Goal: Task Accomplishment & Management: Use online tool/utility

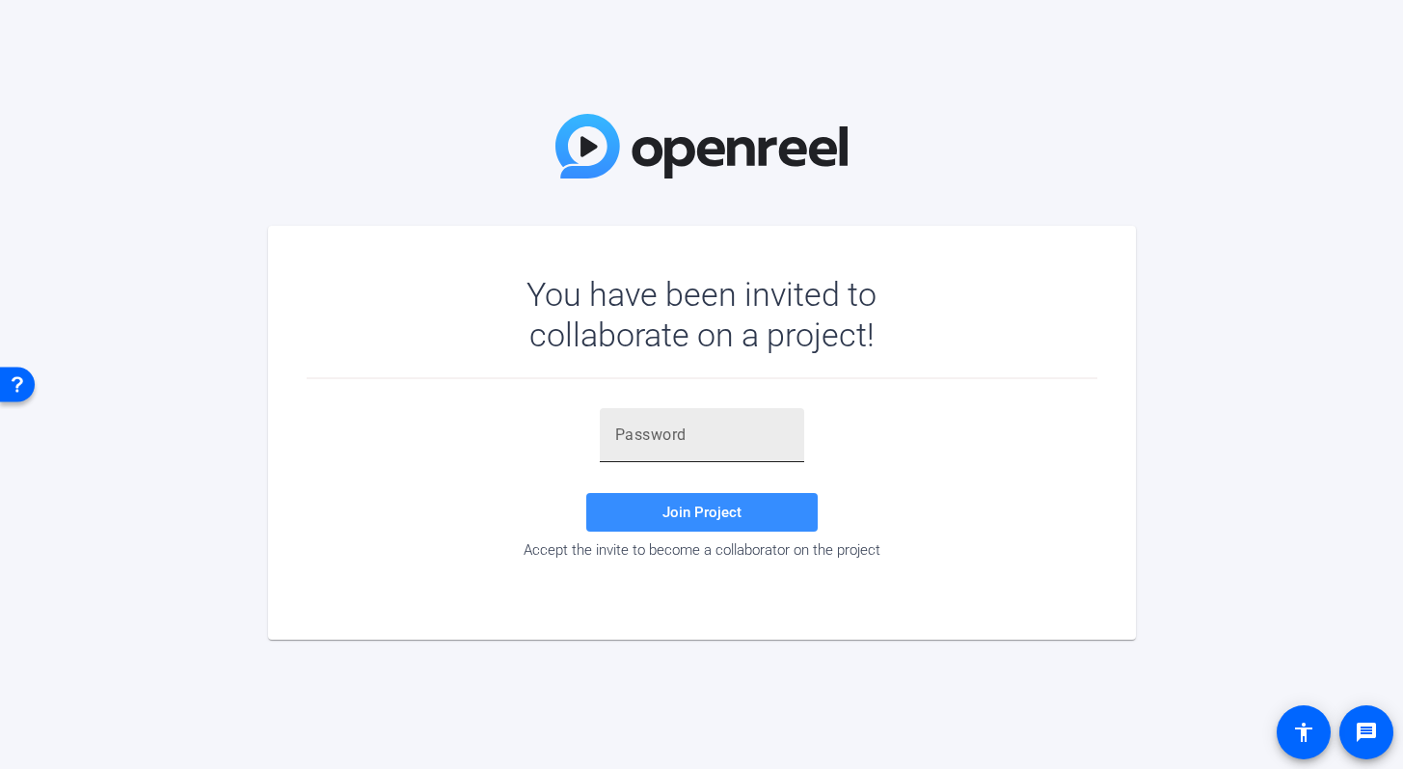
click at [754, 428] on input "text" at bounding box center [702, 434] width 174 height 23
paste input "SylA!l"
type input "SylA!l"
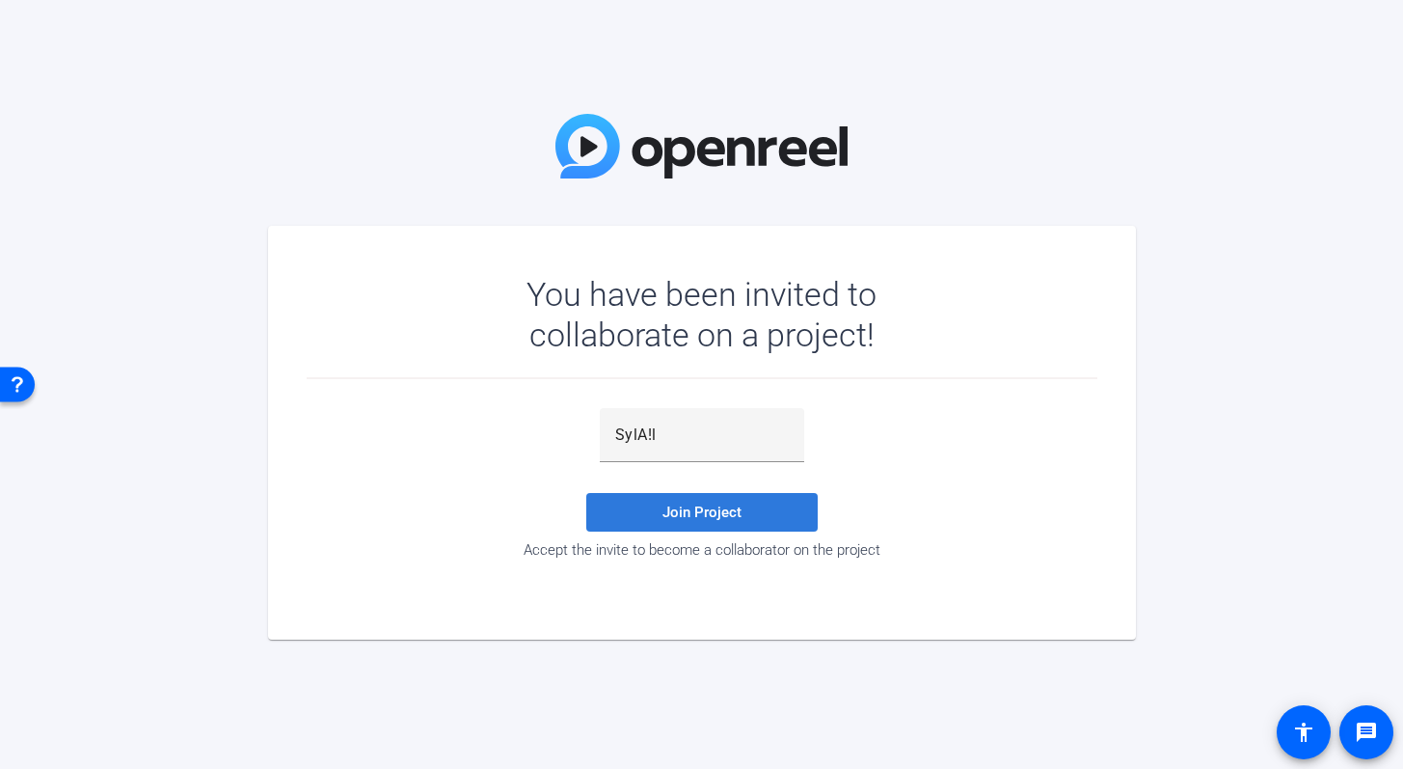
click at [754, 519] on span at bounding box center [701, 512] width 231 height 46
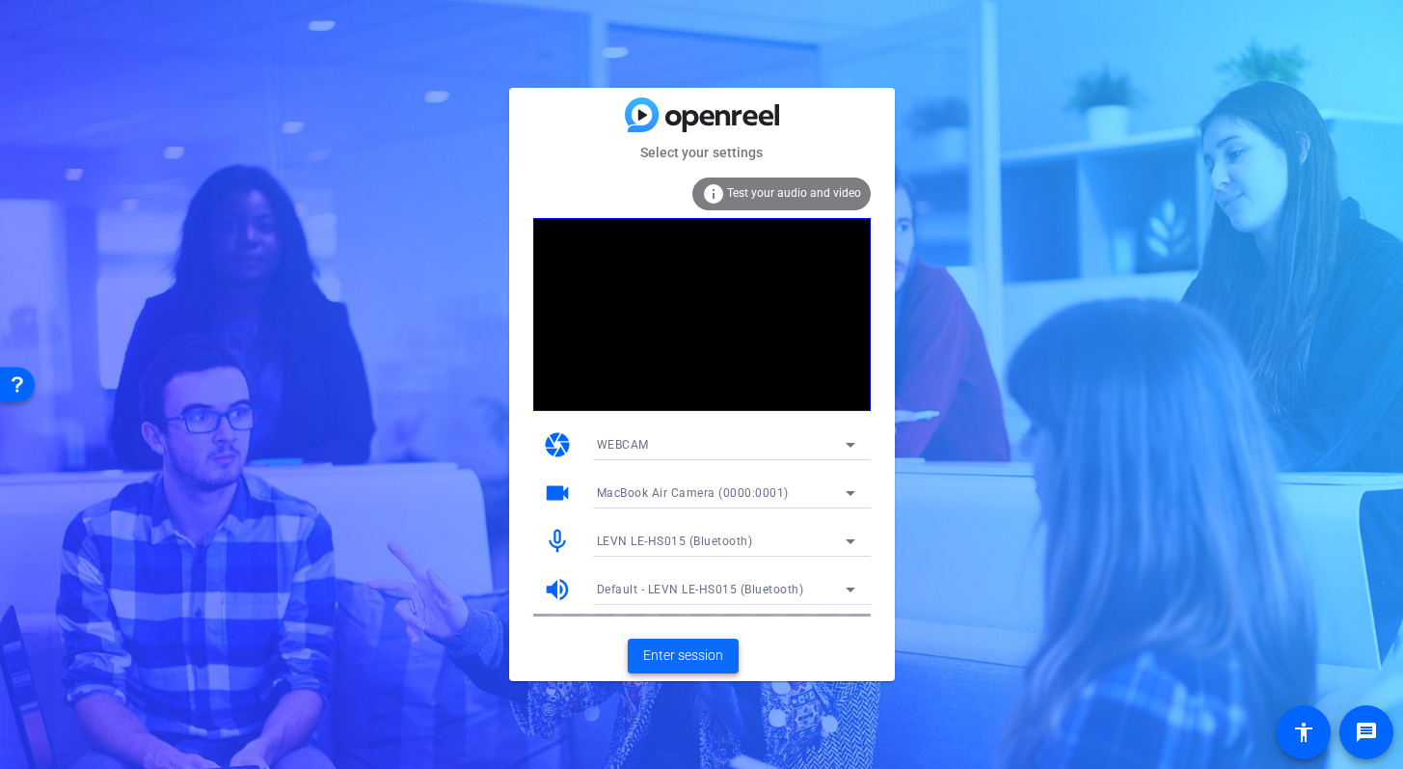
click at [711, 665] on span at bounding box center [683, 656] width 111 height 46
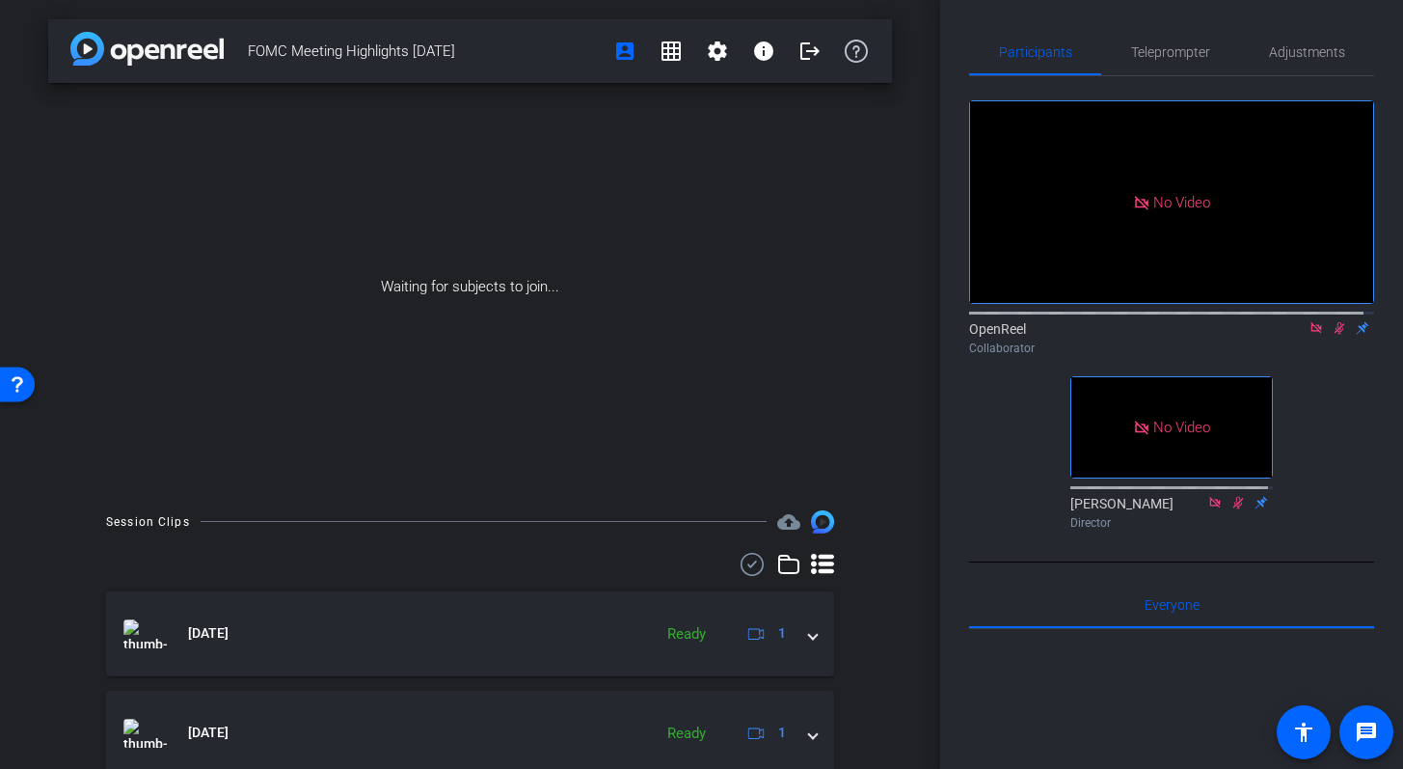
click at [1311, 333] on icon at bounding box center [1316, 327] width 11 height 11
click at [1309, 335] on icon at bounding box center [1316, 328] width 15 height 14
click at [1286, 335] on icon at bounding box center [1293, 328] width 15 height 14
click at [1332, 335] on icon at bounding box center [1339, 328] width 15 height 14
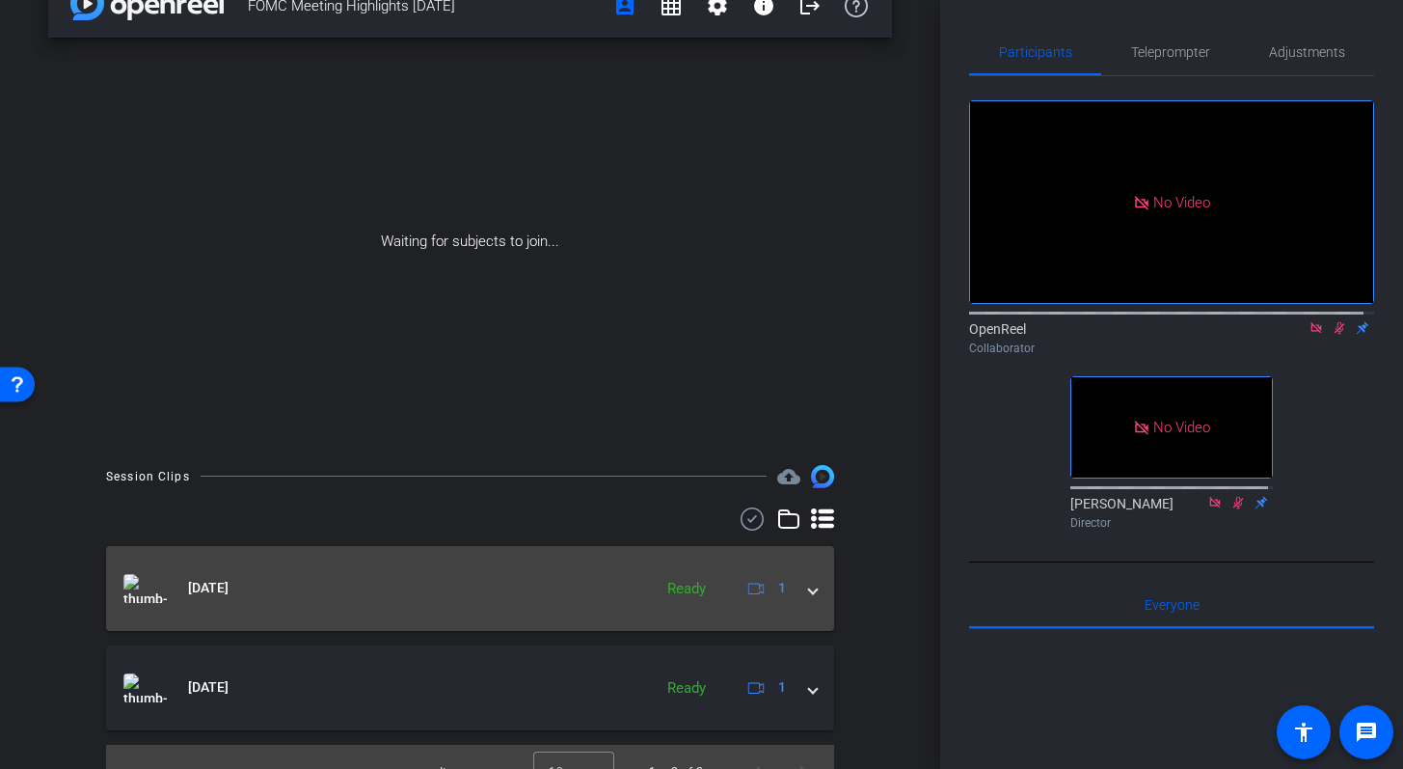
scroll to position [45, 0]
click at [806, 590] on mat-expansion-panel-header "[DATE] Ready 1" at bounding box center [470, 588] width 728 height 85
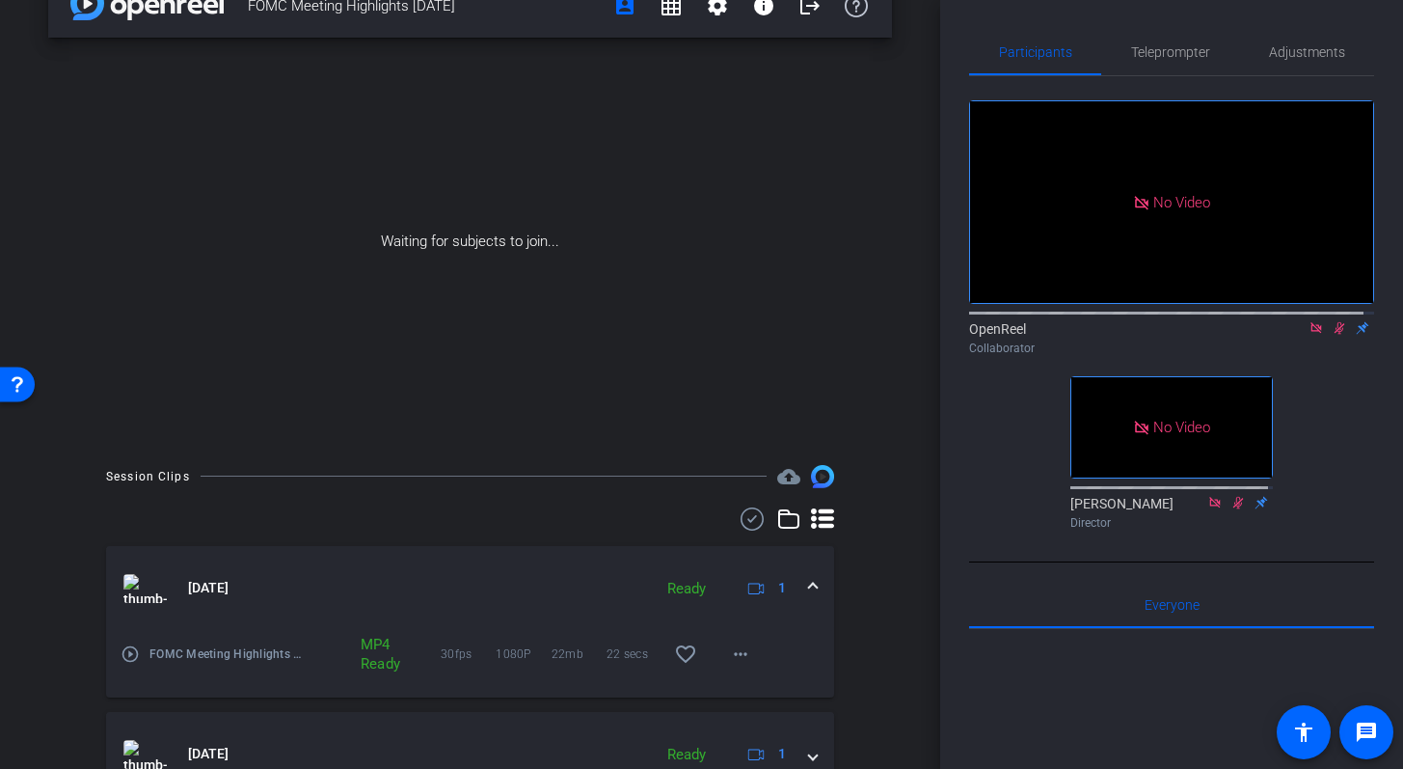
click at [126, 649] on mat-icon "play_circle_outline" at bounding box center [130, 653] width 19 height 19
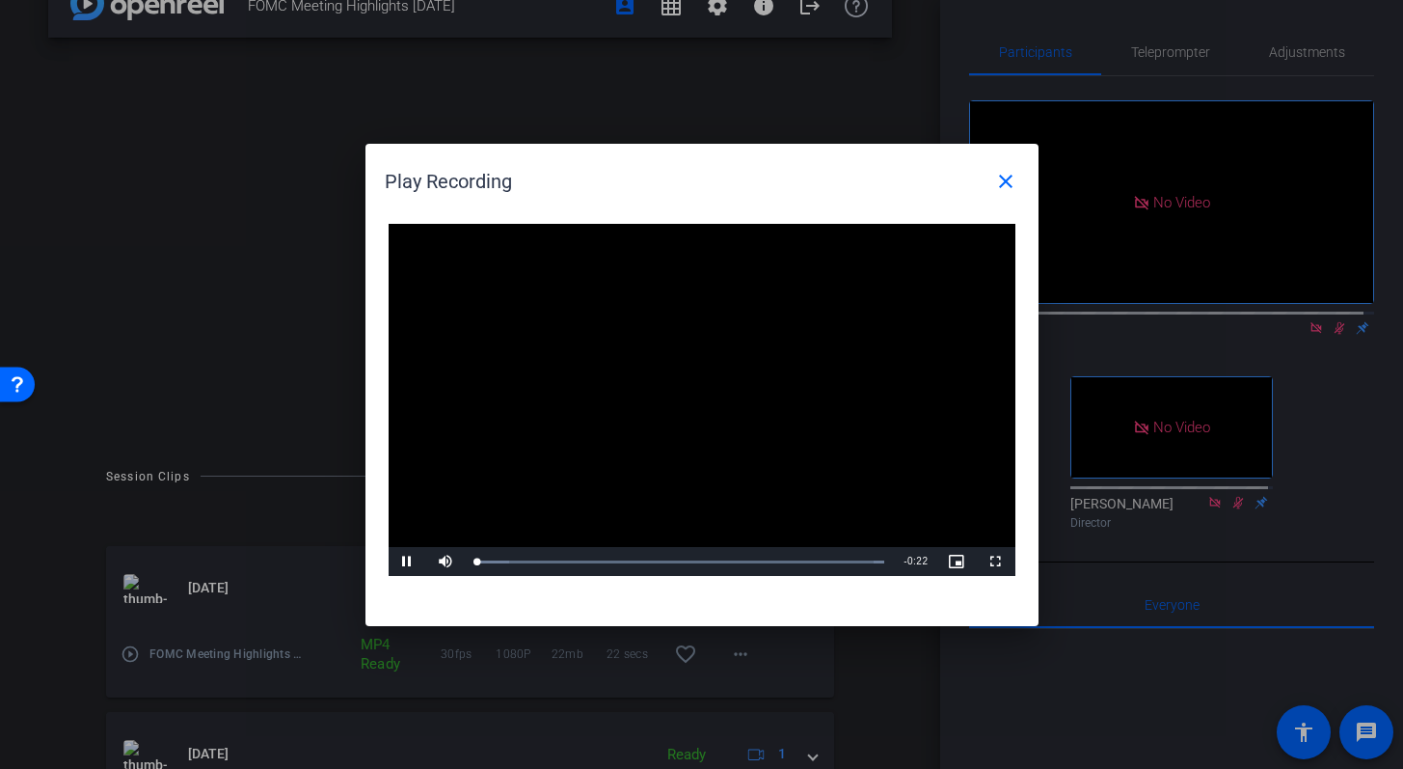
click at [656, 394] on video "Video Player" at bounding box center [702, 400] width 627 height 353
click at [638, 428] on video "Video Player" at bounding box center [702, 400] width 627 height 353
click at [604, 567] on div "Loaded : 100.00% 0:07 0:01" at bounding box center [680, 561] width 429 height 29
click at [1006, 196] on span at bounding box center [1006, 181] width 46 height 46
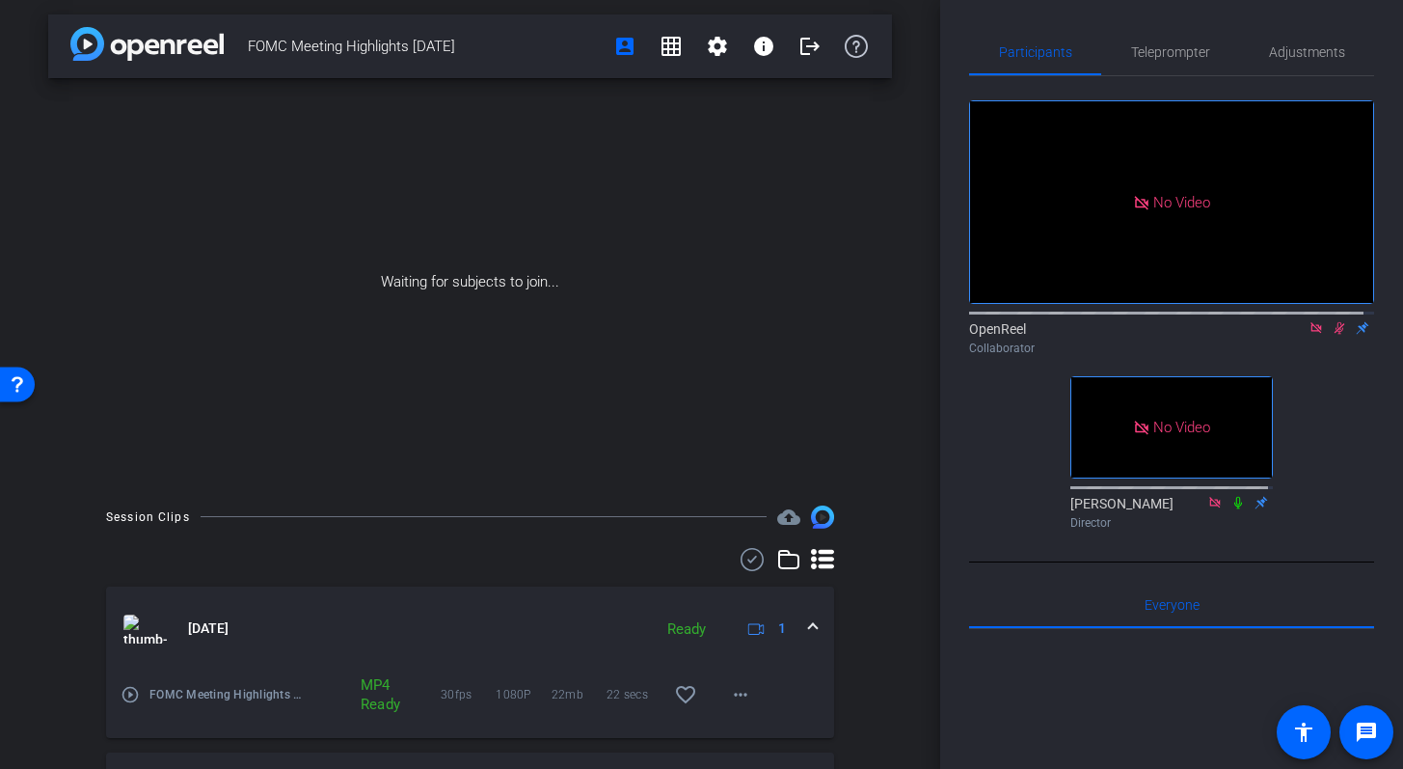
scroll to position [0, 0]
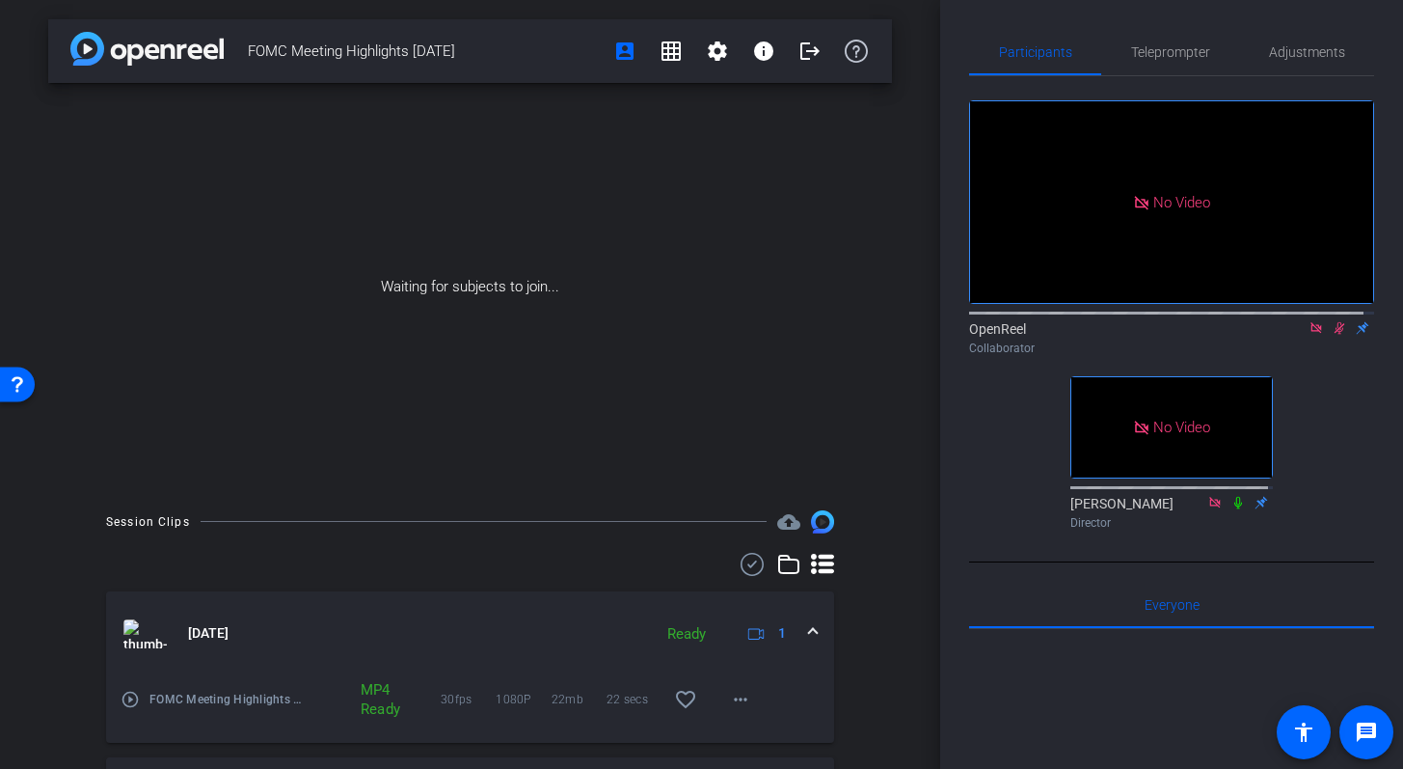
click at [1335, 335] on icon at bounding box center [1339, 328] width 15 height 14
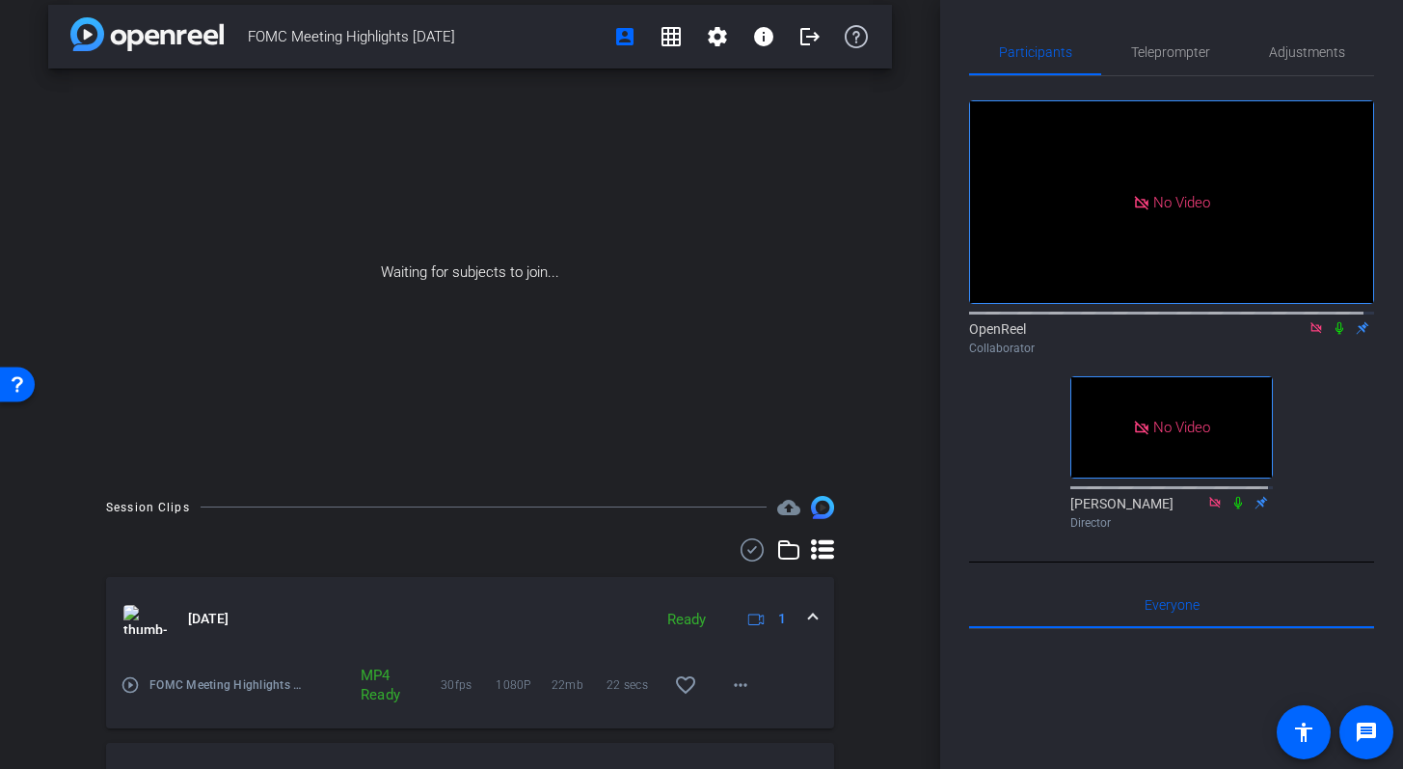
scroll to position [142, 0]
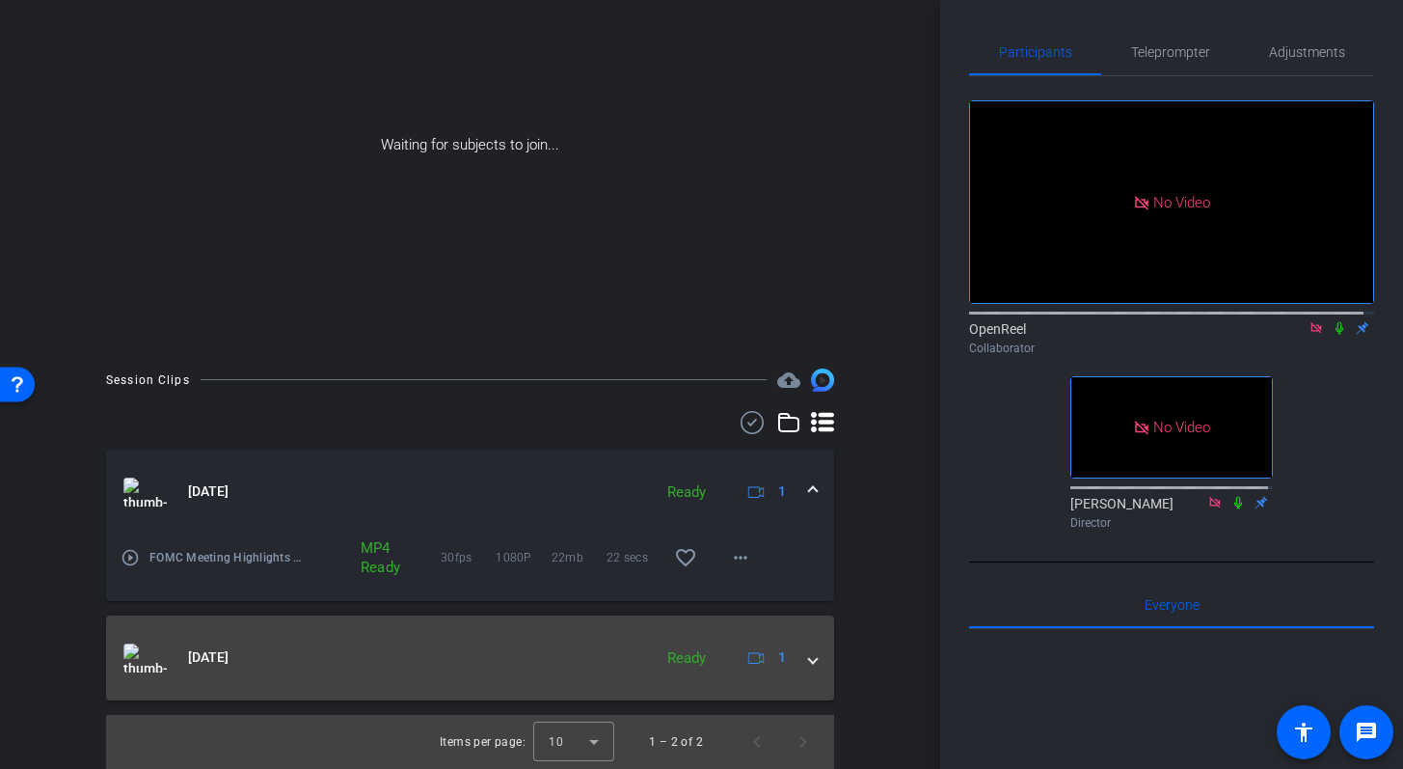
click at [809, 659] on span at bounding box center [813, 657] width 8 height 20
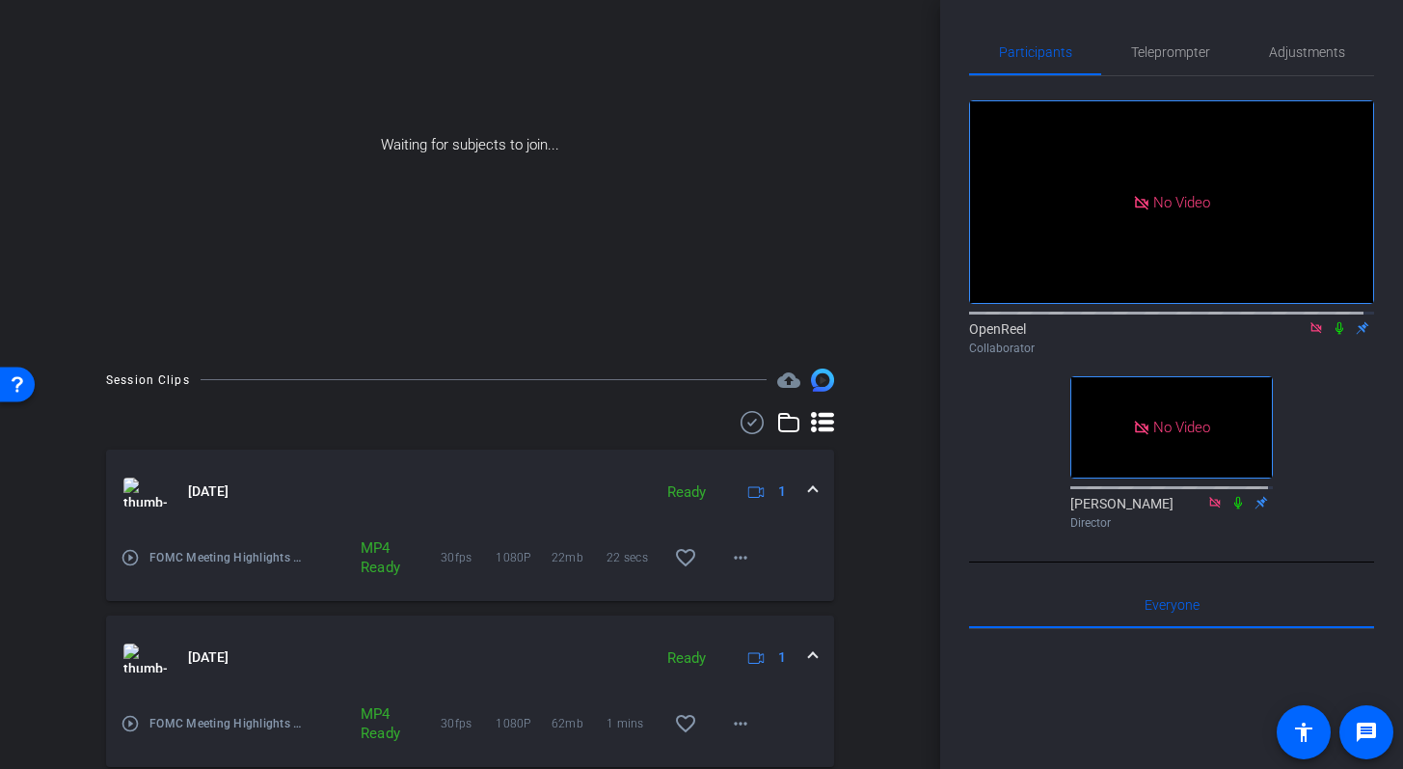
click at [809, 651] on span at bounding box center [813, 657] width 8 height 20
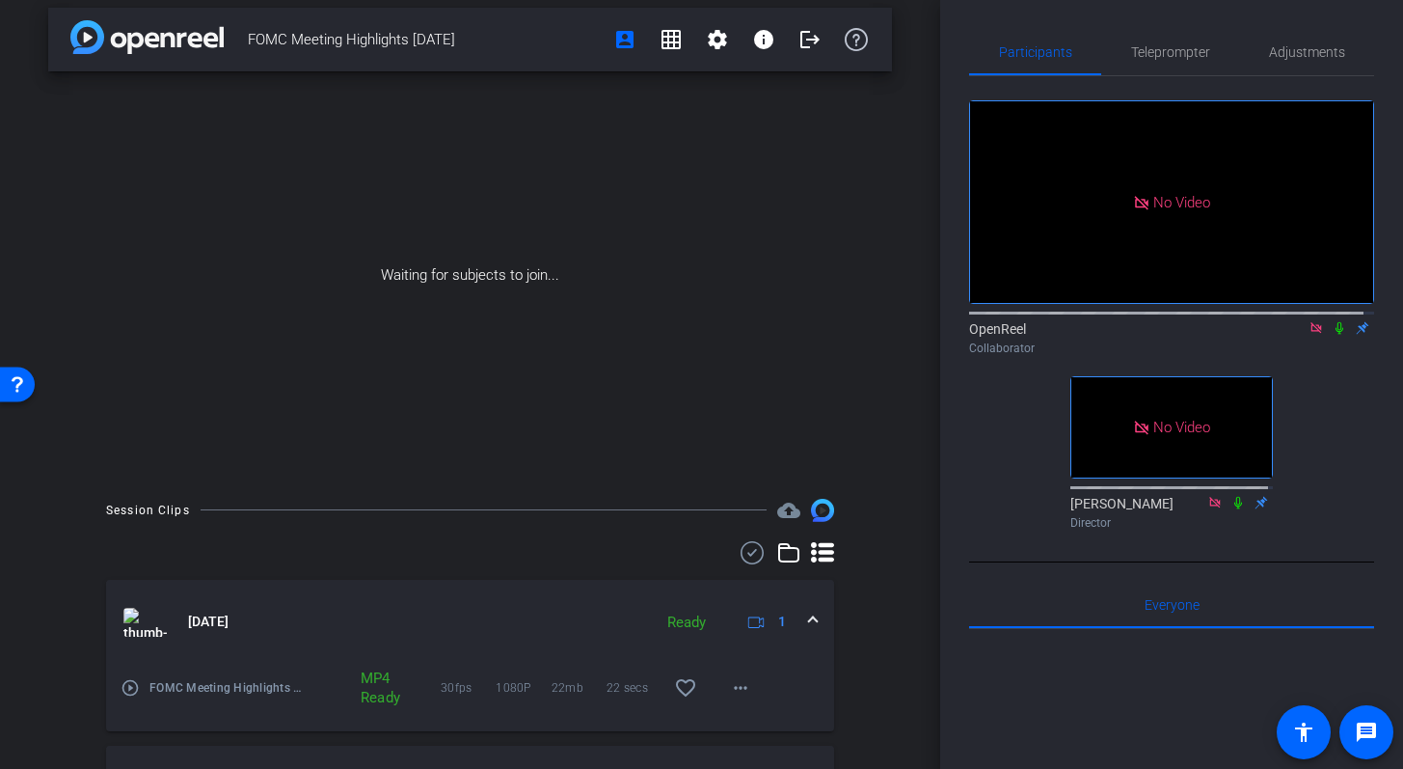
scroll to position [0, 0]
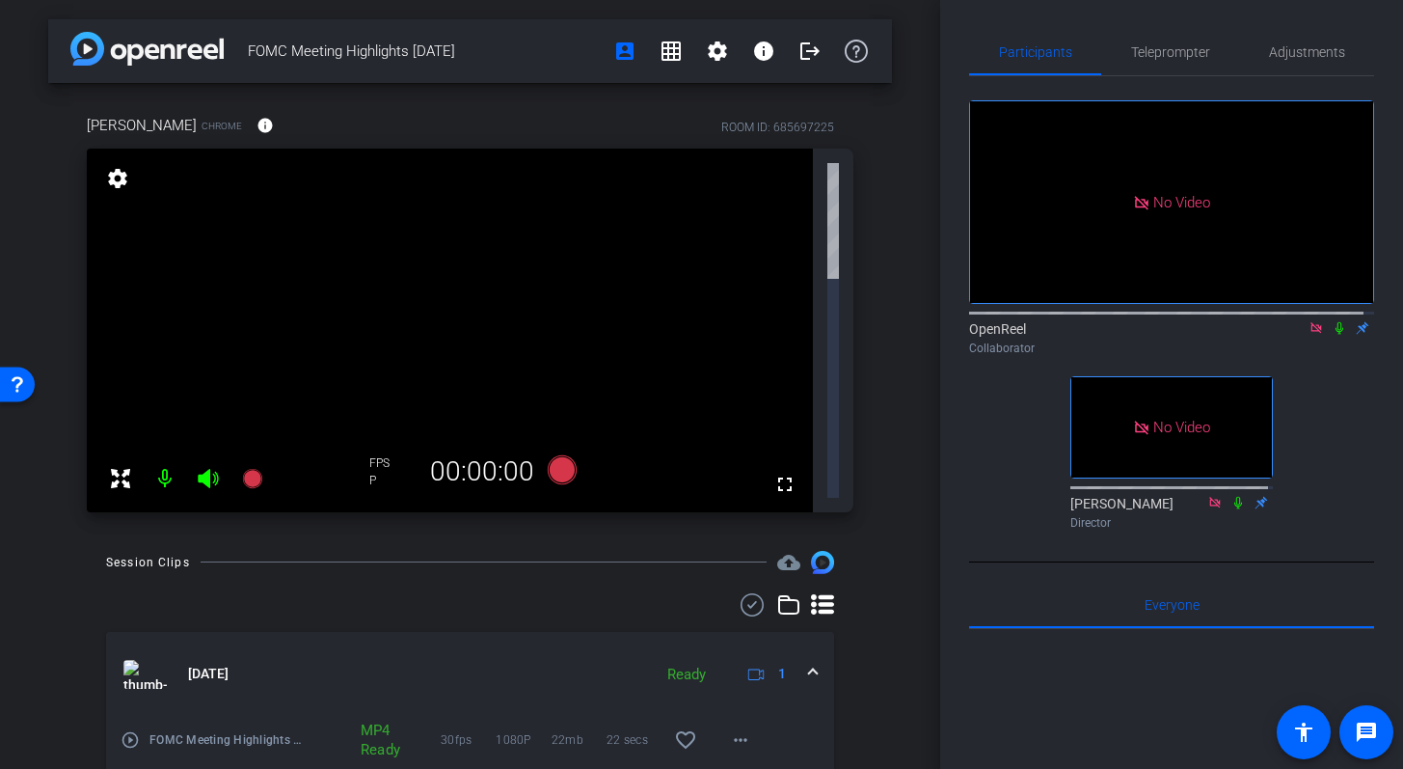
click at [903, 333] on div "FOMC Meeting Highlights [DATE] account_box grid_on settings info logout [PERSON…" at bounding box center [470, 384] width 940 height 769
click at [1336, 335] on icon at bounding box center [1340, 328] width 8 height 13
click at [1335, 335] on icon at bounding box center [1340, 328] width 11 height 13
click at [1275, 52] on span "Adjustments" at bounding box center [1307, 52] width 76 height 14
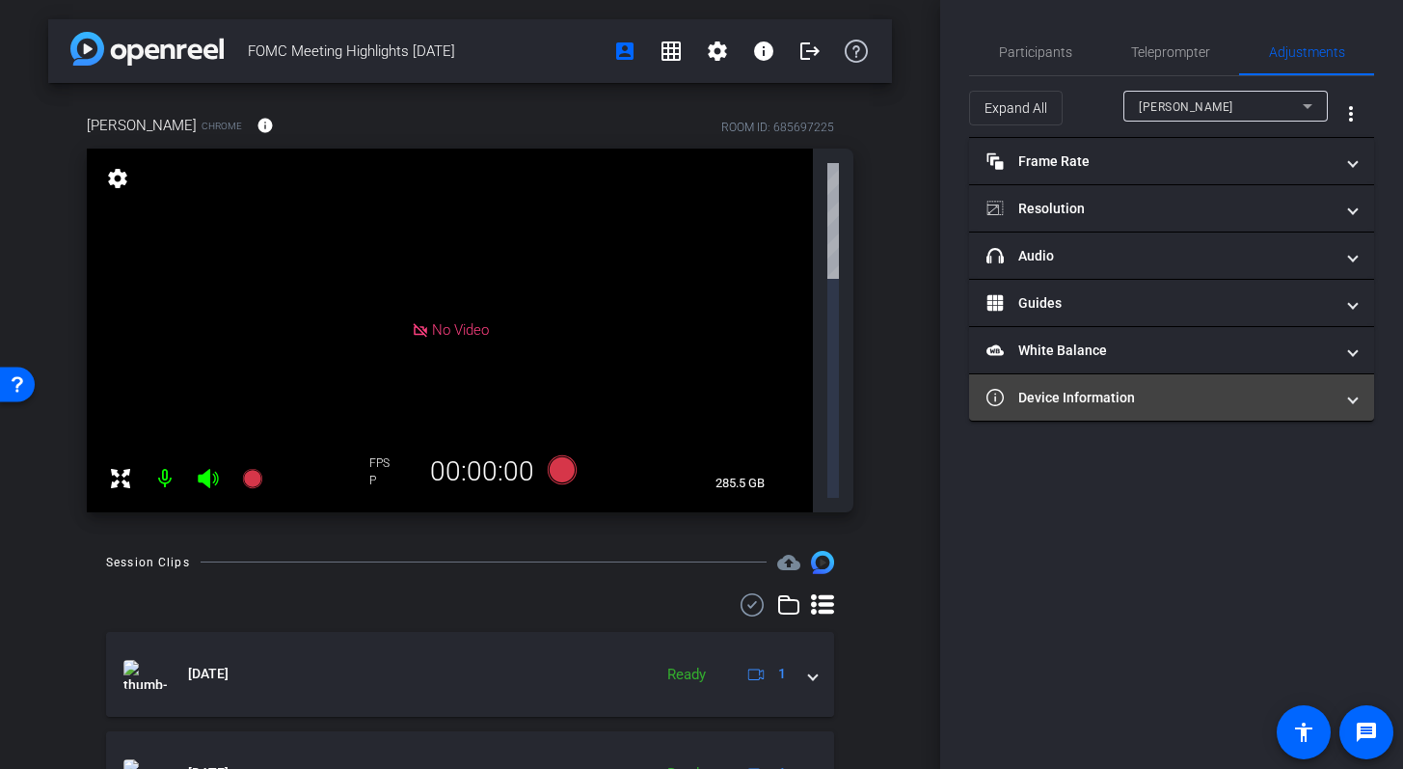
click at [1245, 394] on mat-panel-title "Device Information" at bounding box center [1160, 398] width 347 height 20
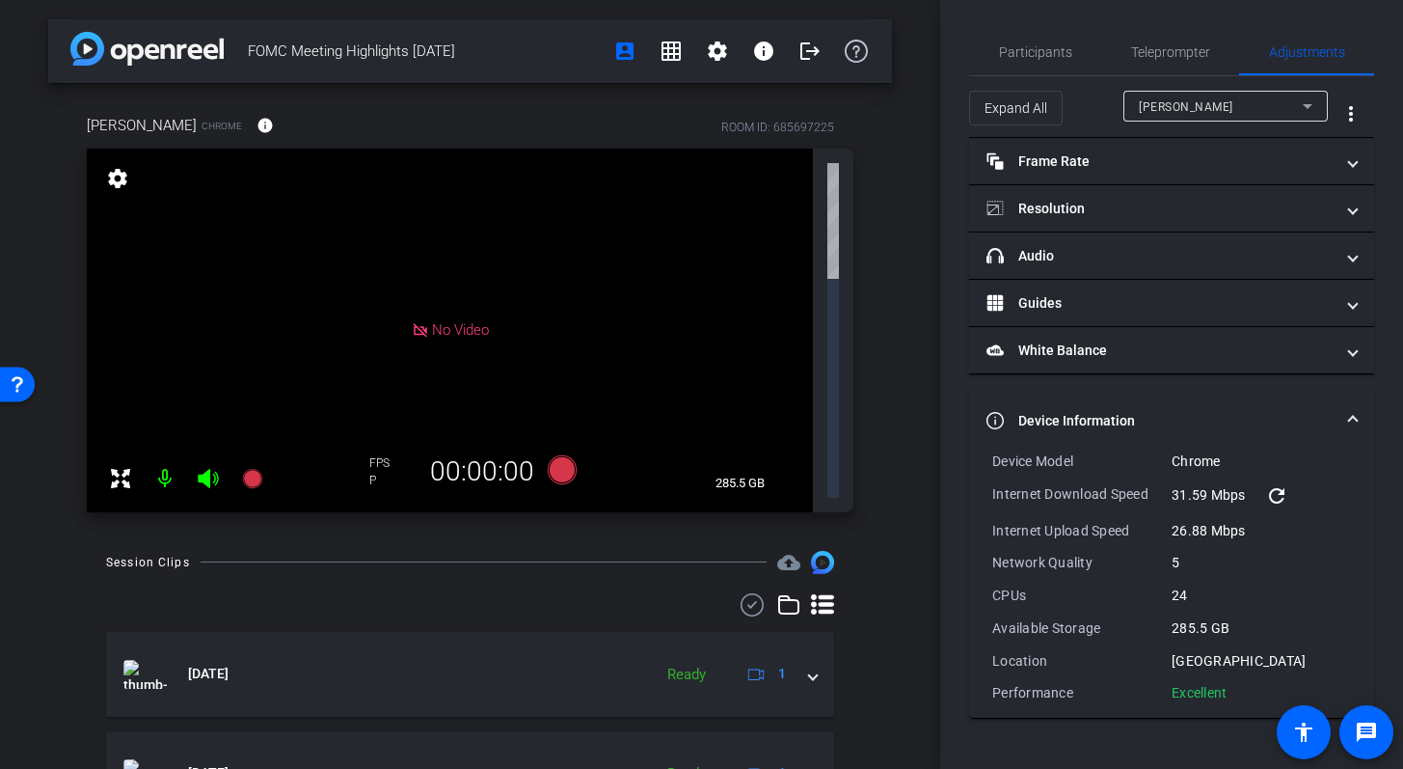
click at [1362, 420] on mat-expansion-panel-header "Device Information" at bounding box center [1171, 421] width 405 height 62
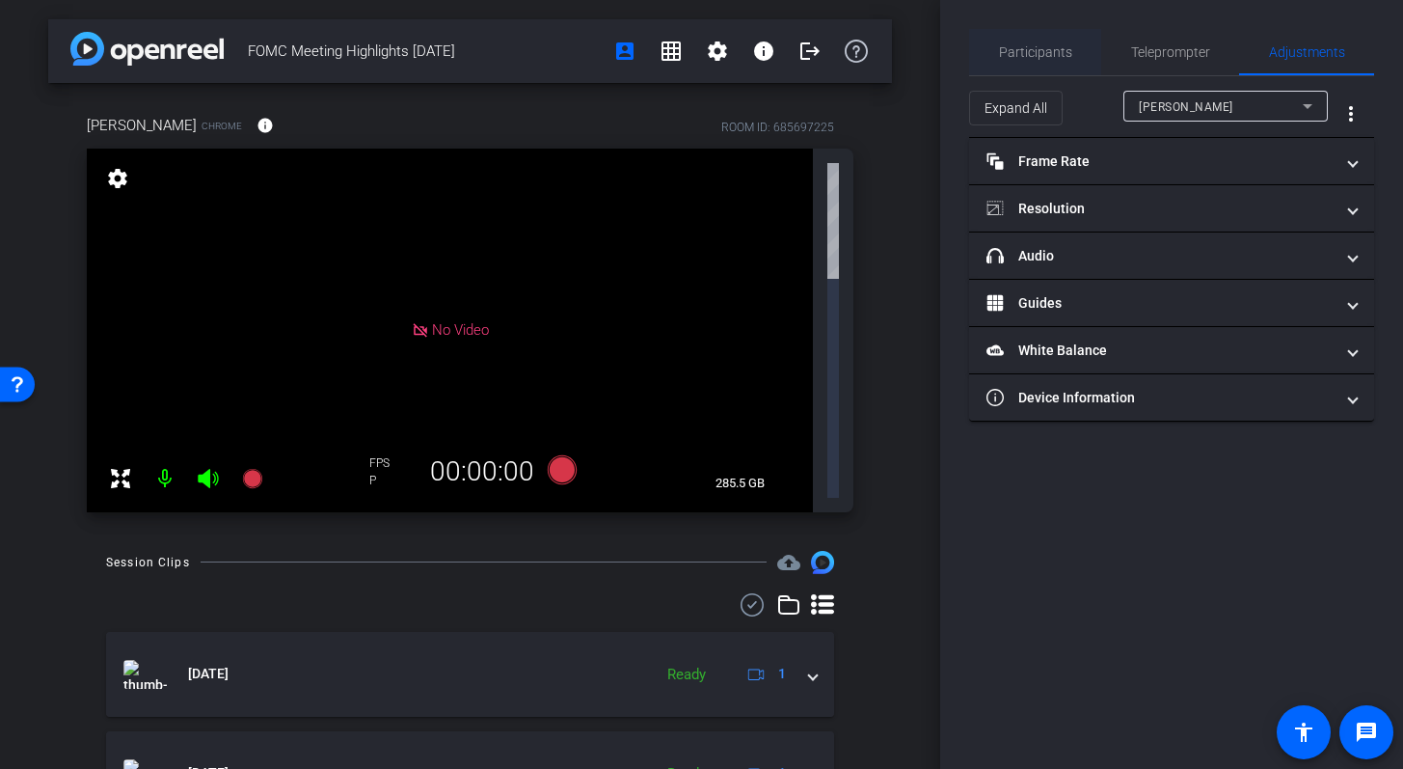
click at [1054, 53] on span "Participants" at bounding box center [1035, 52] width 73 height 14
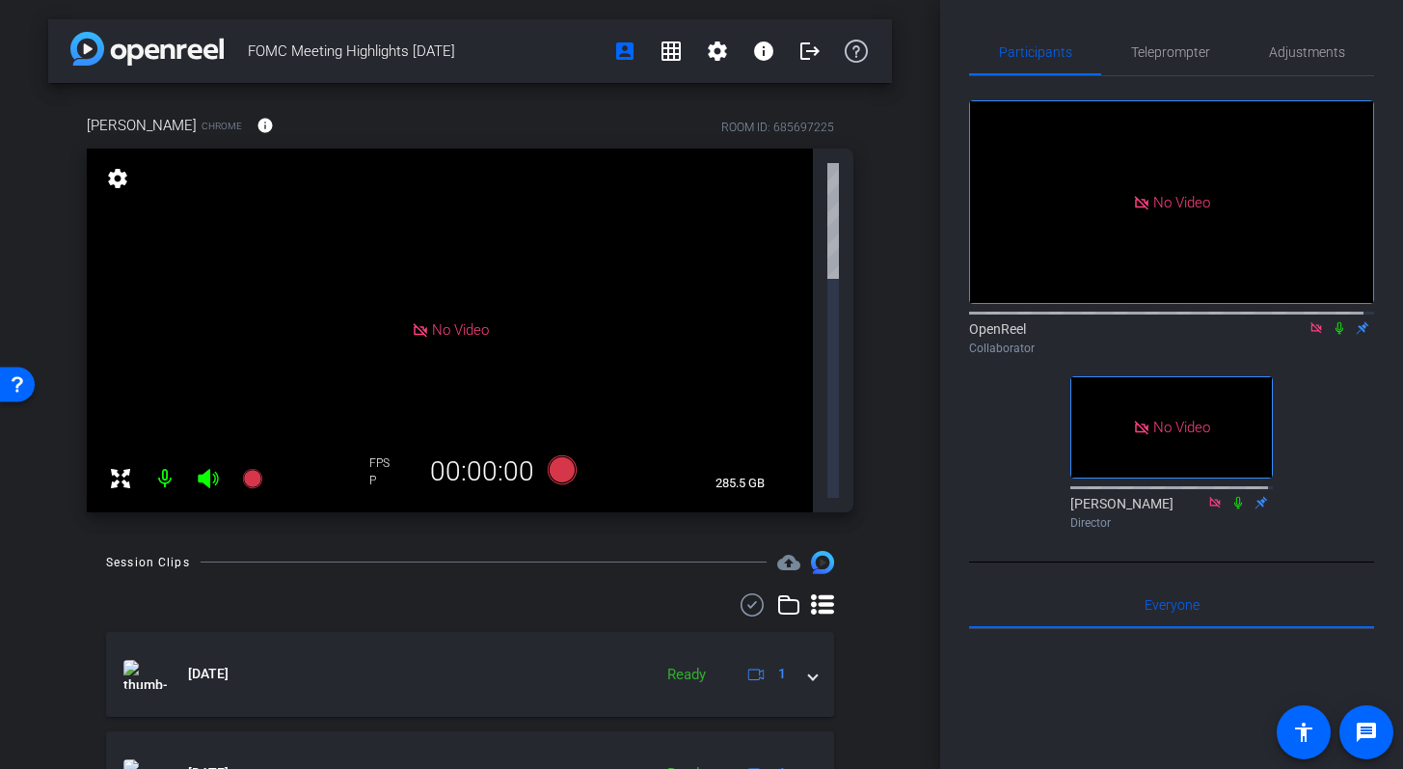
click at [888, 144] on div "[PERSON_NAME] Chrome info ROOM ID: 685697225 No Video settings 285.5 GB FPS P 0…" at bounding box center [470, 307] width 844 height 448
click at [1305, 51] on span "Adjustments" at bounding box center [1307, 52] width 76 height 14
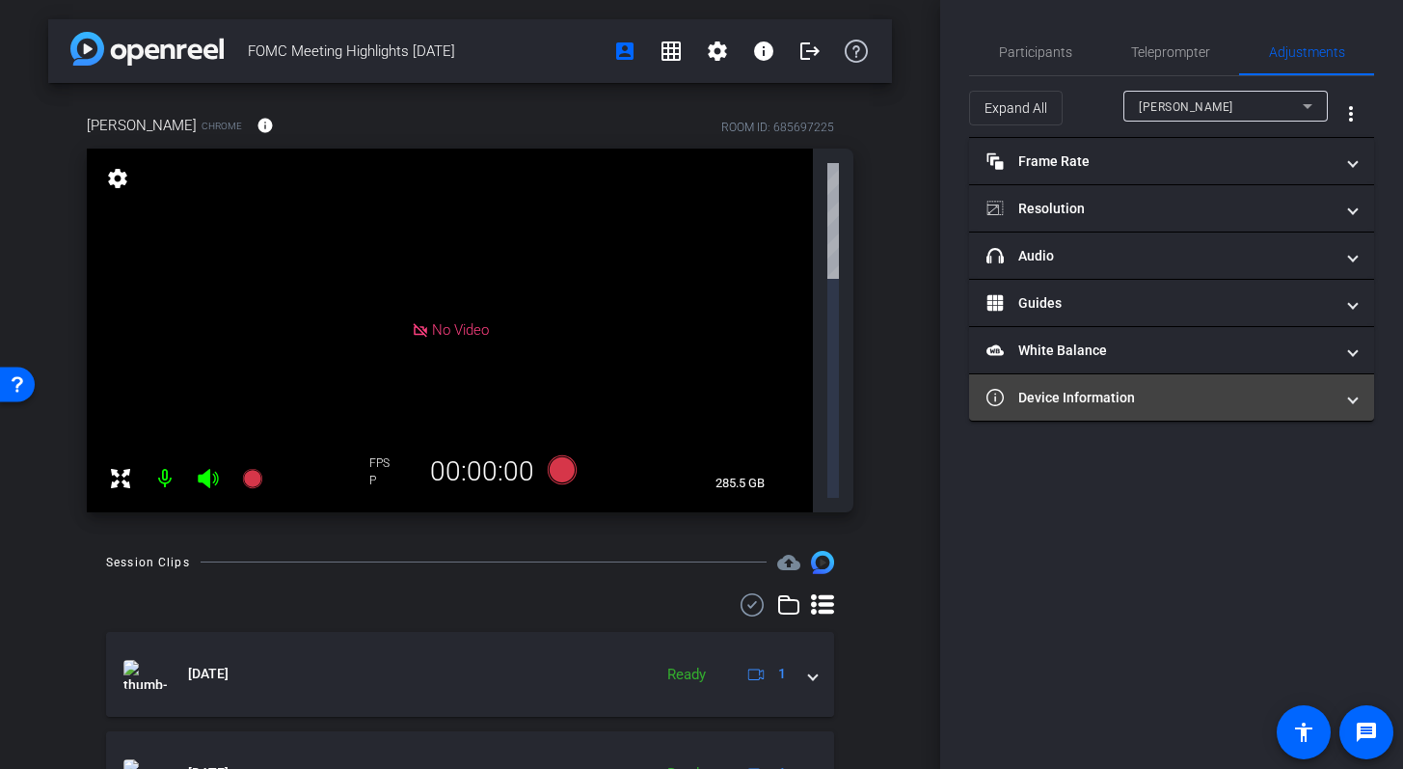
click at [1236, 411] on mat-expansion-panel-header "Device Information" at bounding box center [1171, 397] width 405 height 46
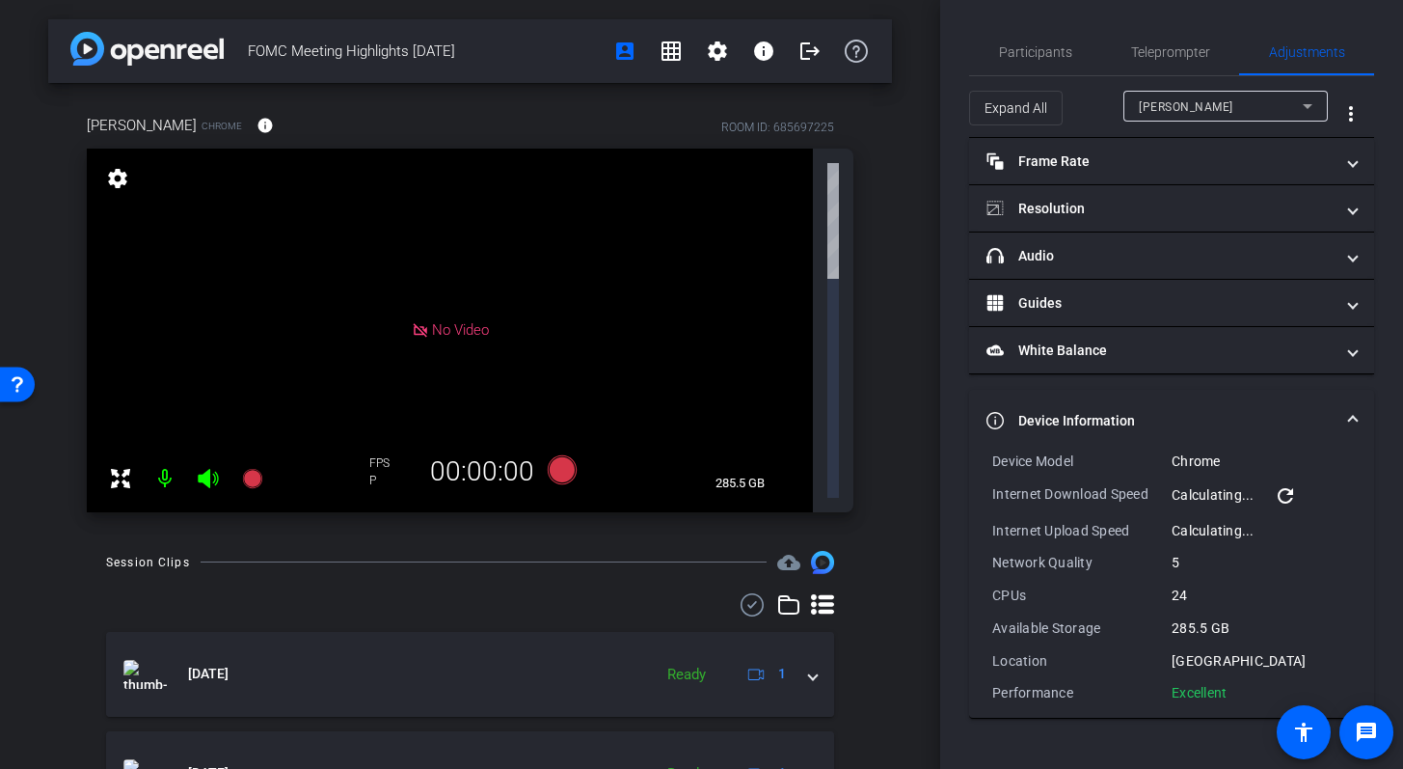
click at [1350, 424] on span at bounding box center [1353, 421] width 8 height 20
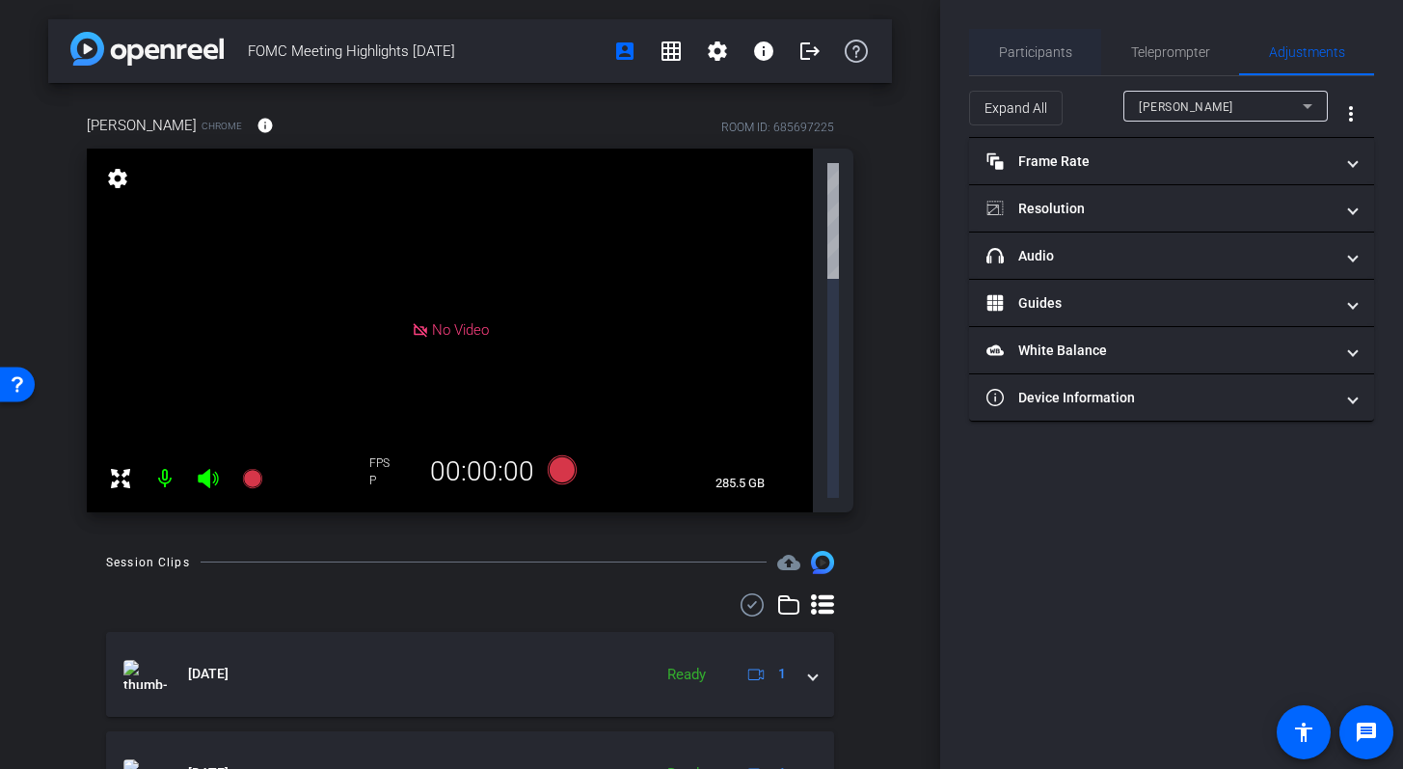
click at [1052, 53] on span "Participants" at bounding box center [1035, 52] width 73 height 14
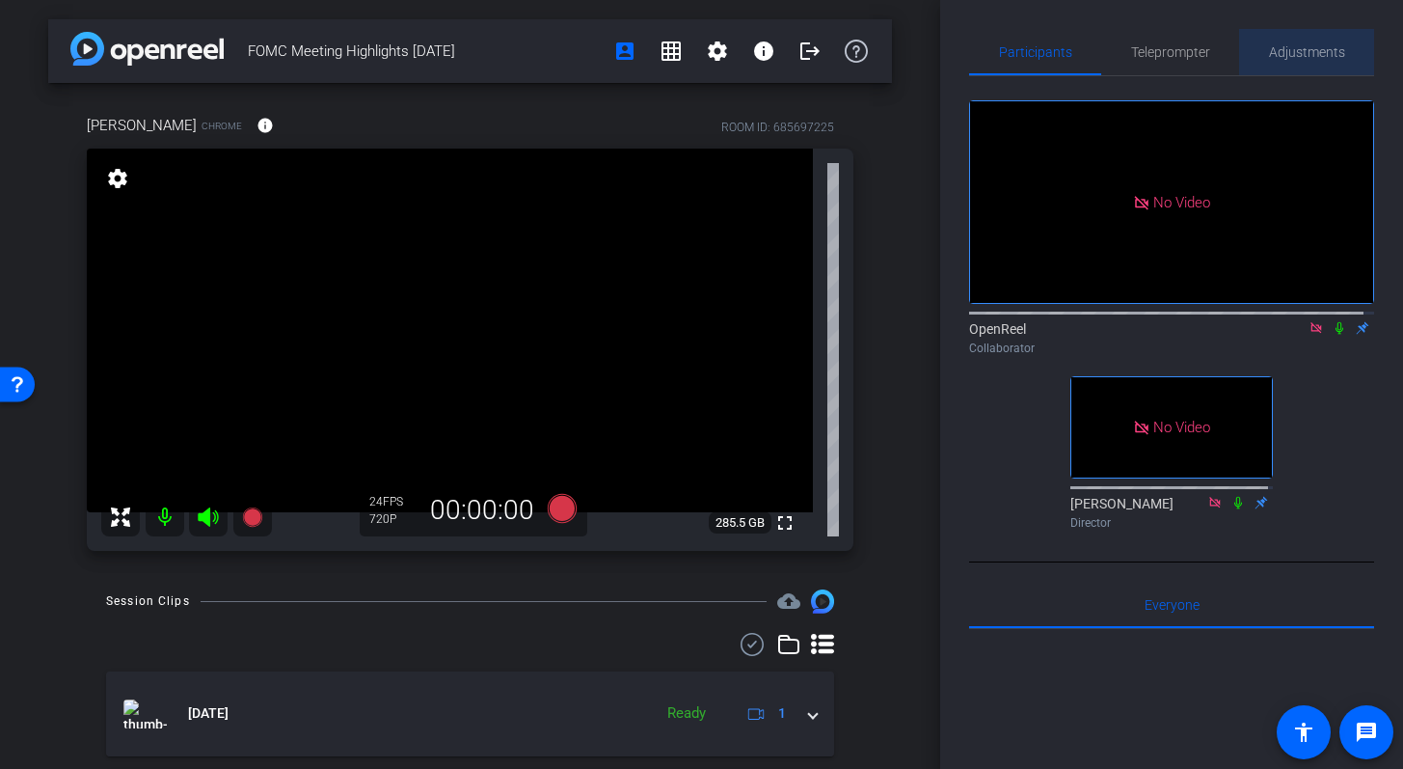
click at [1308, 54] on span "Adjustments" at bounding box center [1307, 52] width 76 height 14
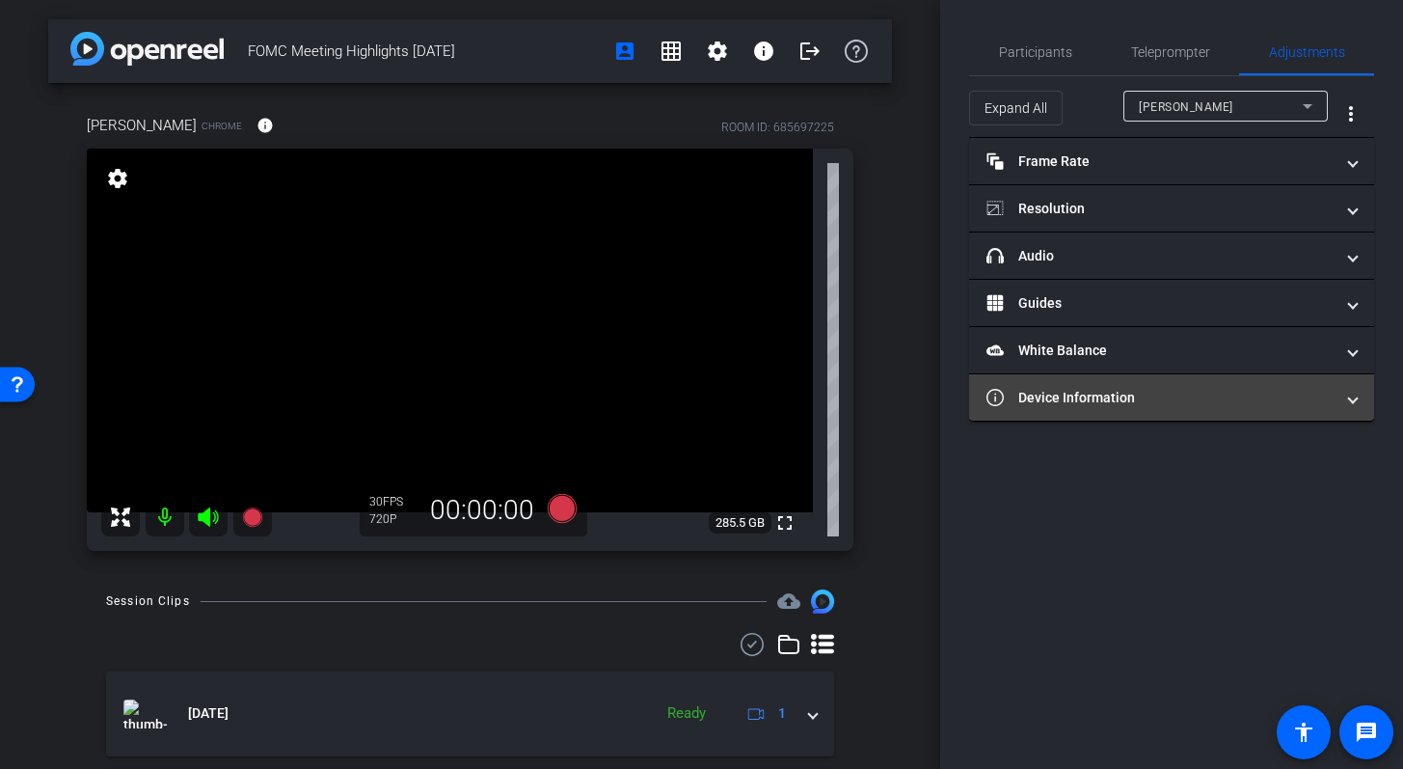
click at [1305, 398] on mat-panel-title "Device Information" at bounding box center [1160, 398] width 347 height 20
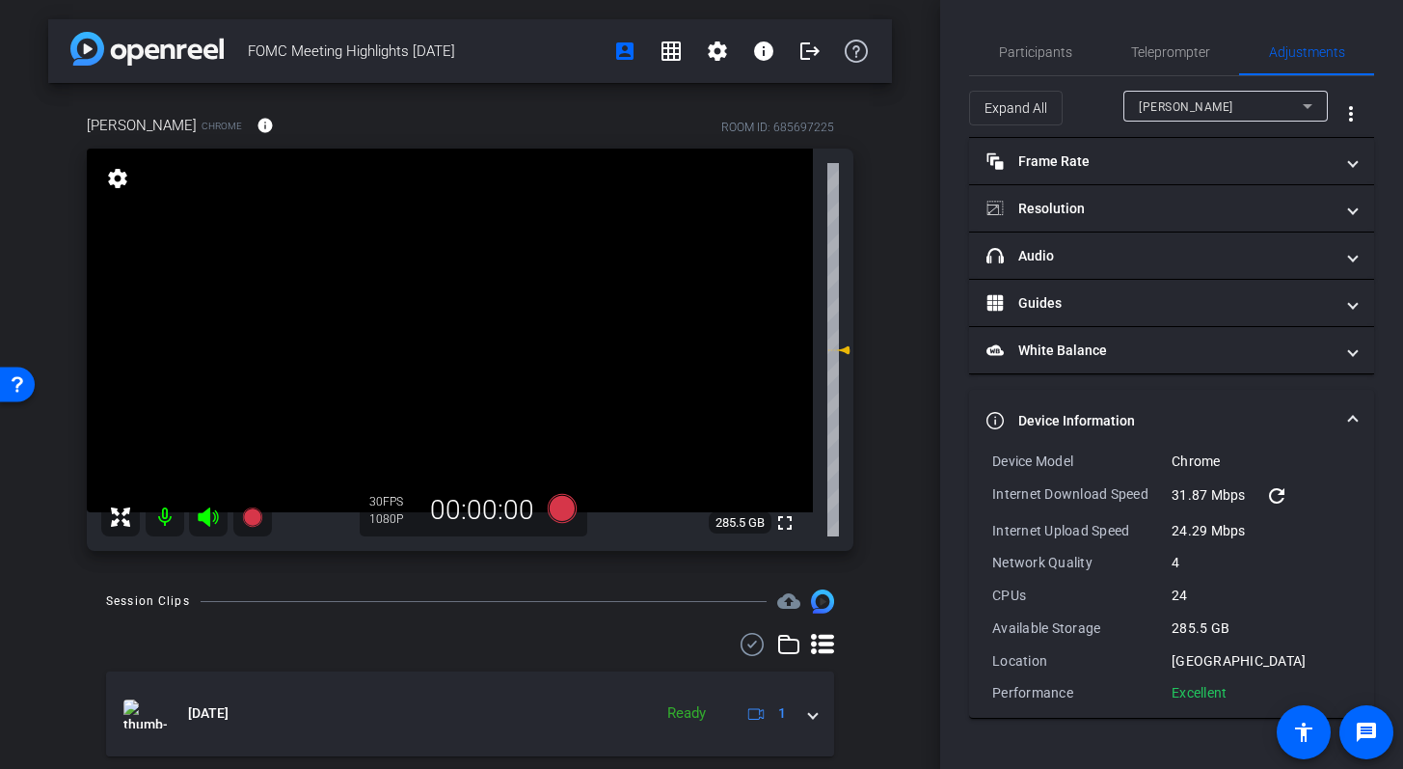
type input "1.4"
drag, startPoint x: 985, startPoint y: 459, endPoint x: 1246, endPoint y: 689, distance: 347.9
click at [1246, 690] on div "Device Model Chrome Internet Download Speed 31.87 Mbps refresh Internet Upload …" at bounding box center [1171, 584] width 405 height 266
copy div "Device Model Chrome Internet Download Speed 31.87 Mbps refresh Internet Upload …"
click at [1125, 574] on div "Device Model Chrome Internet Download Speed 31.87 Mbps refresh Internet Upload …" at bounding box center [1171, 576] width 359 height 251
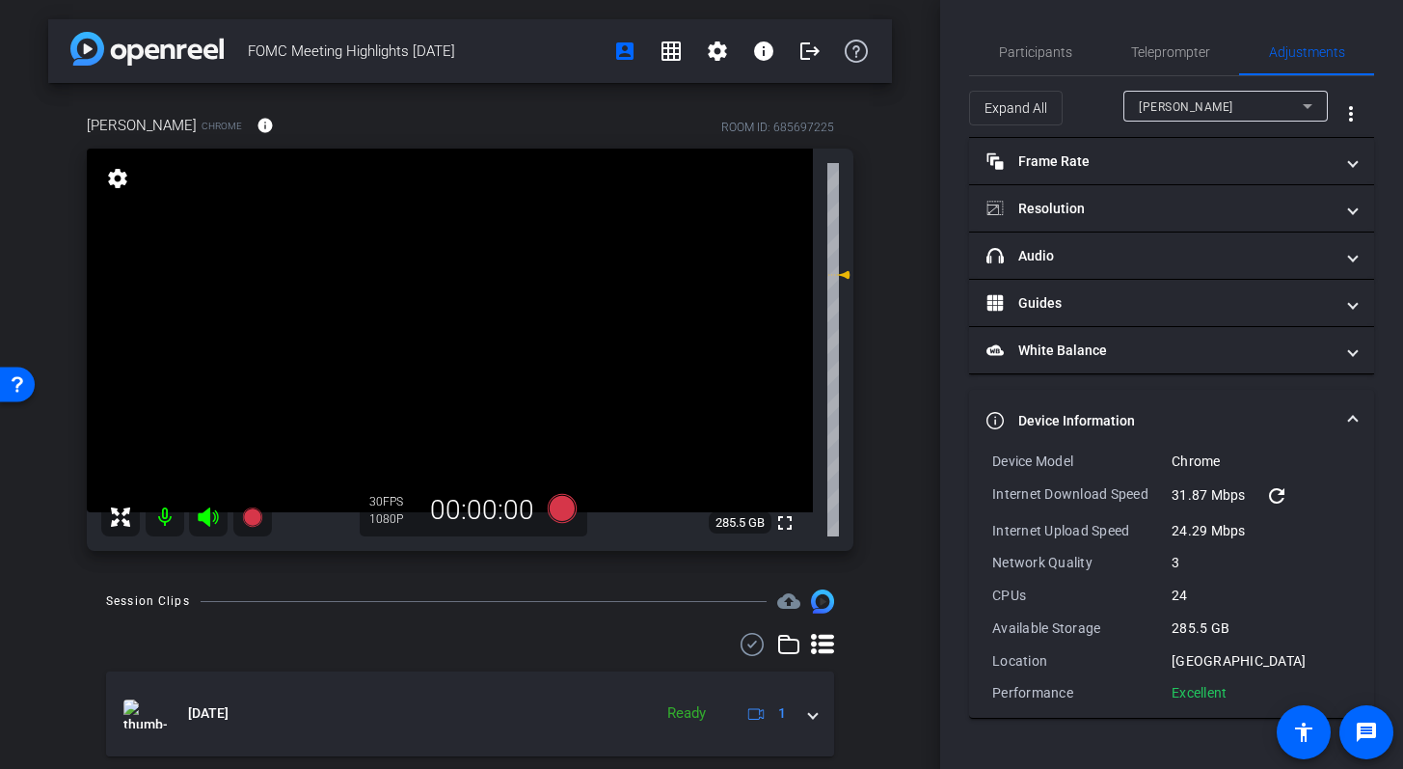
click at [1355, 422] on span at bounding box center [1353, 421] width 8 height 20
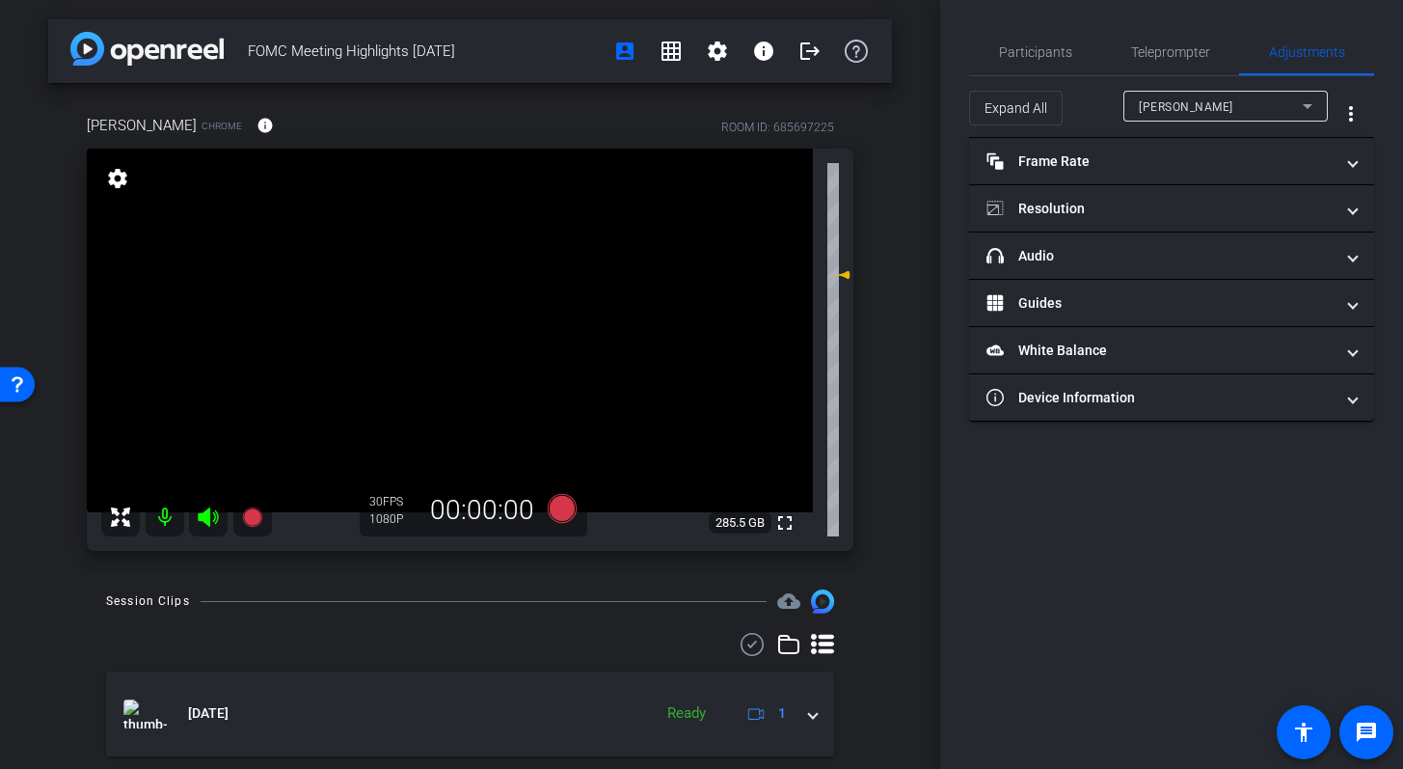
drag, startPoint x: 527, startPoint y: 54, endPoint x: 251, endPoint y: 50, distance: 275.9
click at [251, 50] on span "FOMC Meeting Highlights [DATE]" at bounding box center [425, 51] width 354 height 39
copy span "FOMC Meeting Highlights [DATE]"
click at [799, 125] on div "ROOM ID: 685697225" at bounding box center [777, 127] width 113 height 17
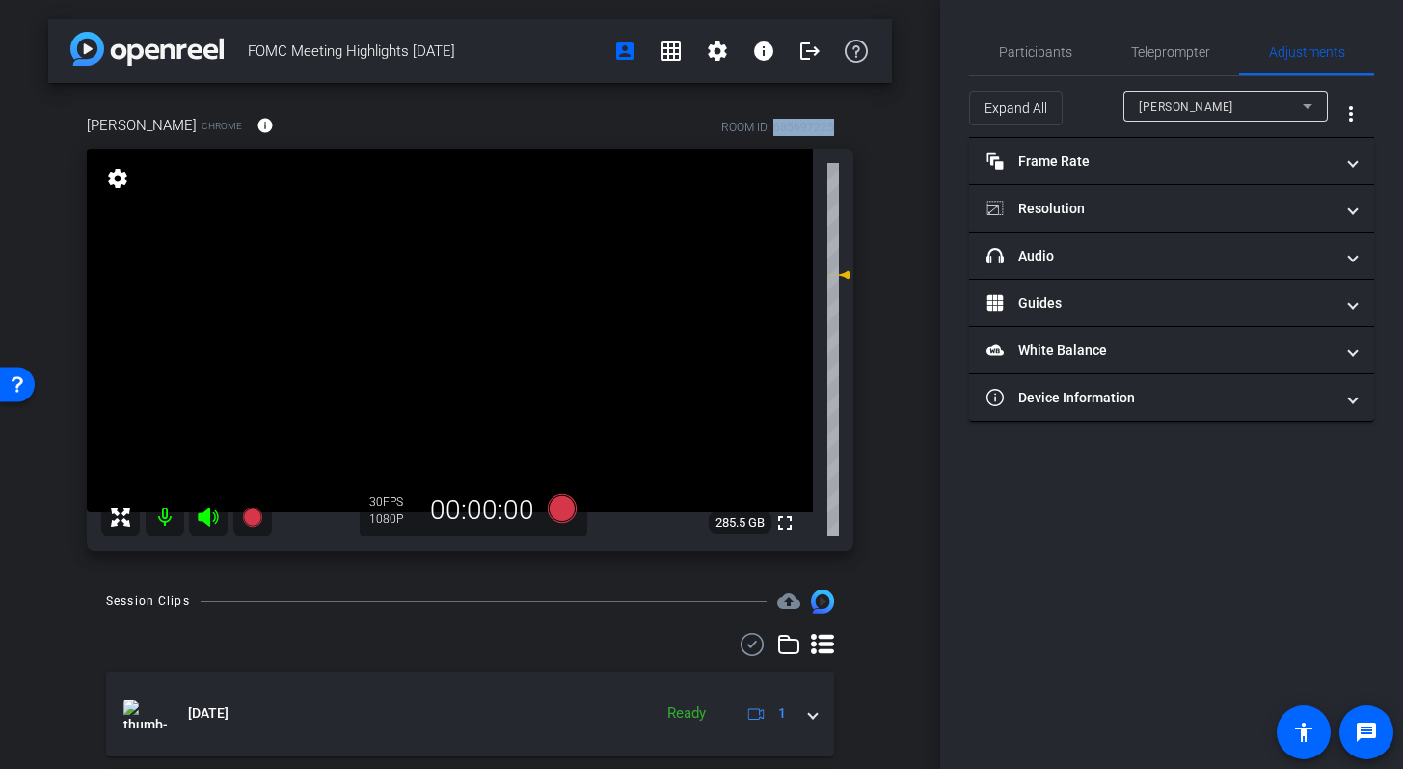
copy div "685697225"
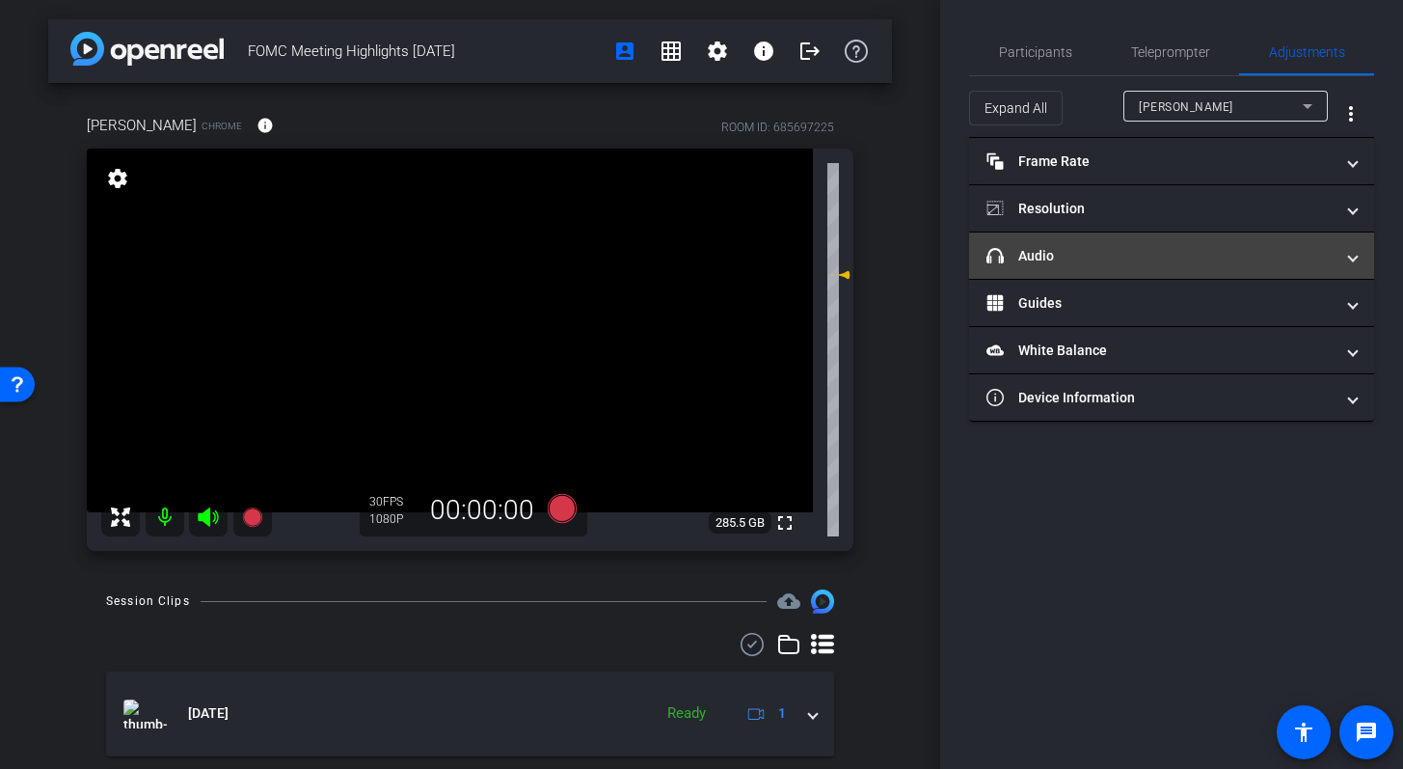
click at [1356, 259] on span at bounding box center [1353, 256] width 8 height 20
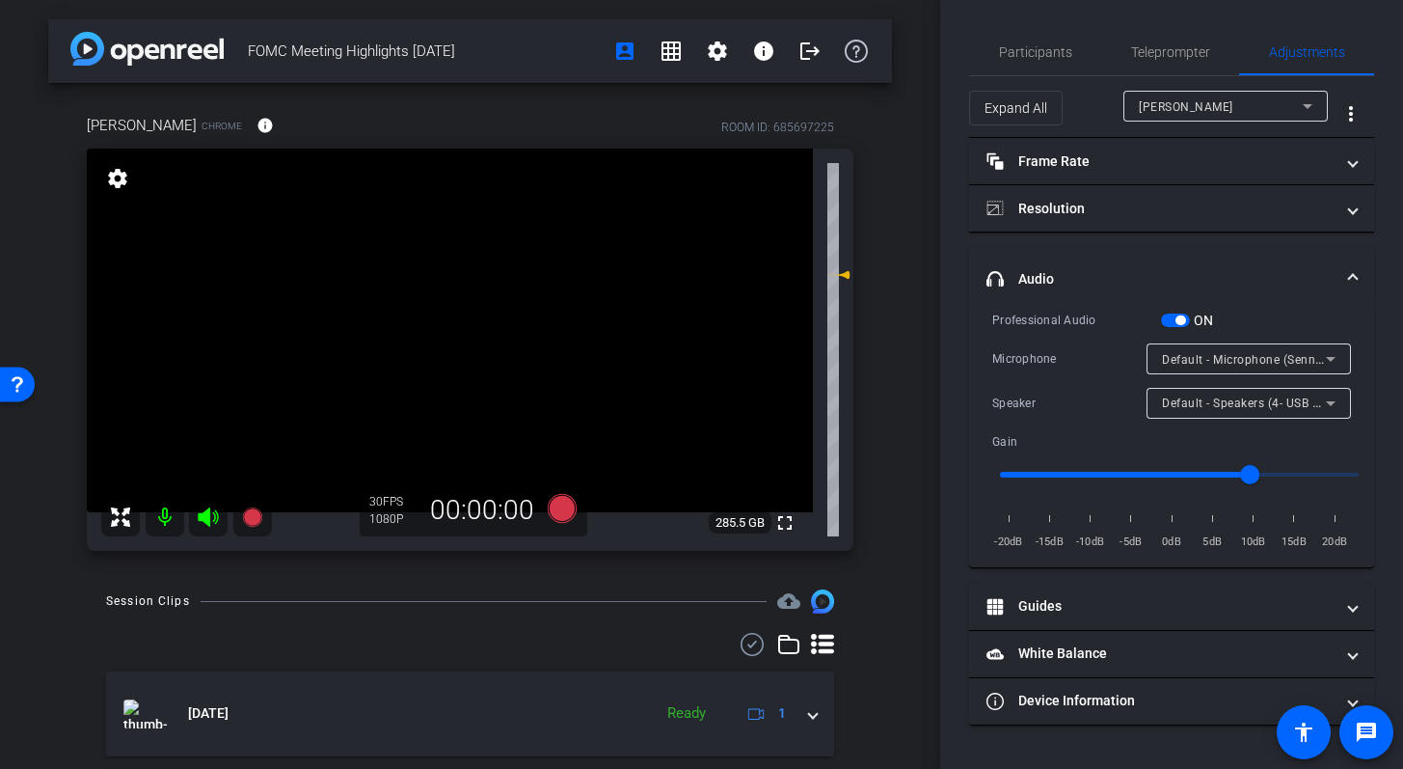
click at [1365, 274] on mat-expansion-panel-header "headphone icon Audio" at bounding box center [1171, 279] width 405 height 62
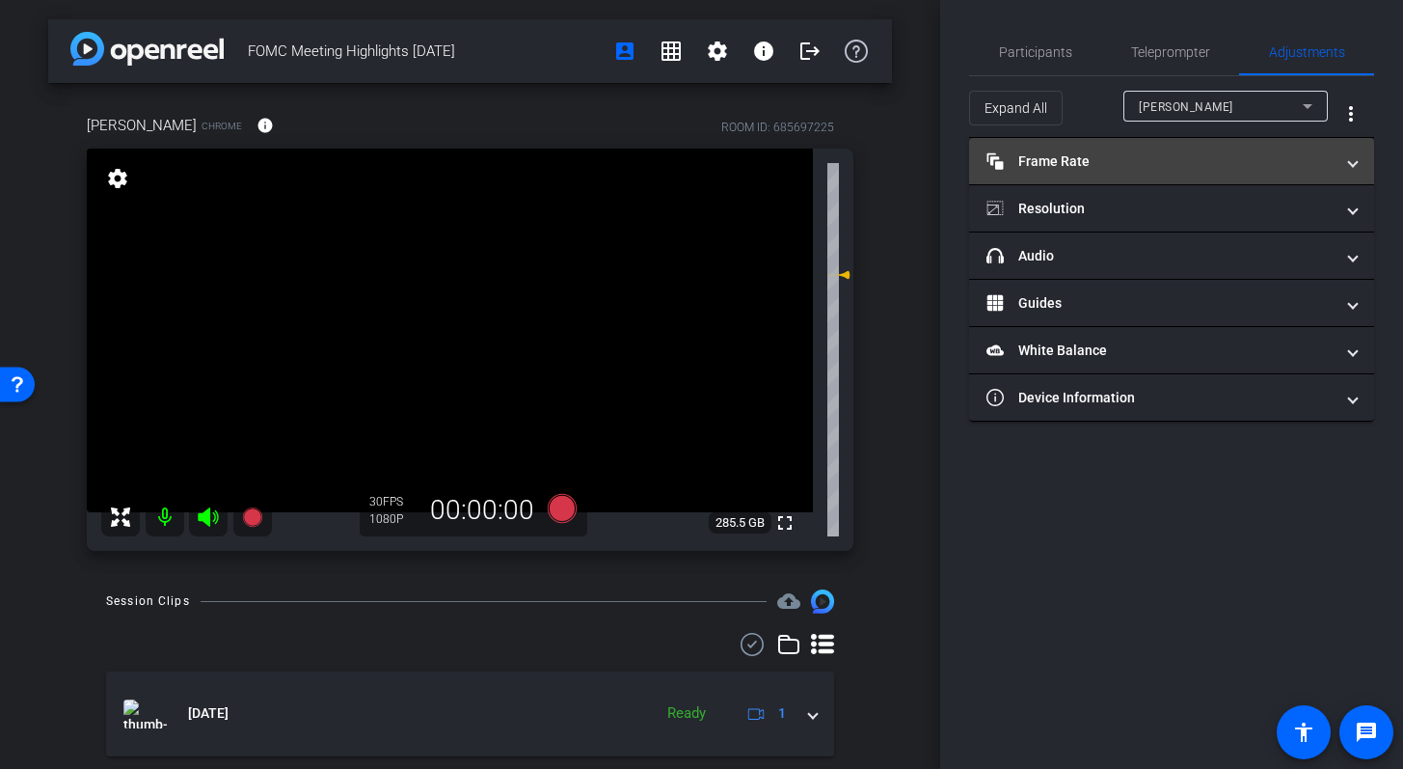
click at [1341, 158] on span "Frame Rate Frame Rate" at bounding box center [1168, 161] width 363 height 20
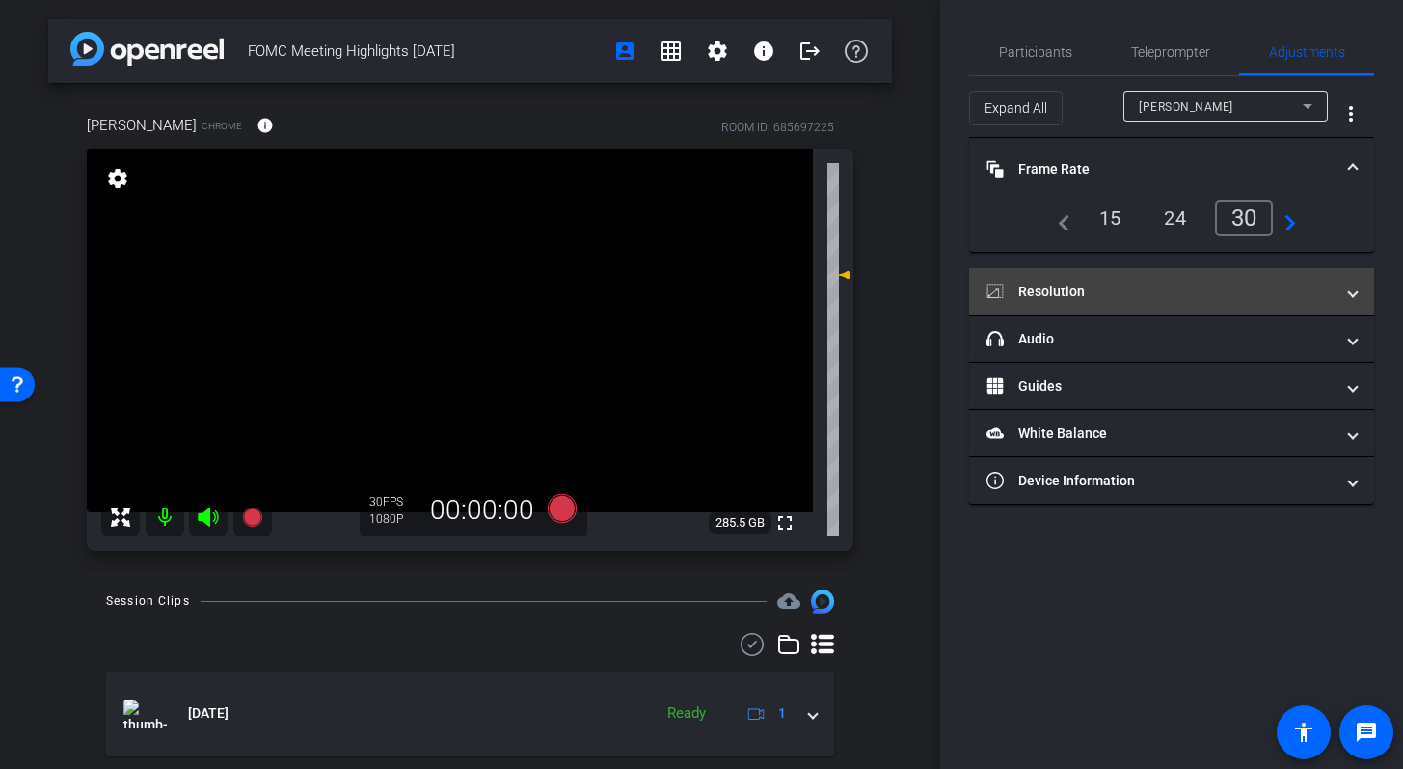
click at [1367, 290] on mat-expansion-panel-header "Resolution" at bounding box center [1171, 291] width 405 height 46
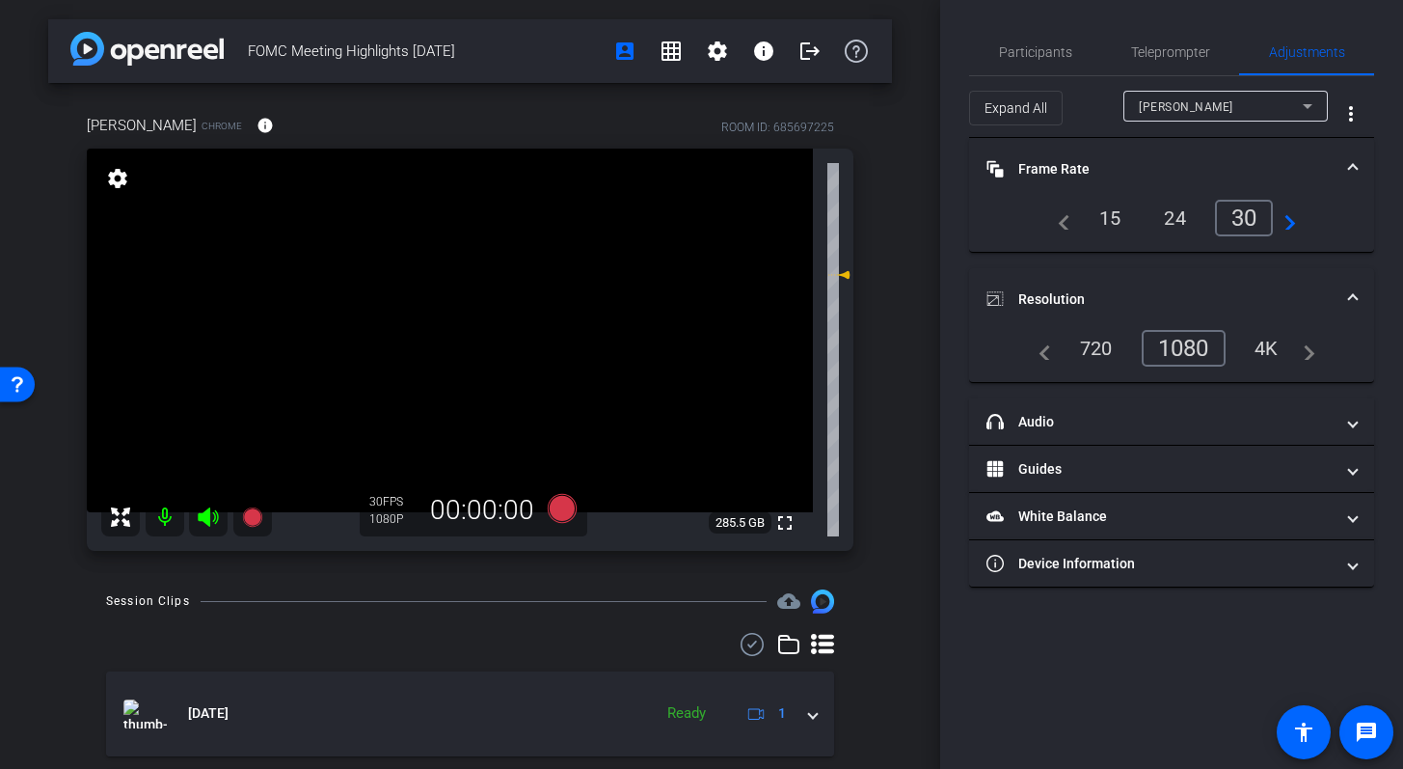
click at [1364, 294] on mat-expansion-panel-header "Resolution" at bounding box center [1171, 299] width 405 height 62
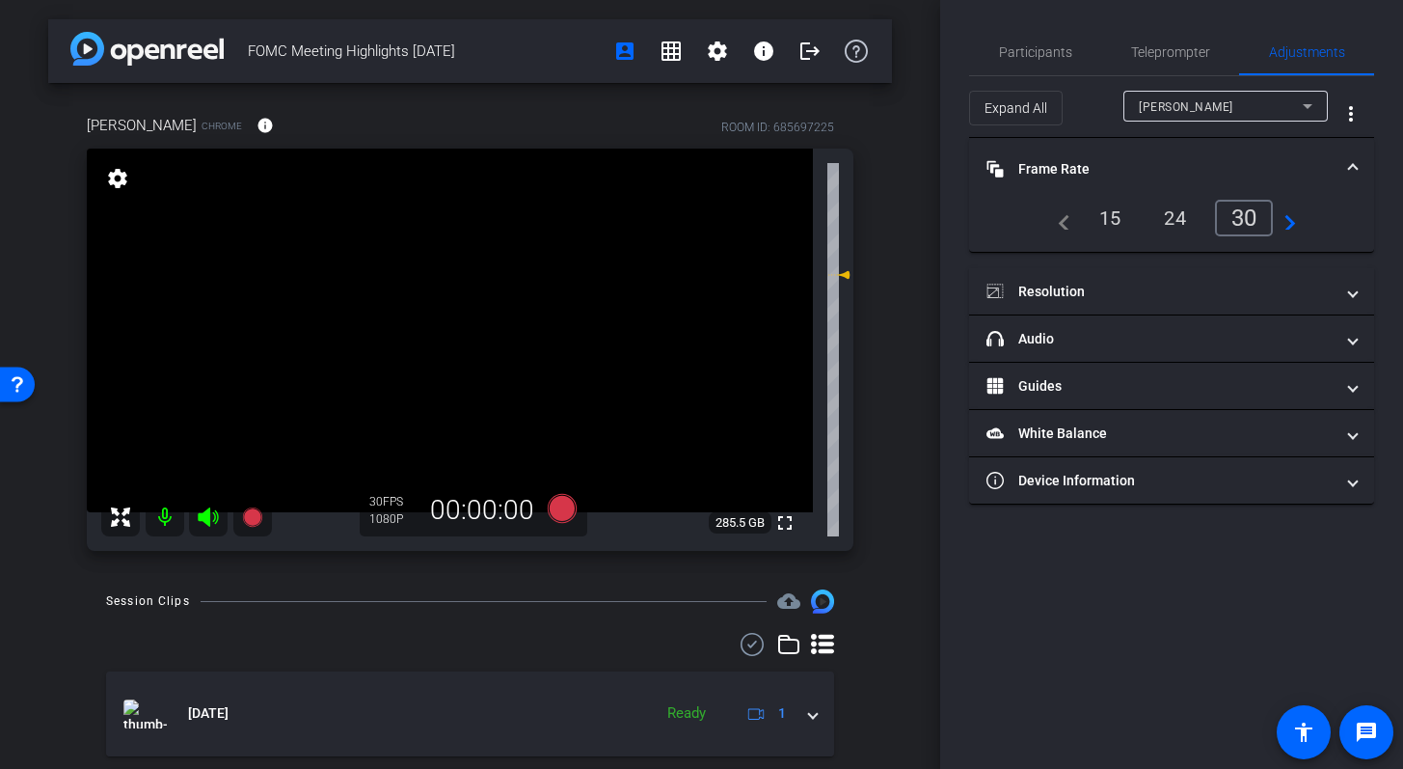
click at [1353, 166] on span at bounding box center [1353, 169] width 8 height 20
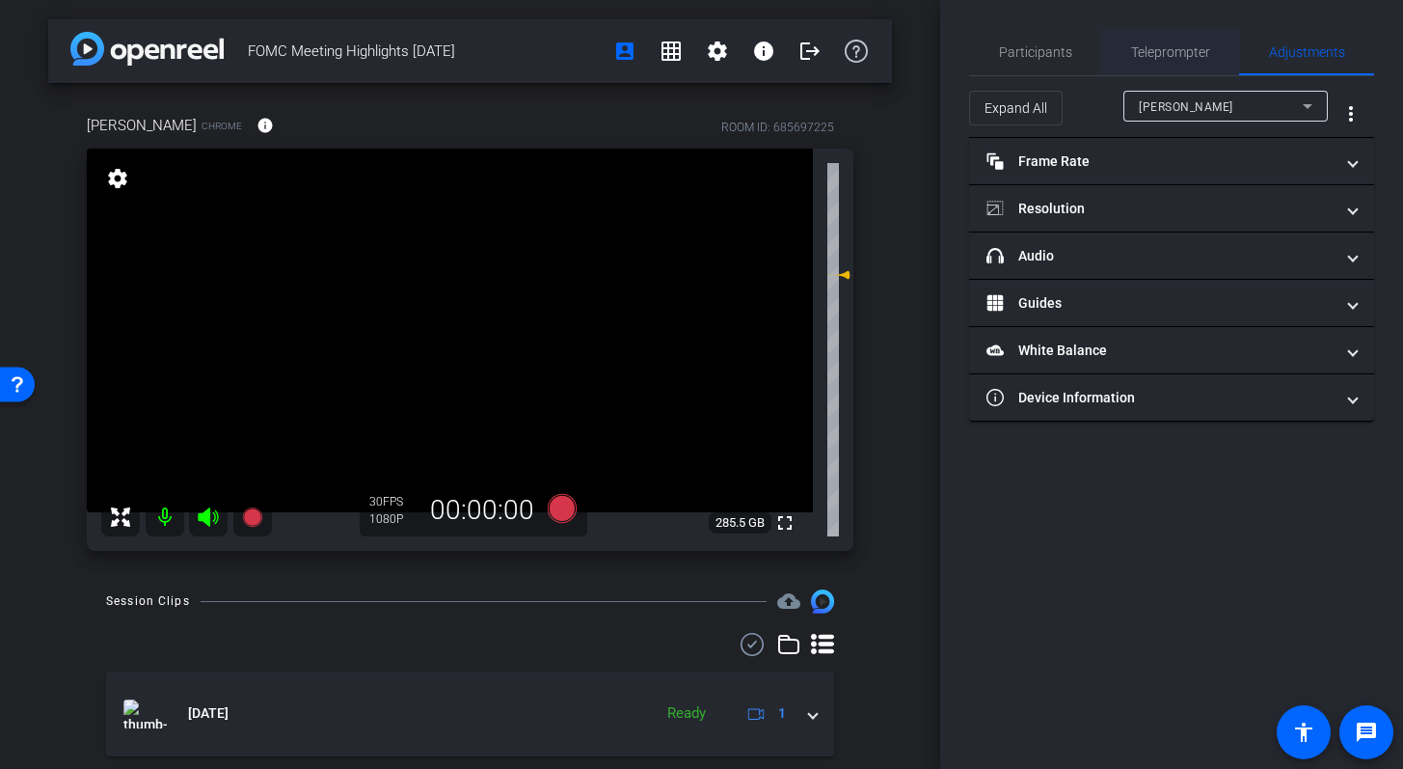
click at [1148, 48] on span "Teleprompter" at bounding box center [1170, 52] width 79 height 14
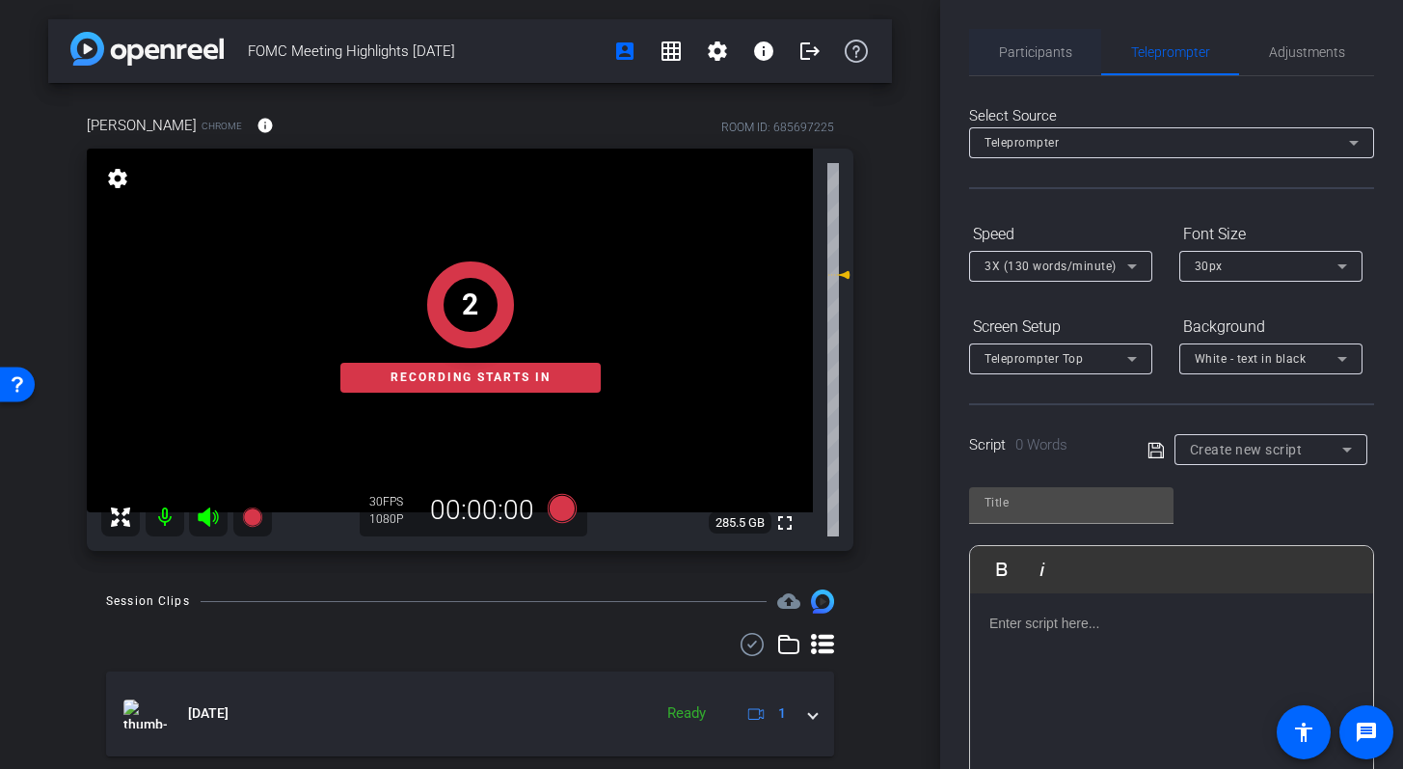
click at [1041, 52] on span "Participants" at bounding box center [1035, 52] width 73 height 14
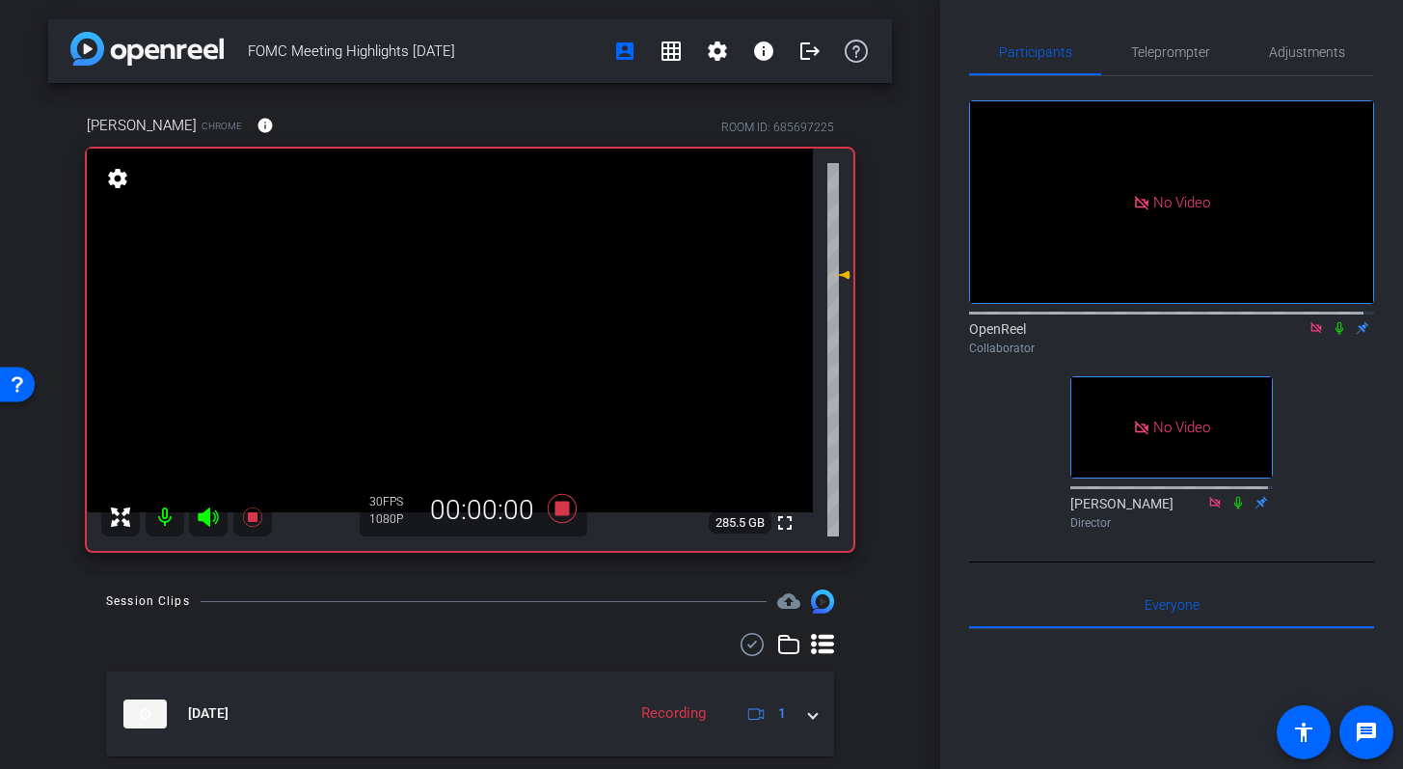
click at [1335, 321] on icon at bounding box center [1339, 328] width 15 height 14
click at [1159, 61] on span "Teleprompter" at bounding box center [1170, 52] width 79 height 46
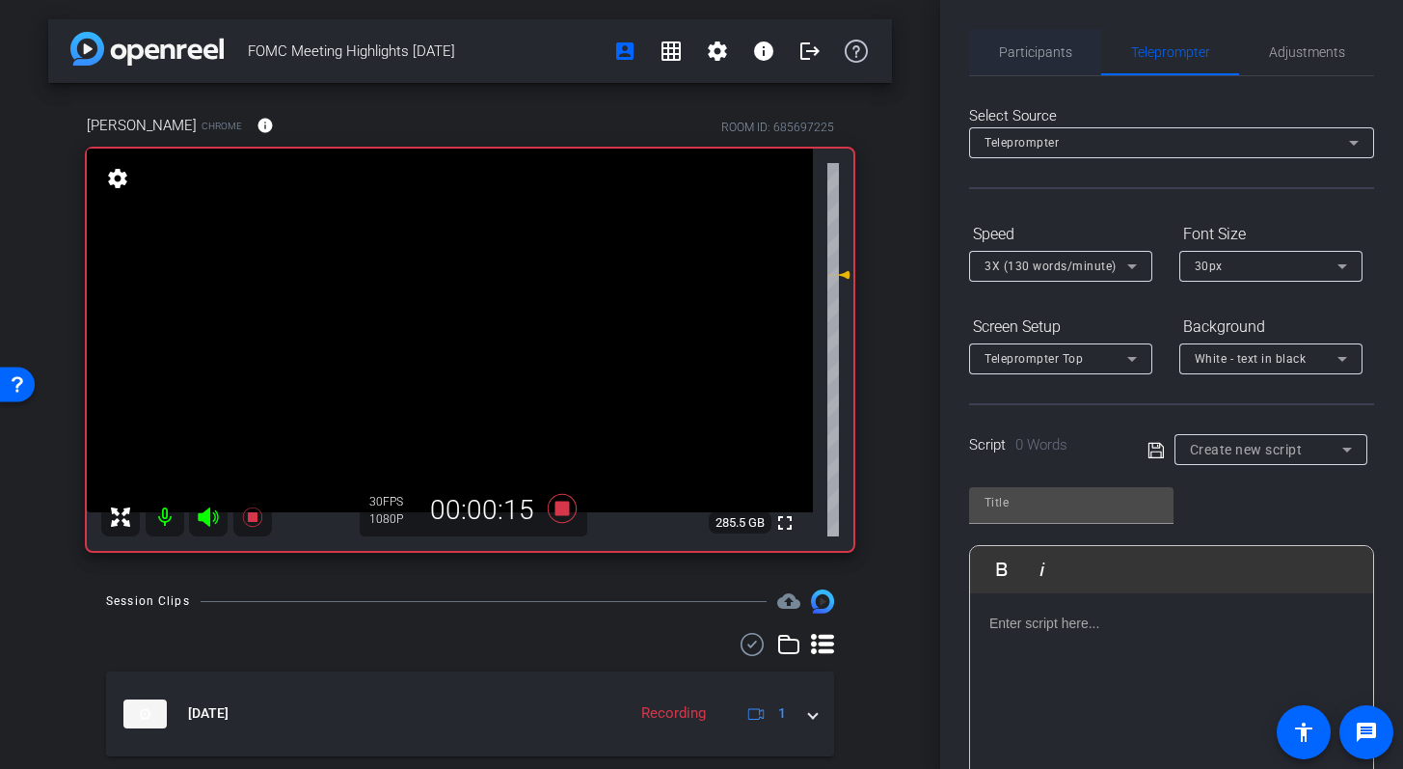
click at [1000, 59] on span "Participants" at bounding box center [1035, 52] width 73 height 14
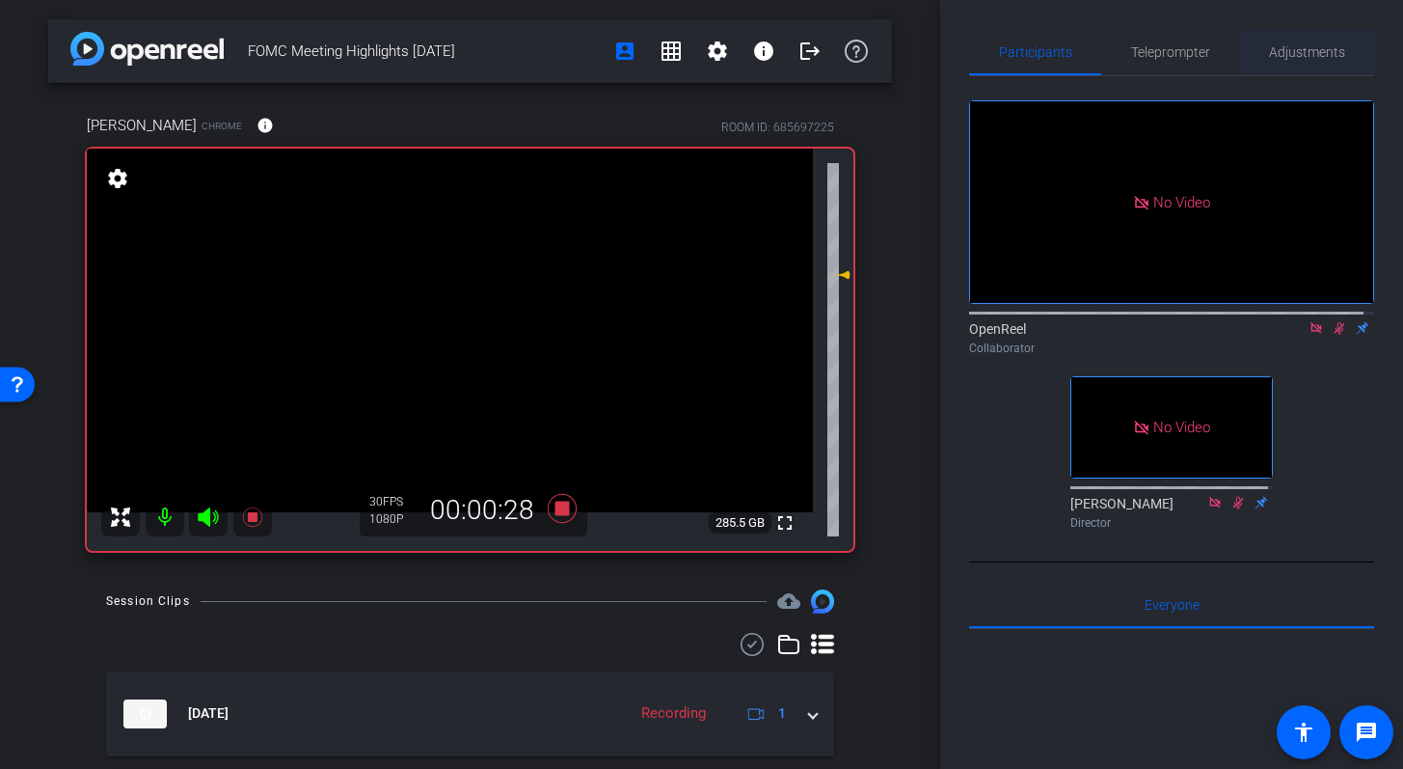
click at [1286, 61] on span "Adjustments" at bounding box center [1307, 52] width 76 height 46
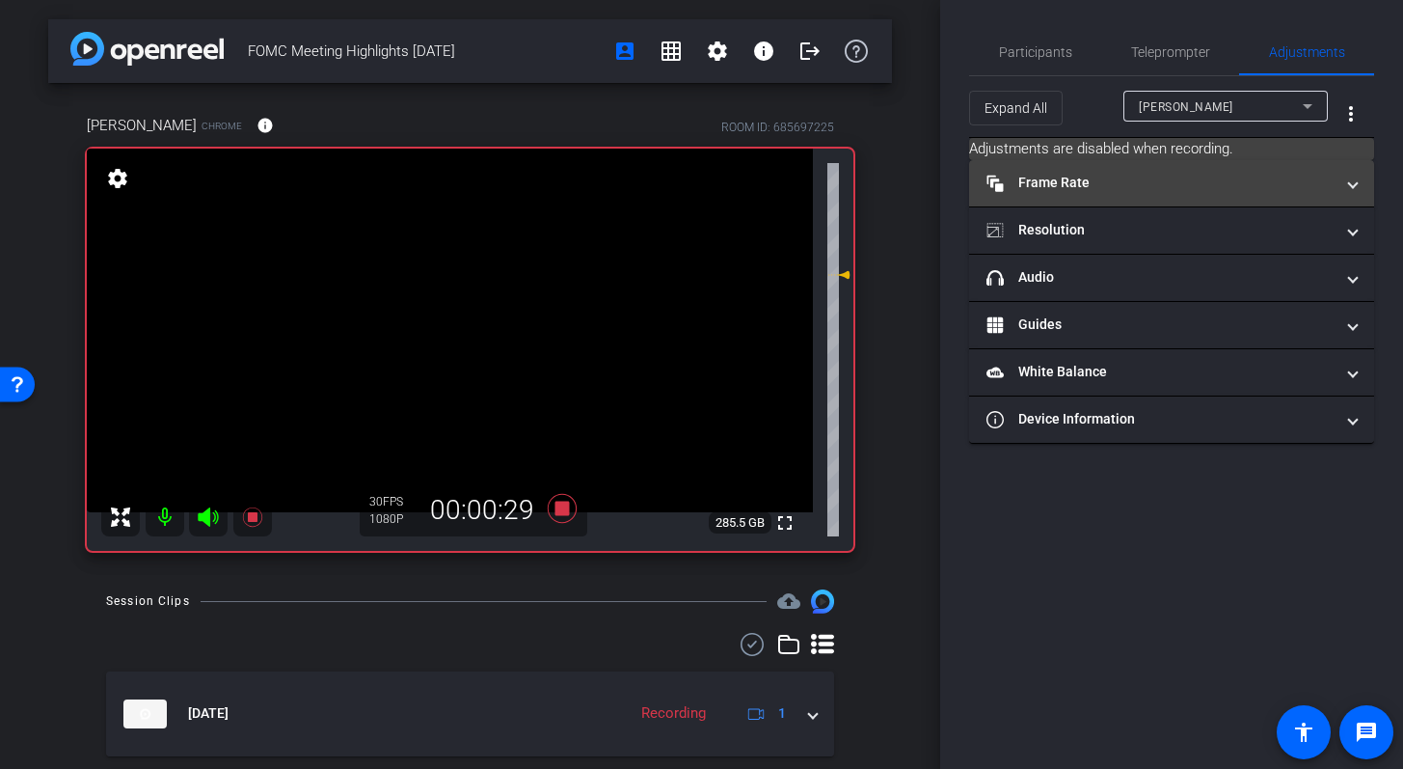
click at [1204, 178] on mat-panel-title "Frame Rate Frame Rate" at bounding box center [1160, 183] width 347 height 20
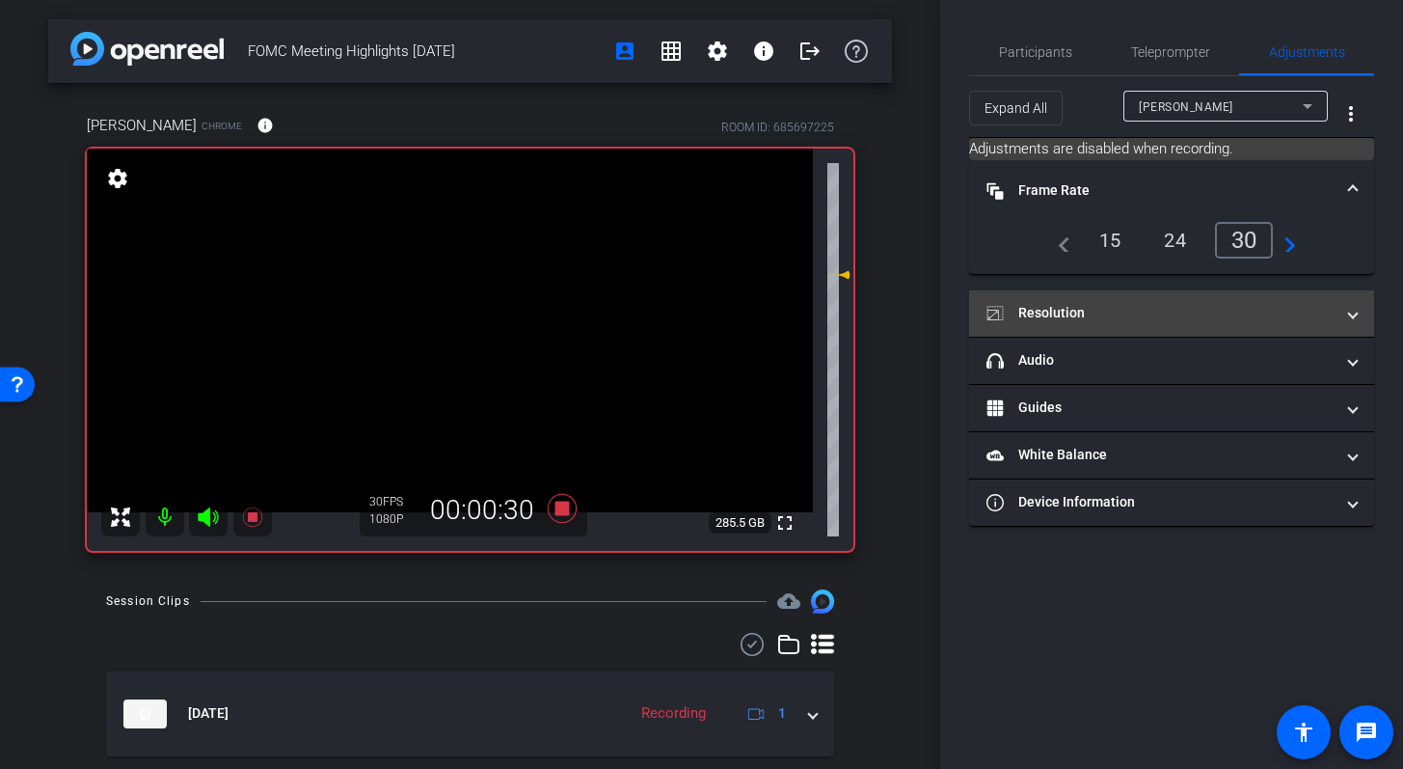
click at [1331, 311] on mat-panel-title "Resolution" at bounding box center [1160, 313] width 347 height 20
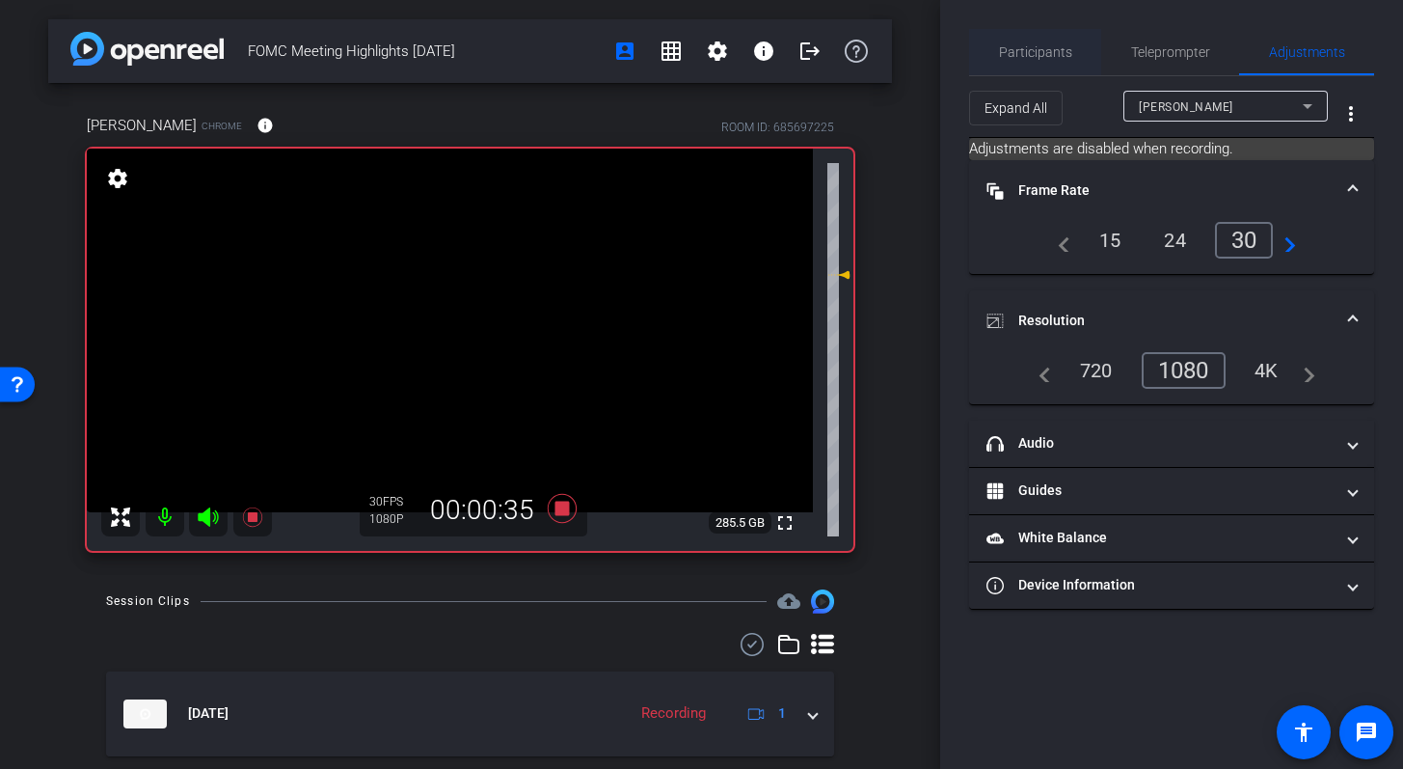
click at [1048, 50] on span "Participants" at bounding box center [1035, 52] width 73 height 14
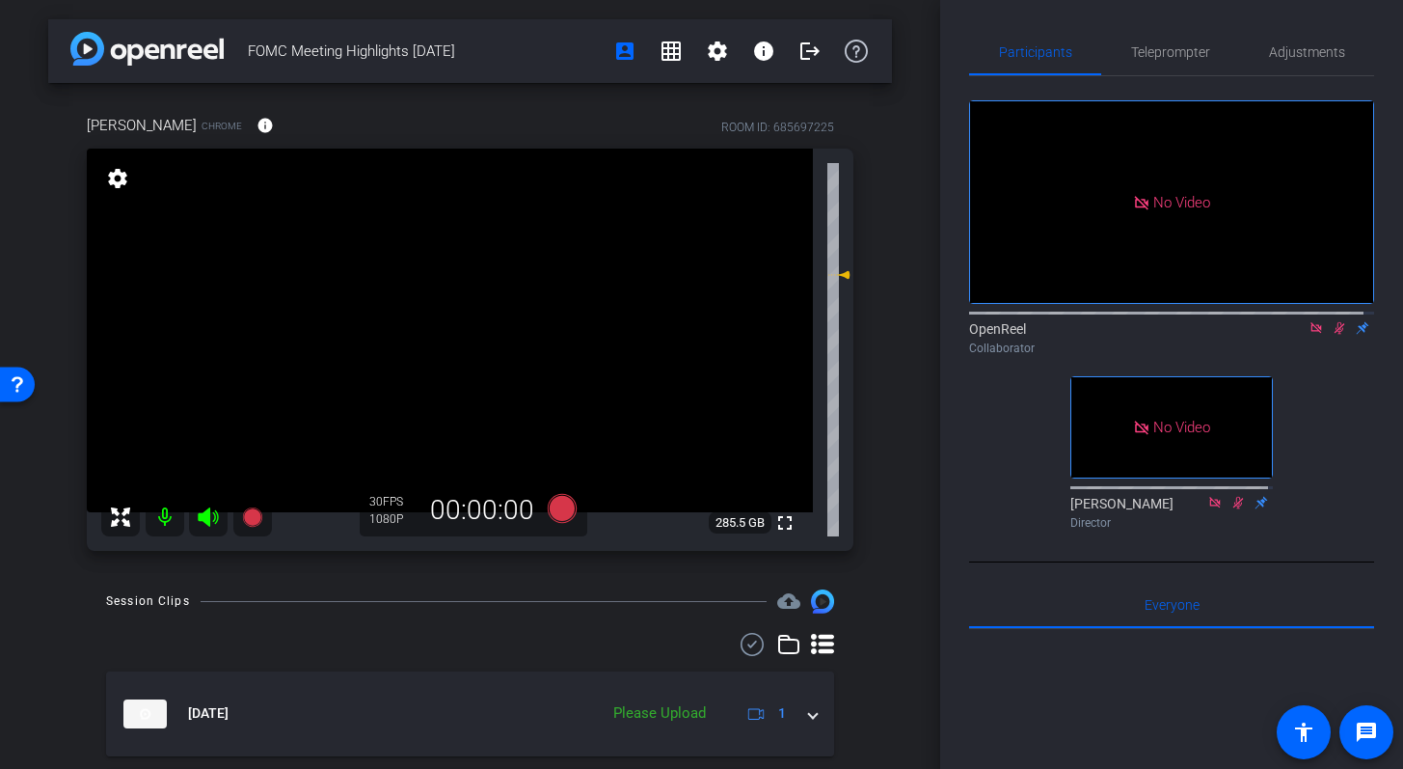
click at [1335, 322] on icon at bounding box center [1340, 328] width 11 height 13
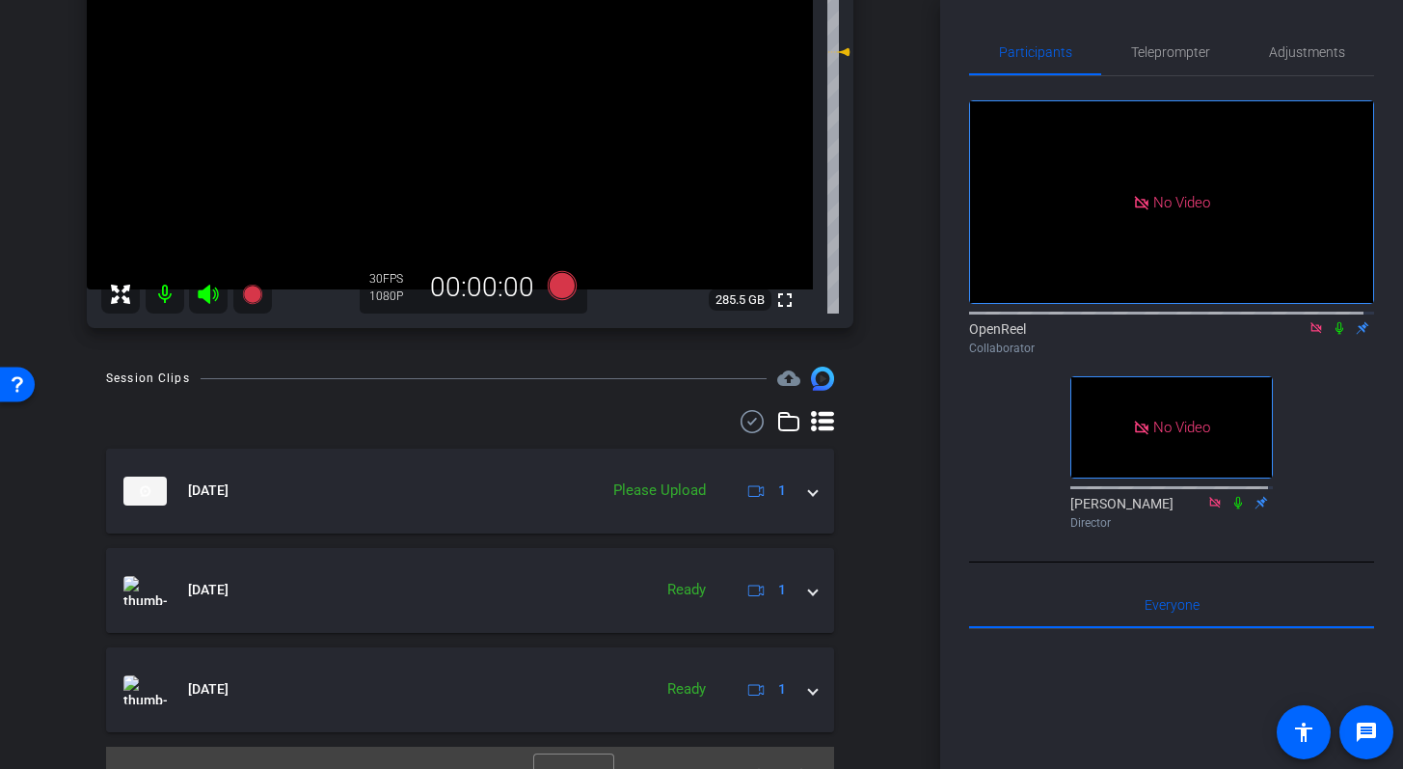
scroll to position [255, 0]
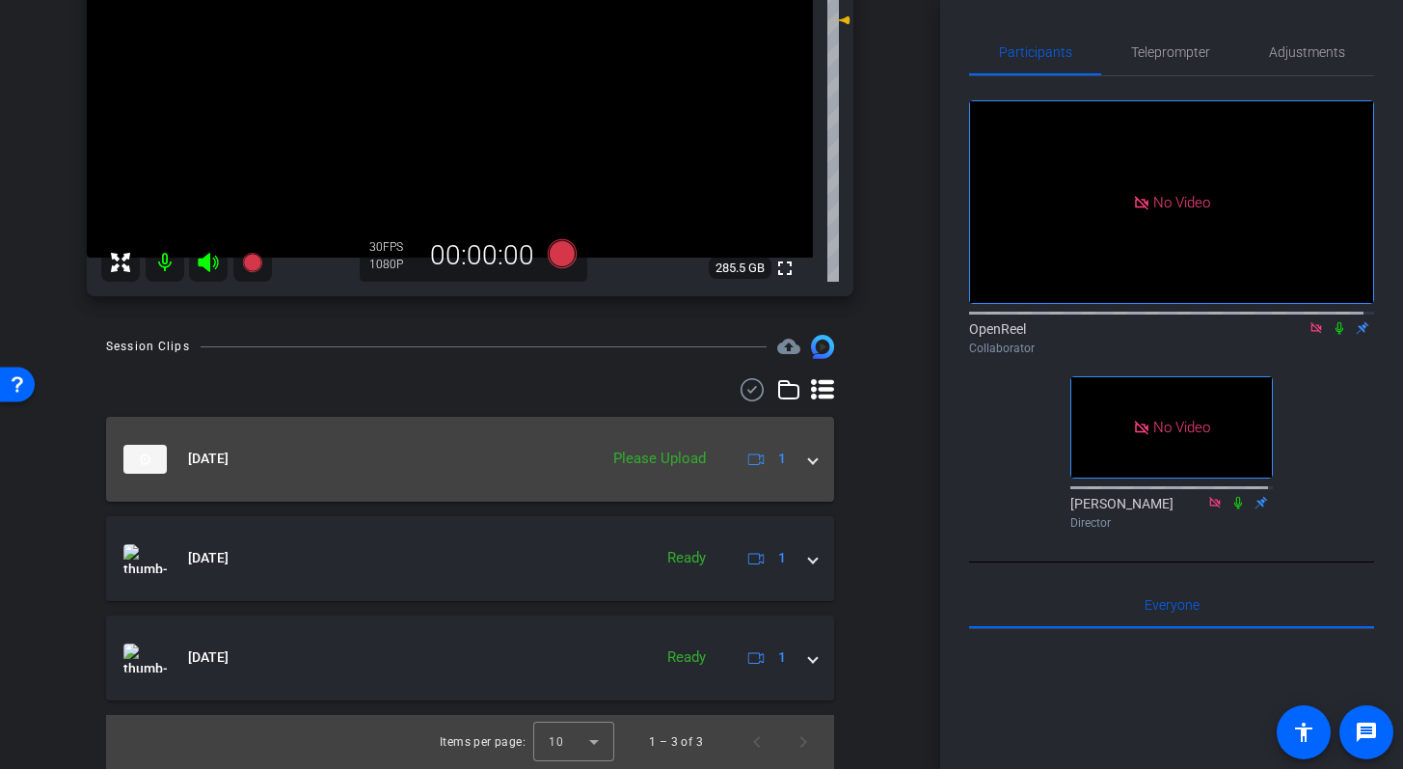
click at [808, 463] on mat-expansion-panel-header "Sep 17, 2025 Please Upload 1" at bounding box center [470, 459] width 728 height 85
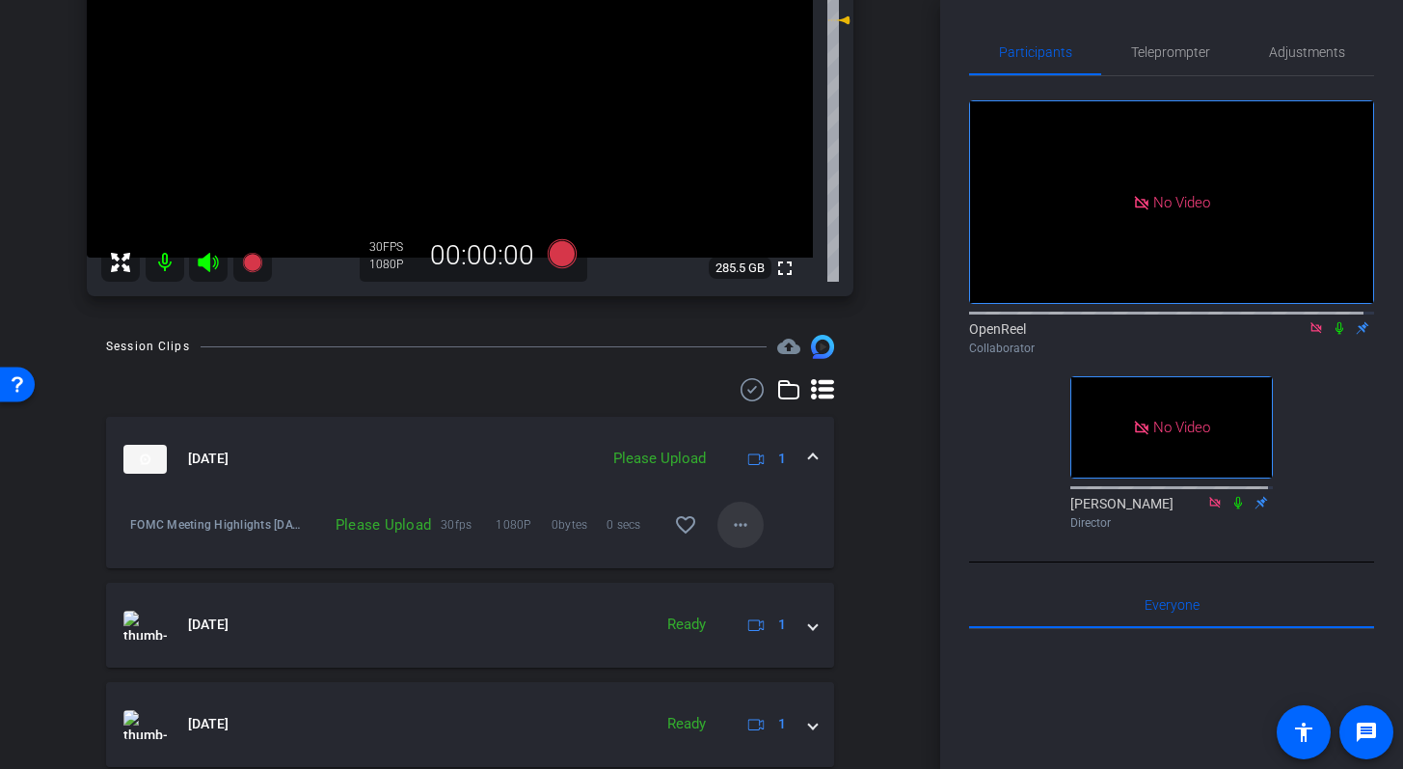
click at [731, 529] on mat-icon "more_horiz" at bounding box center [740, 524] width 23 height 23
click at [773, 557] on span "Upload" at bounding box center [761, 564] width 77 height 23
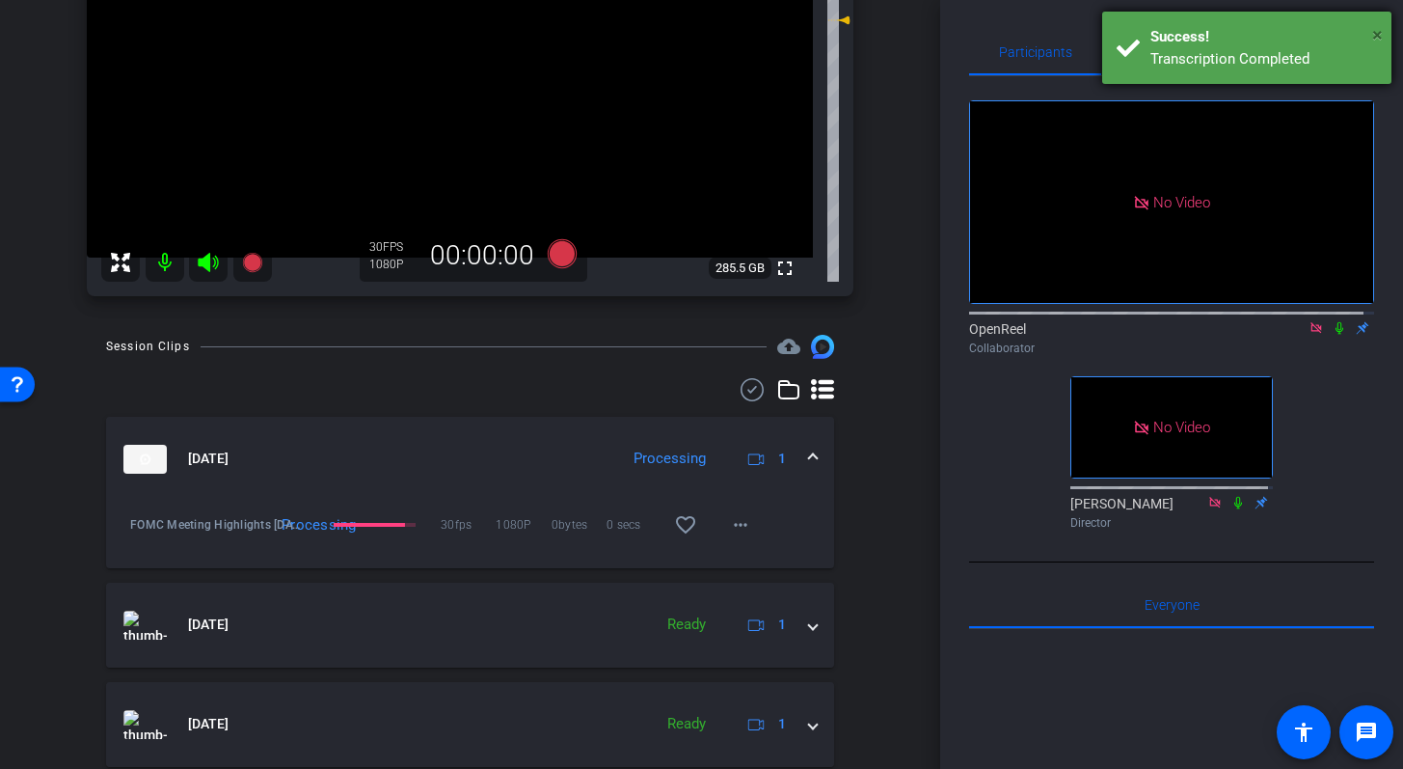
click at [1381, 33] on span "×" at bounding box center [1377, 34] width 11 height 23
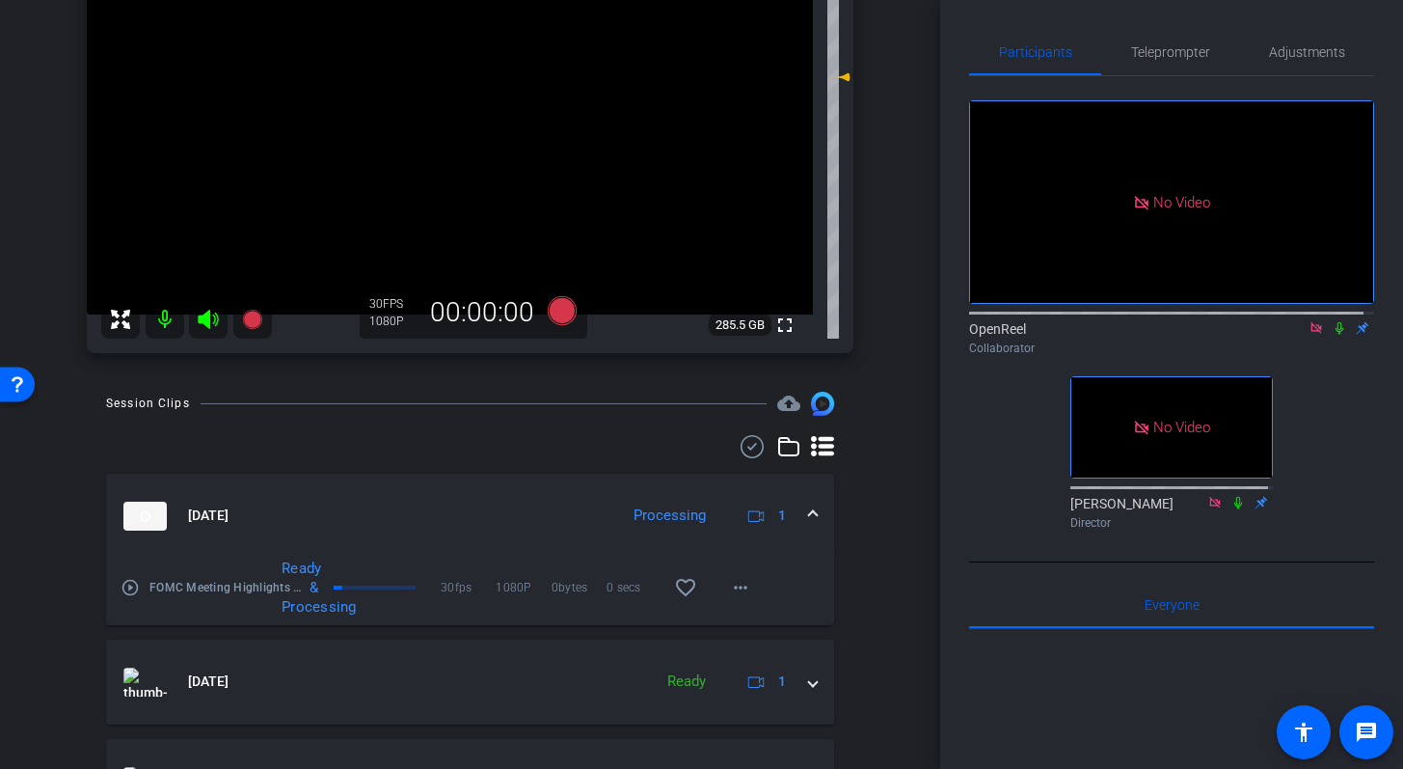
scroll to position [176, 0]
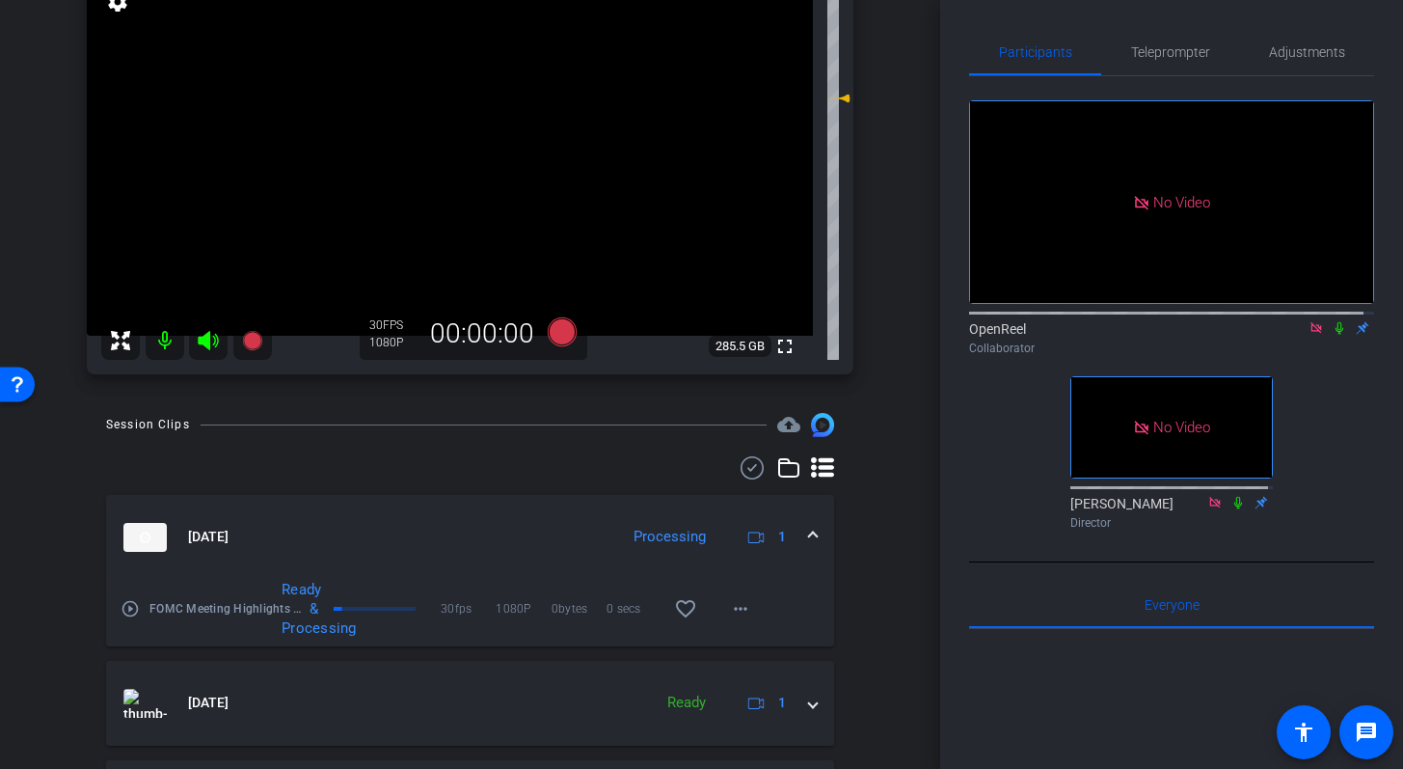
click at [133, 610] on mat-icon "play_circle_outline" at bounding box center [130, 608] width 19 height 19
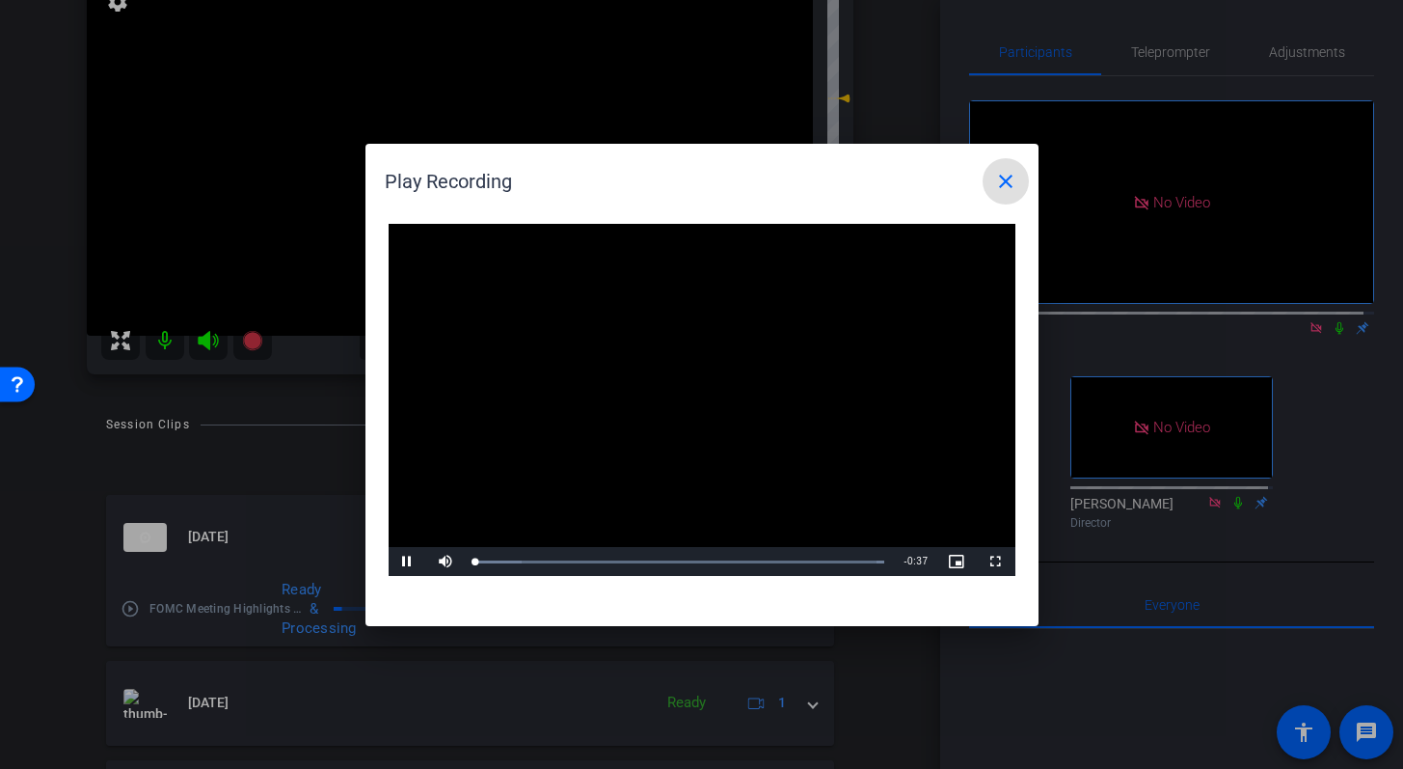
click at [703, 388] on video "Video Player" at bounding box center [702, 400] width 627 height 353
click at [406, 561] on span "Video Player" at bounding box center [408, 561] width 39 height 0
click at [586, 562] on div "Loaded : 100.00% 0:09 0:01" at bounding box center [680, 561] width 410 height 5
click at [739, 562] on div "Loaded : 100.00% 0:24 0:14" at bounding box center [680, 561] width 410 height 5
click at [1021, 183] on span at bounding box center [1006, 181] width 46 height 46
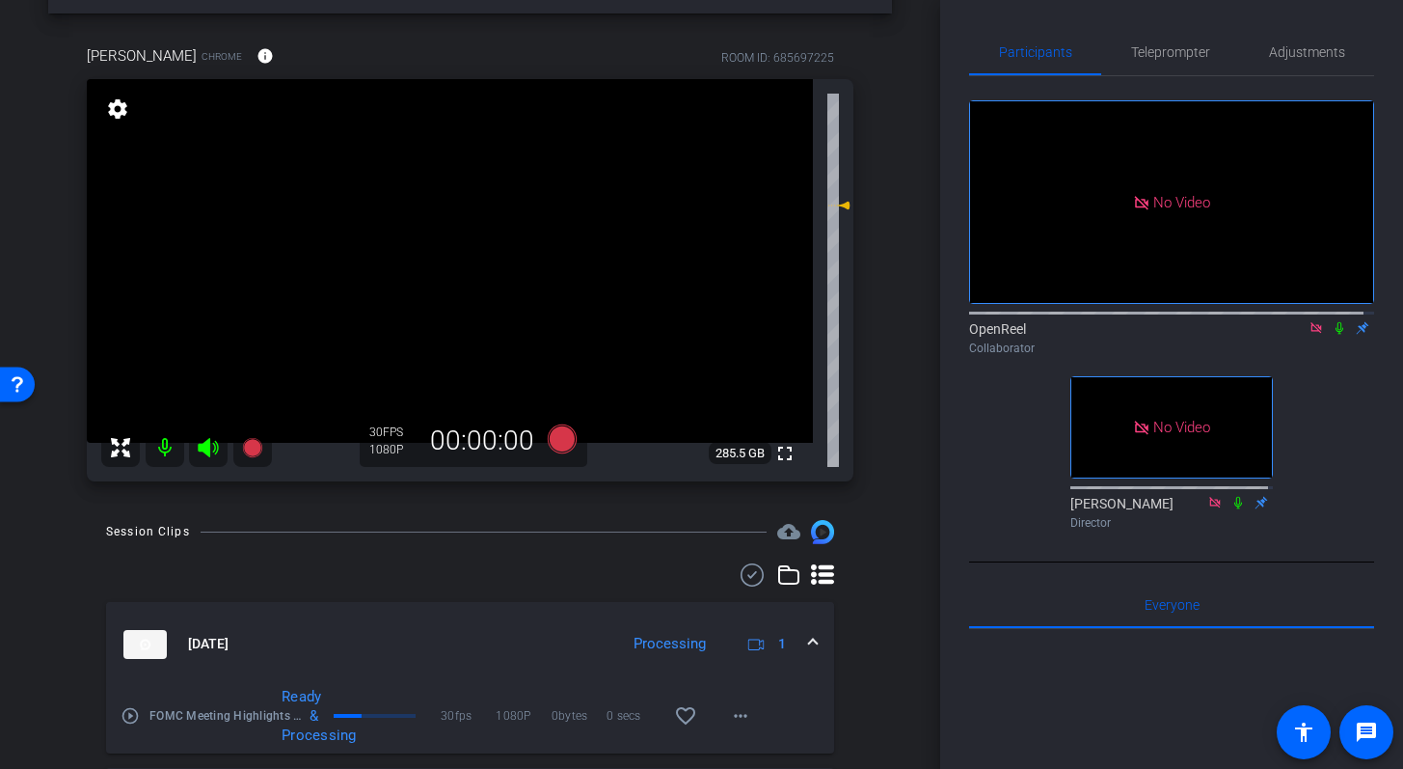
scroll to position [63, 0]
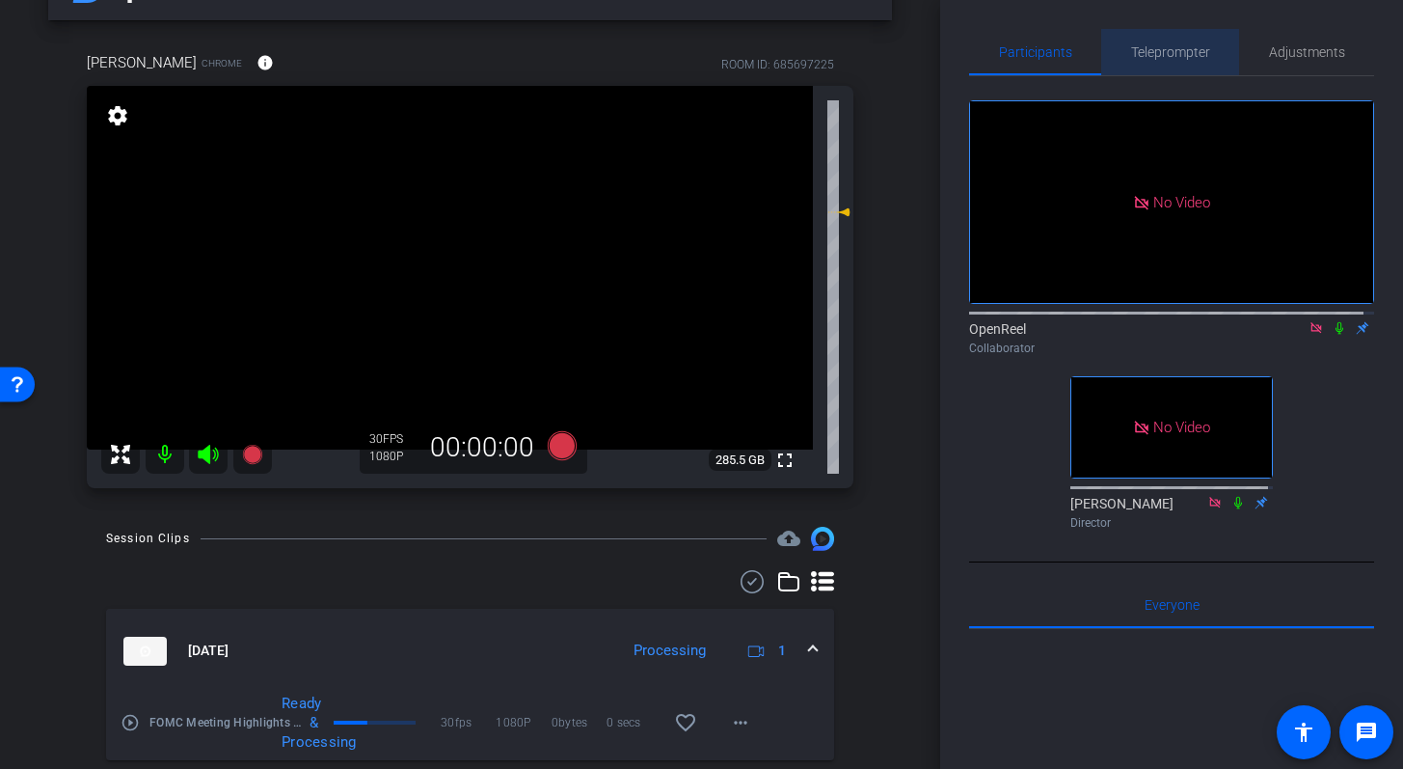
click at [1181, 53] on span "Teleprompter" at bounding box center [1170, 52] width 79 height 14
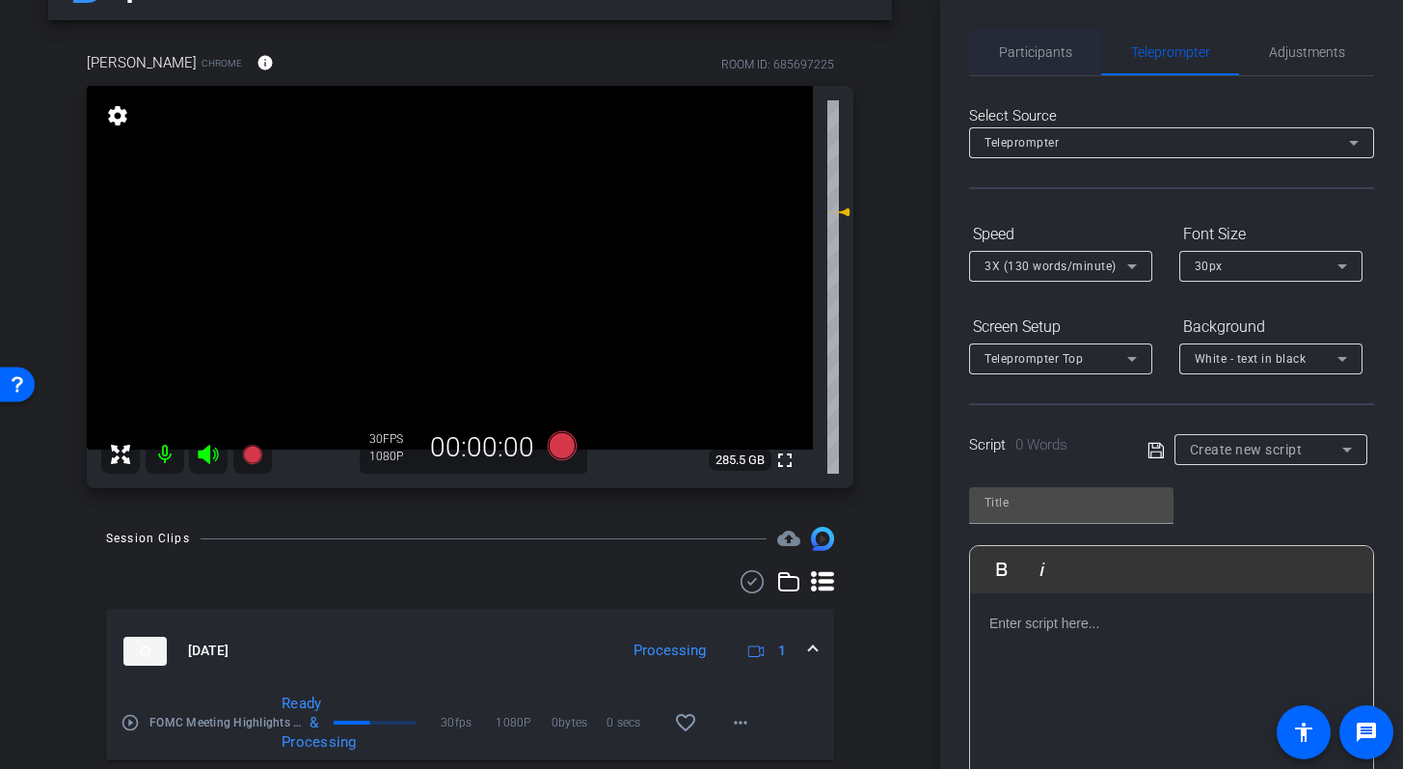
click at [1059, 49] on span "Participants" at bounding box center [1035, 52] width 73 height 14
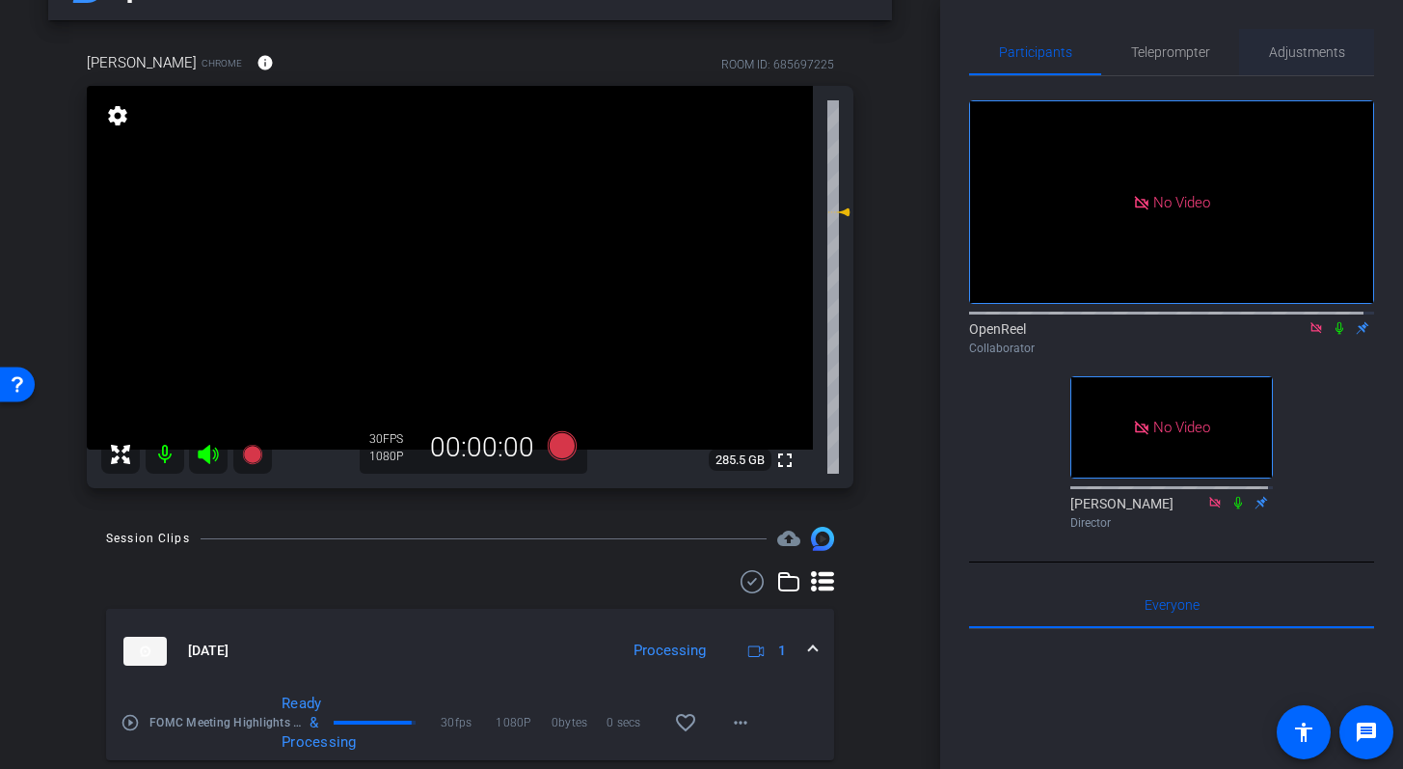
click at [1306, 55] on span "Adjustments" at bounding box center [1307, 52] width 76 height 14
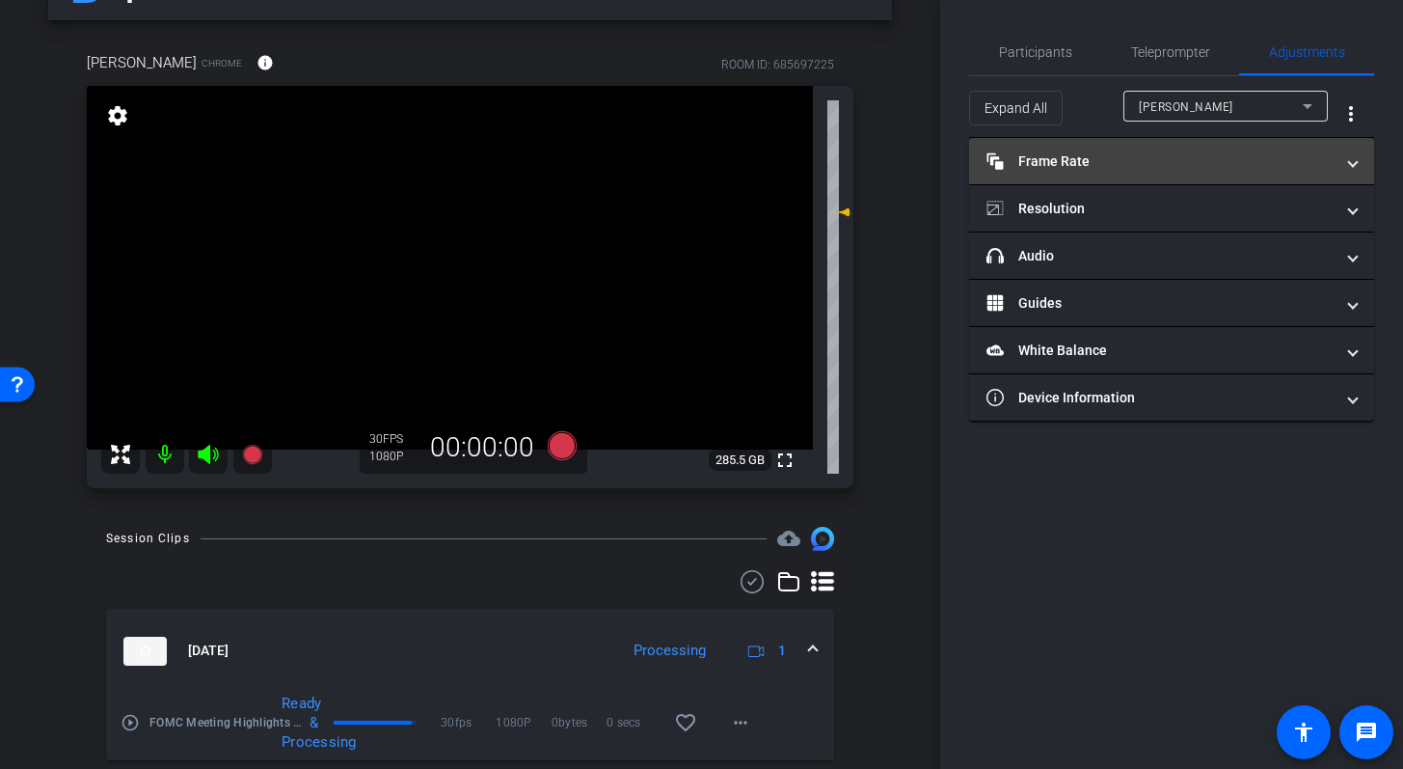
click at [1307, 158] on mat-panel-title "Frame Rate Frame Rate" at bounding box center [1160, 161] width 347 height 20
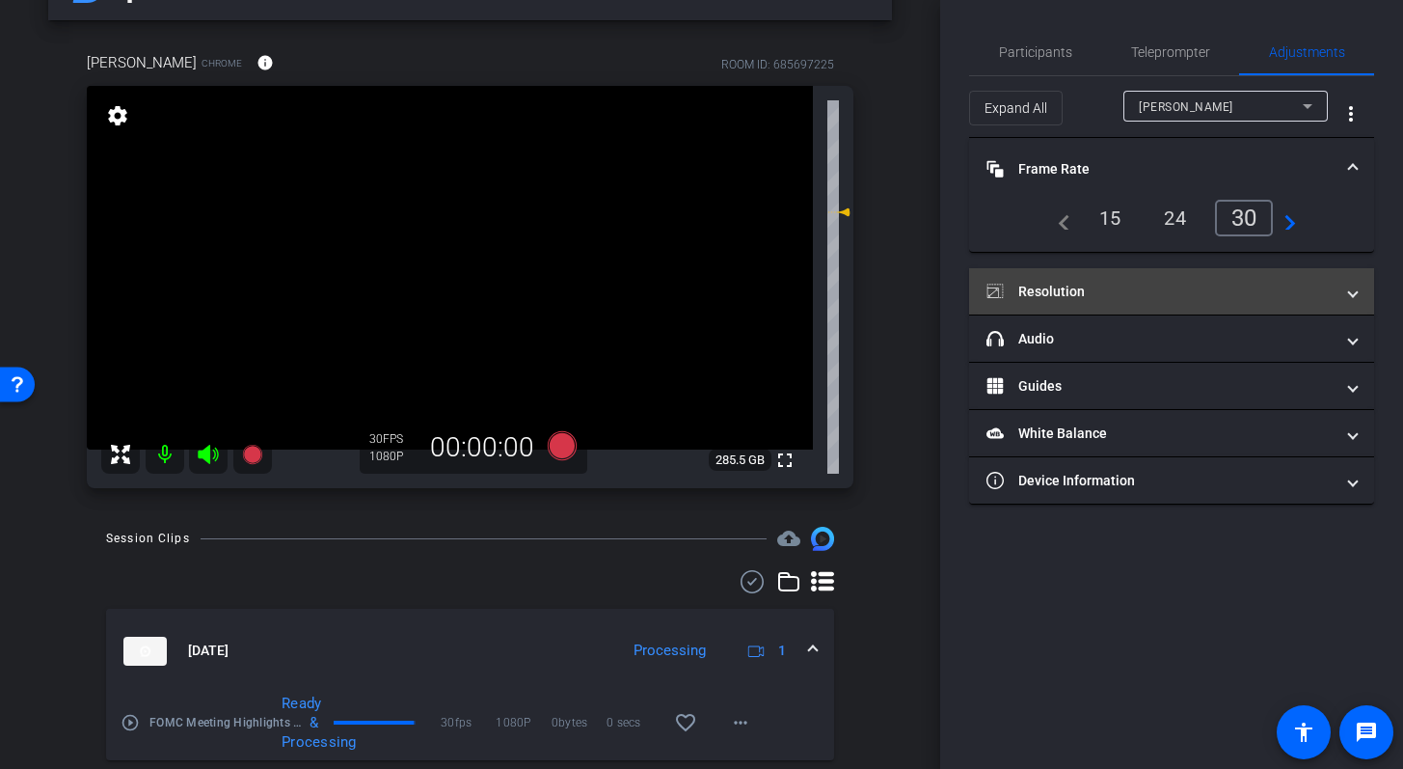
click at [1346, 298] on span "Resolution" at bounding box center [1168, 292] width 363 height 20
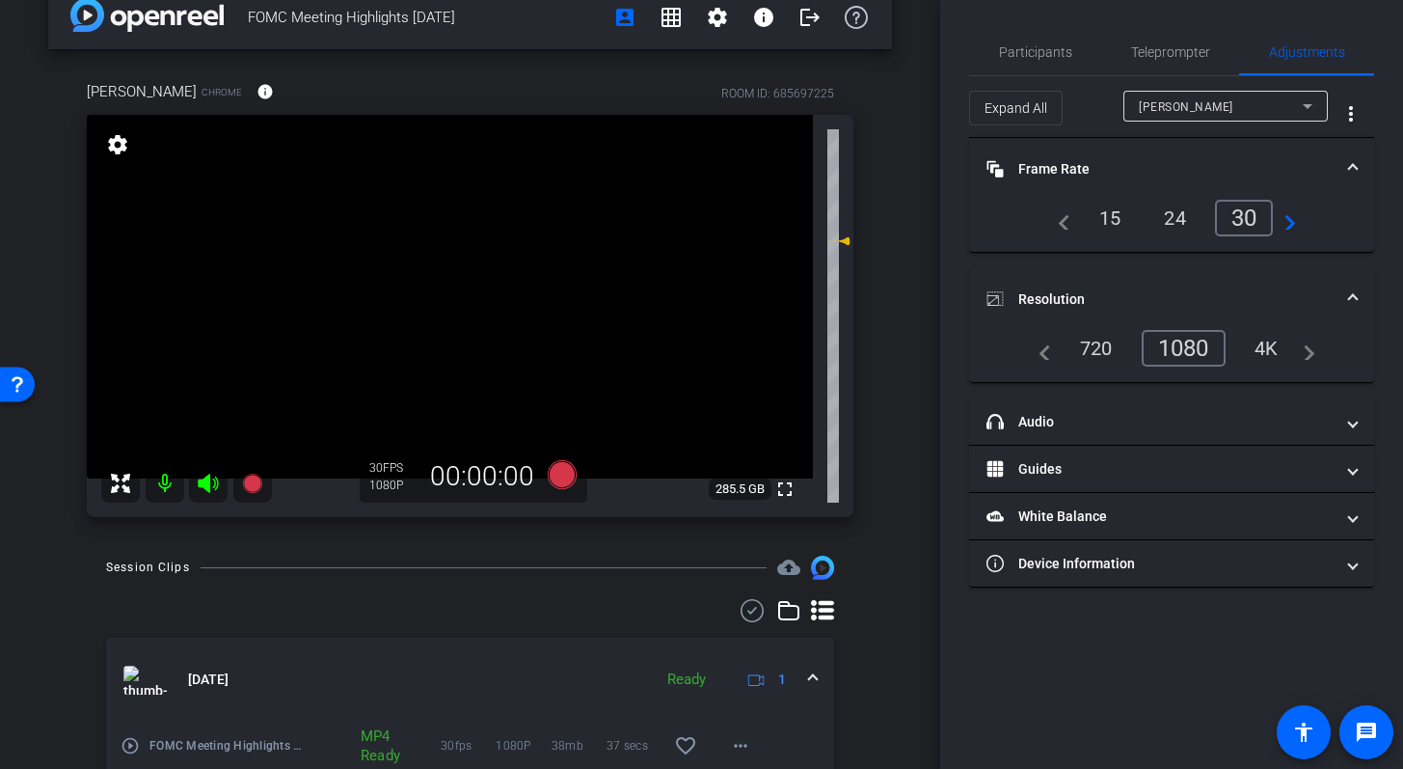
scroll to position [30, 0]
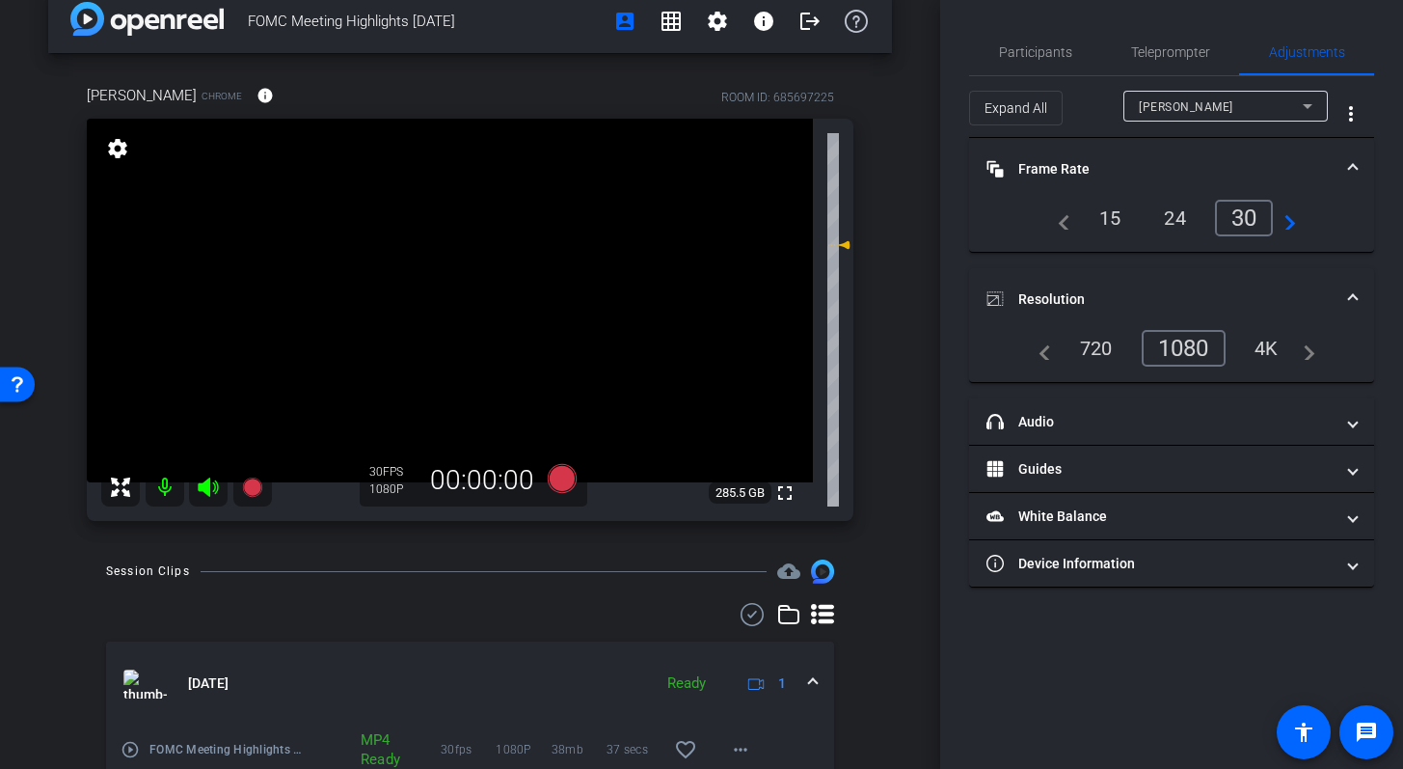
click at [1356, 169] on span at bounding box center [1353, 169] width 8 height 20
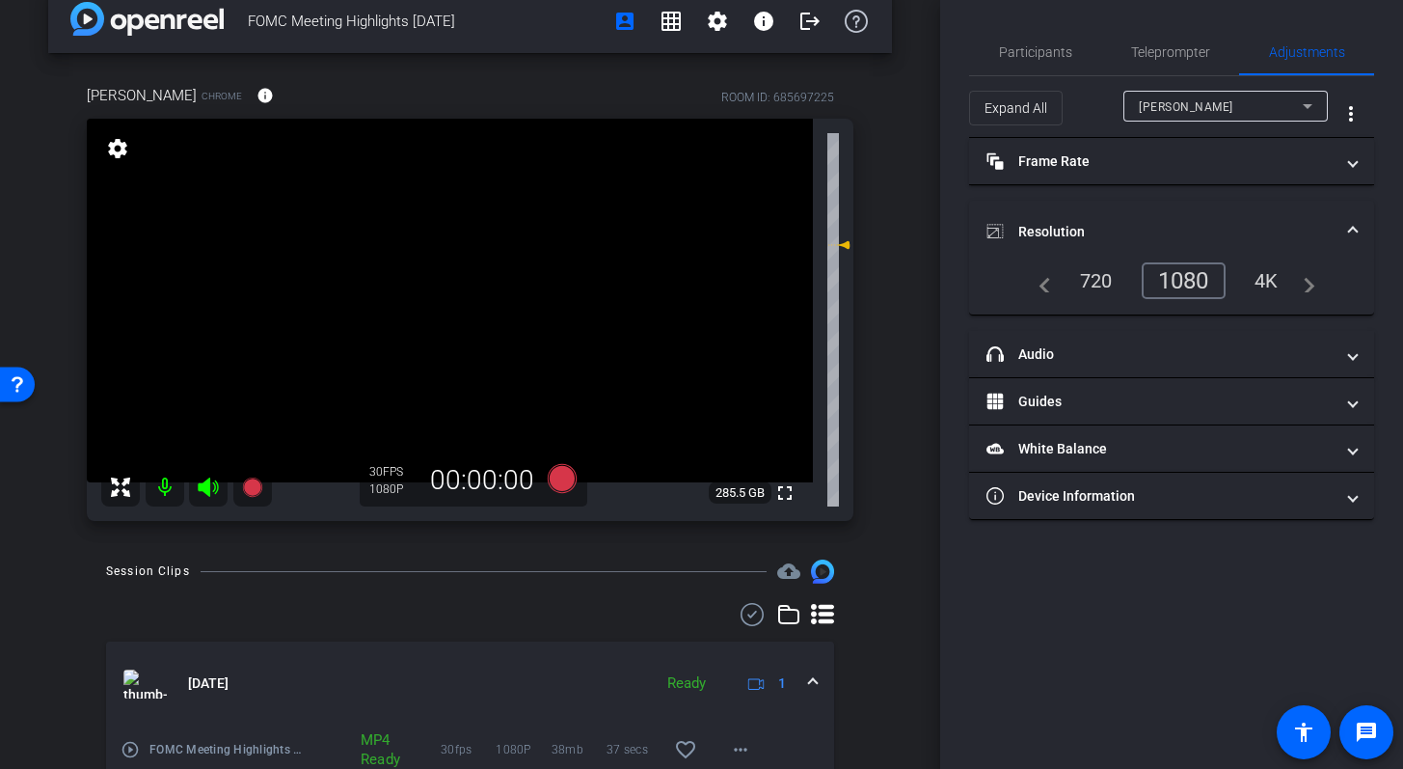
click at [1361, 219] on mat-expansion-panel-header "Resolution" at bounding box center [1171, 232] width 405 height 62
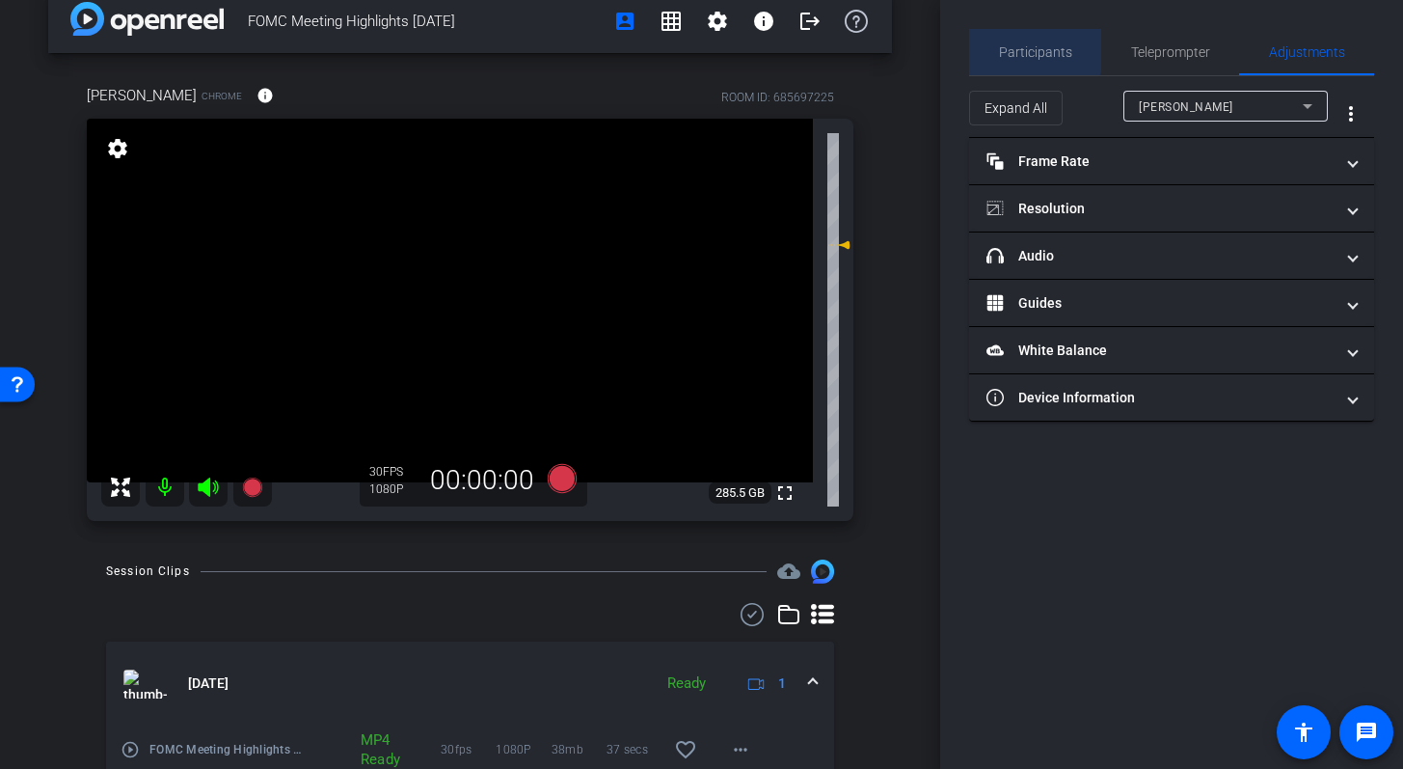
click at [1028, 50] on span "Participants" at bounding box center [1035, 52] width 73 height 14
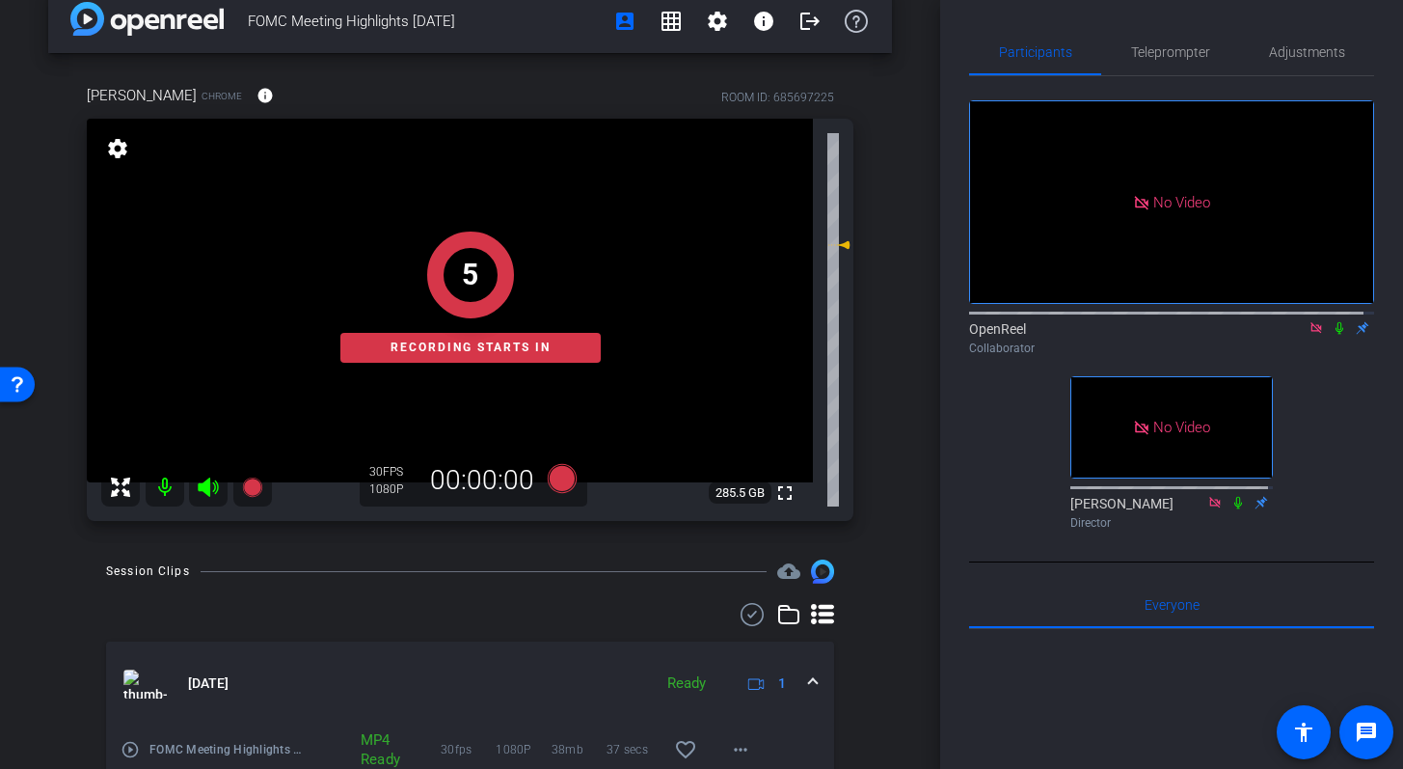
click at [1336, 322] on icon at bounding box center [1340, 328] width 8 height 13
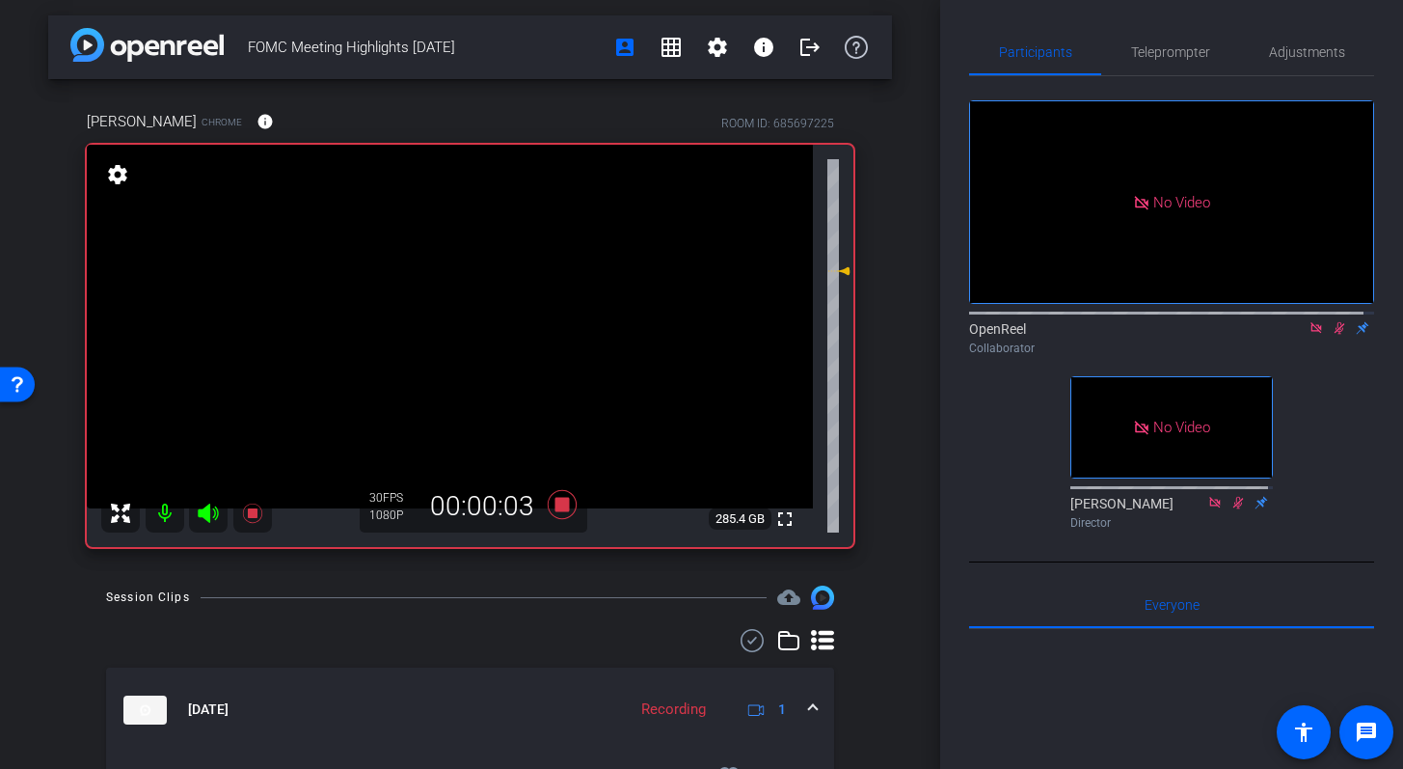
scroll to position [2, 0]
click at [1312, 51] on span "Adjustments" at bounding box center [1307, 52] width 76 height 14
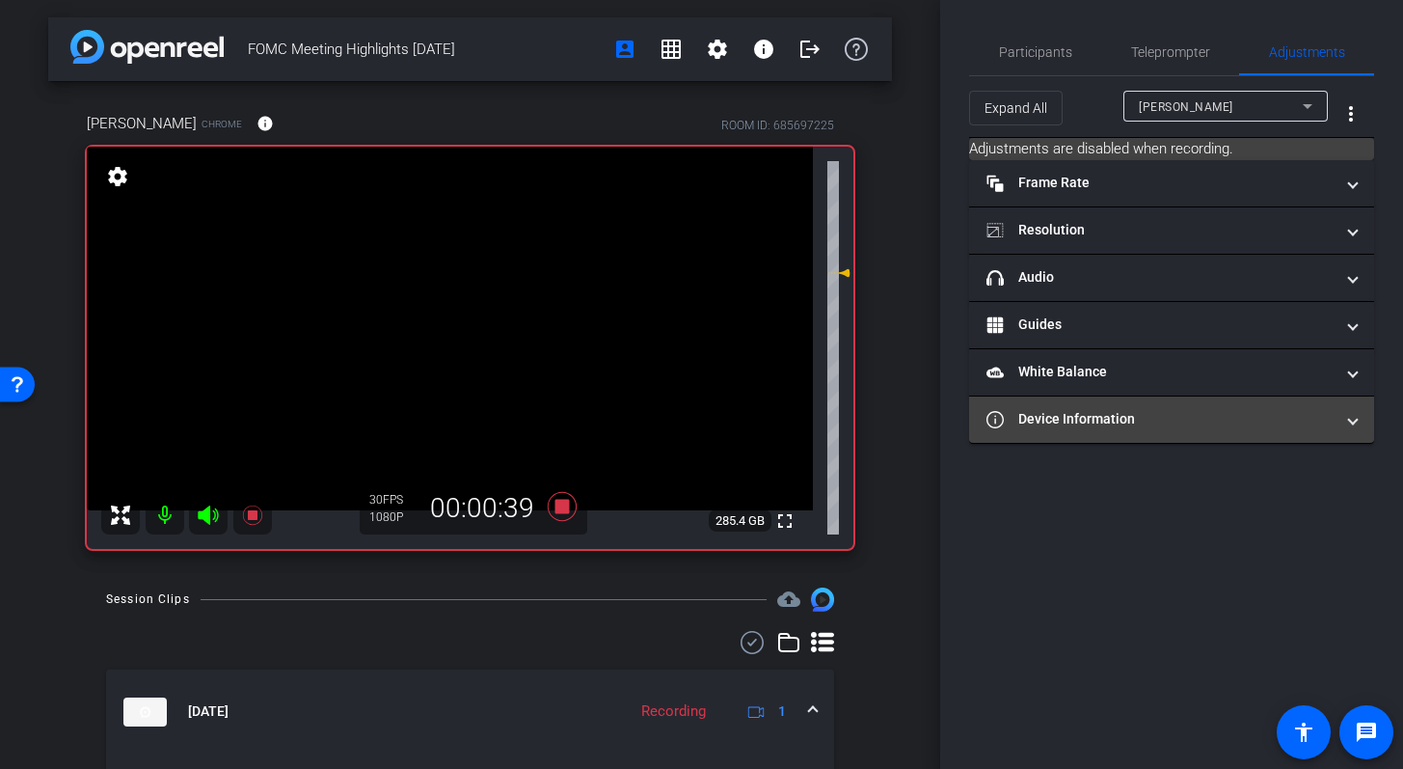
click at [1279, 421] on mat-panel-title "Device Information" at bounding box center [1160, 419] width 347 height 20
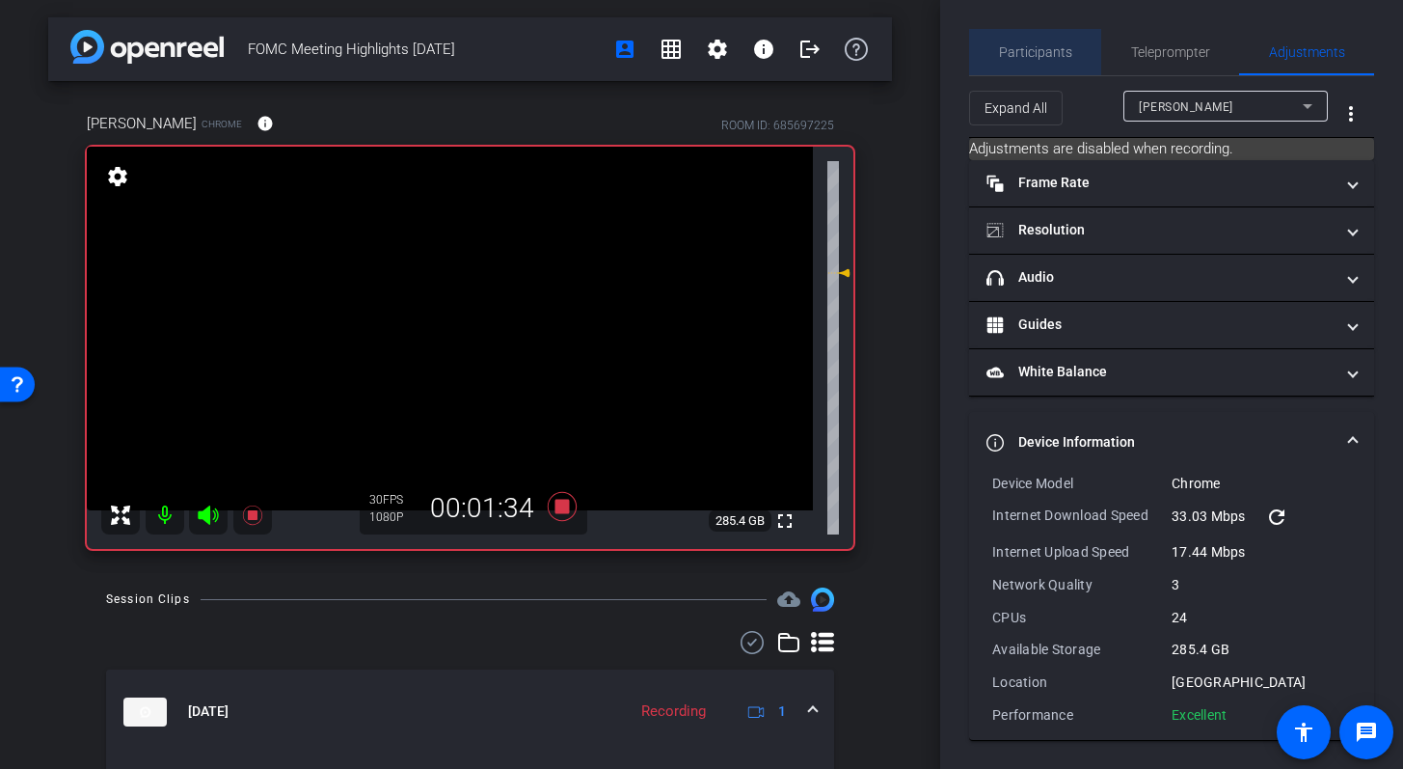
click at [1037, 54] on span "Participants" at bounding box center [1035, 52] width 73 height 14
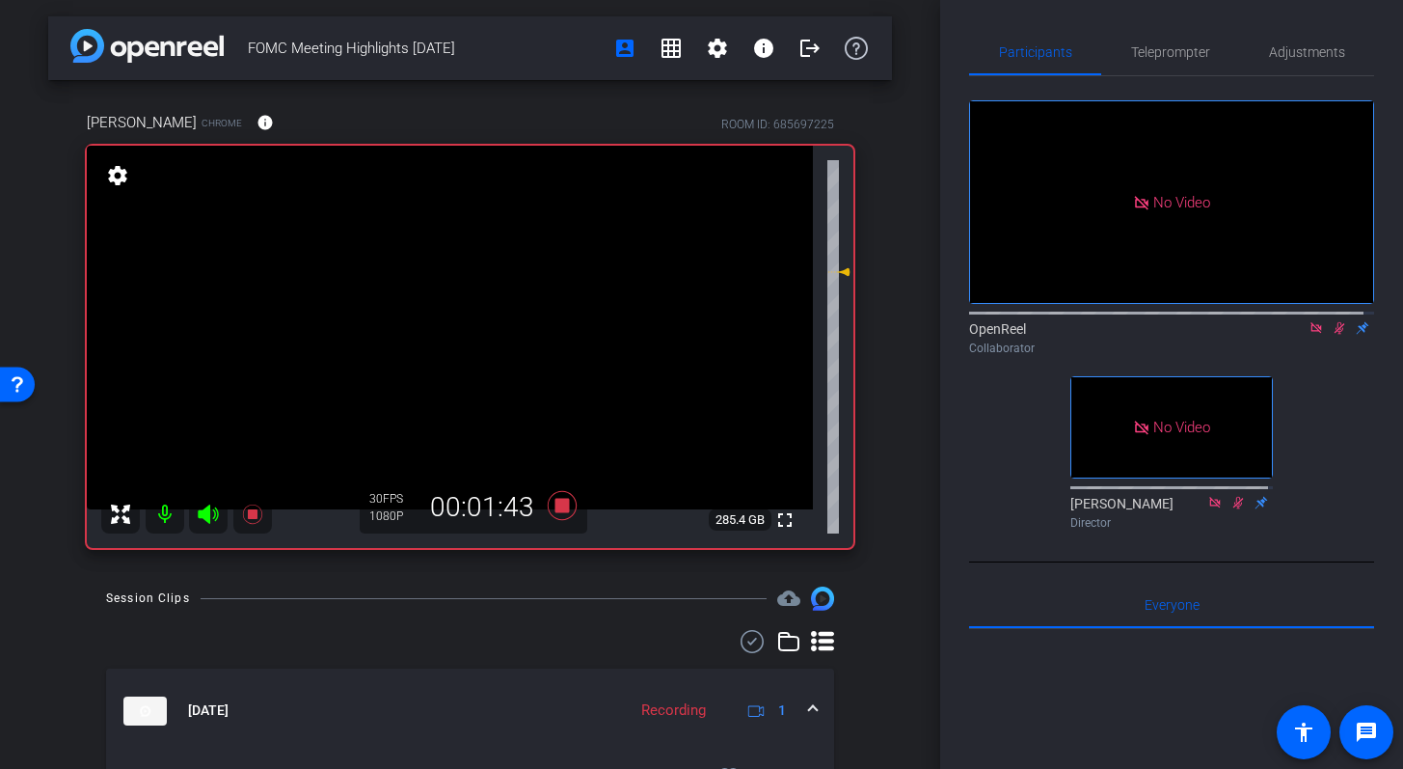
scroll to position [0, 0]
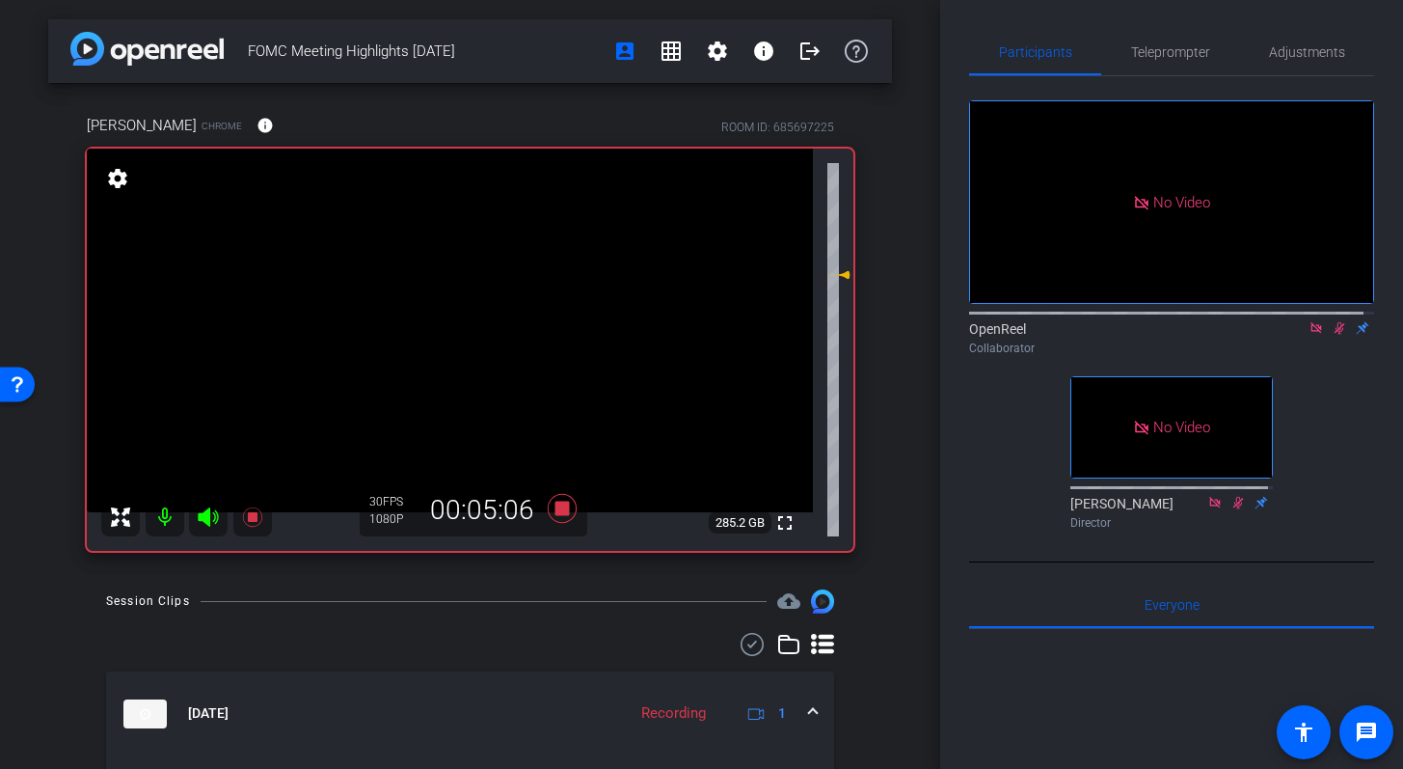
drag, startPoint x: 927, startPoint y: 296, endPoint x: 936, endPoint y: 273, distance: 24.7
click at [935, 274] on div "FOMC Meeting Highlights September 2025 account_box grid_on settings info logout…" at bounding box center [470, 384] width 940 height 769
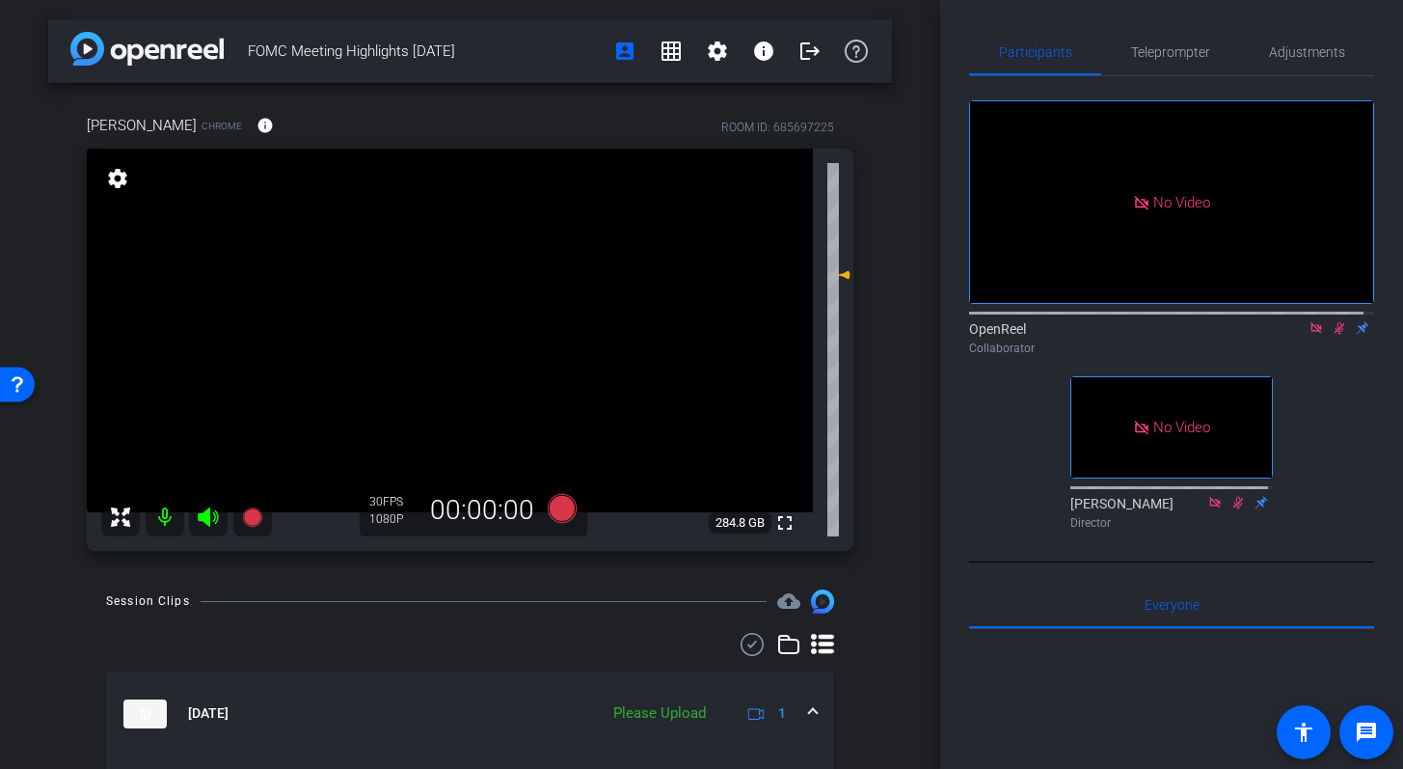
click at [801, 702] on mat-expansion-panel-header "Sep 17, 2025 Please Upload 1" at bounding box center [470, 713] width 728 height 85
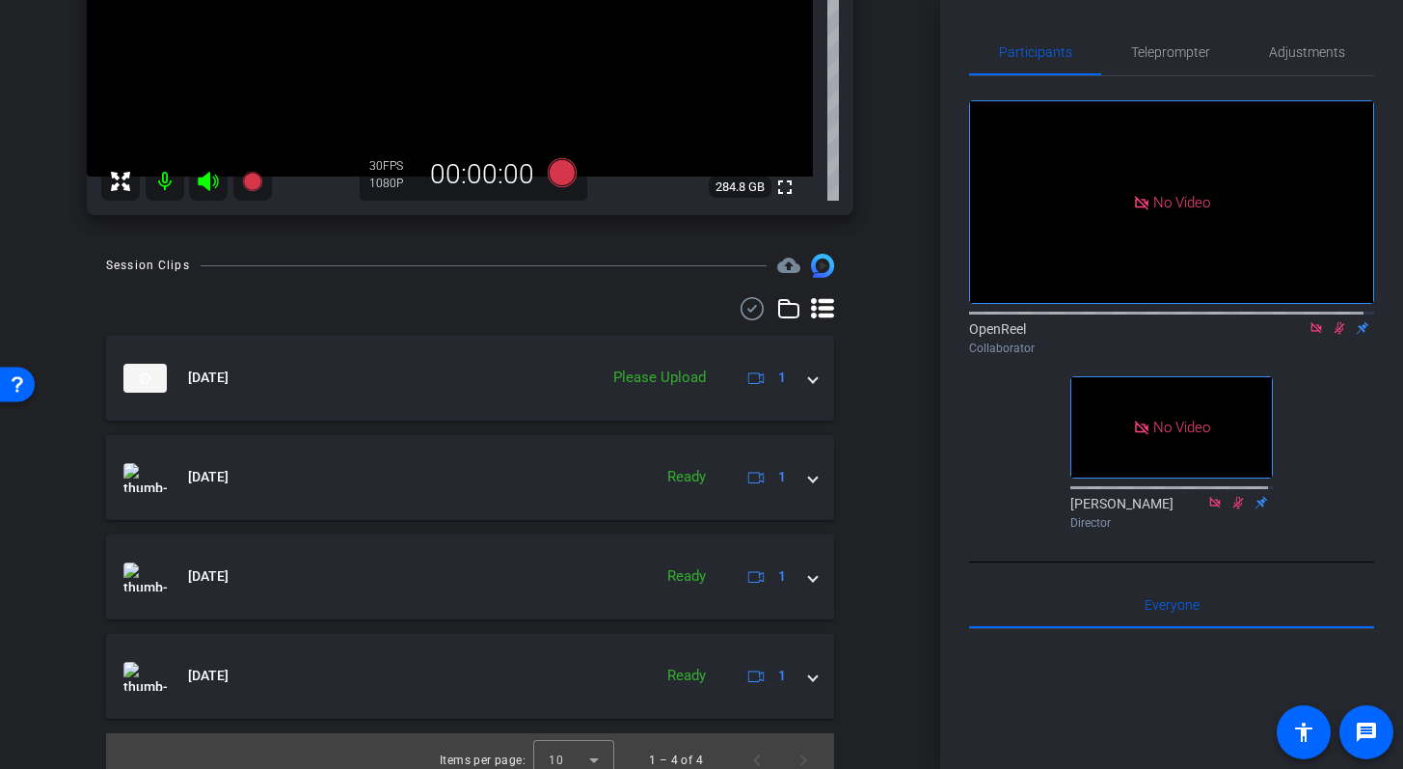
scroll to position [354, 0]
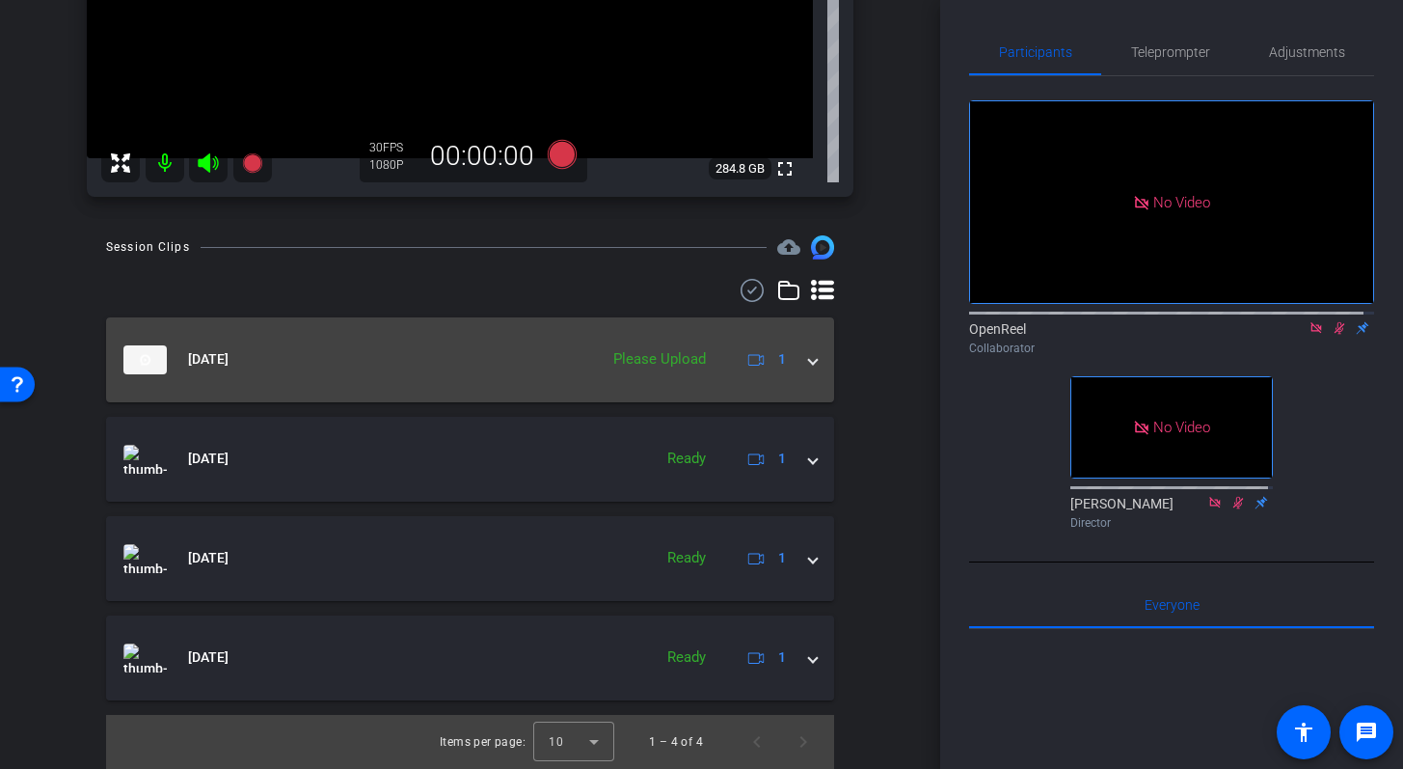
click at [809, 359] on span at bounding box center [813, 359] width 8 height 20
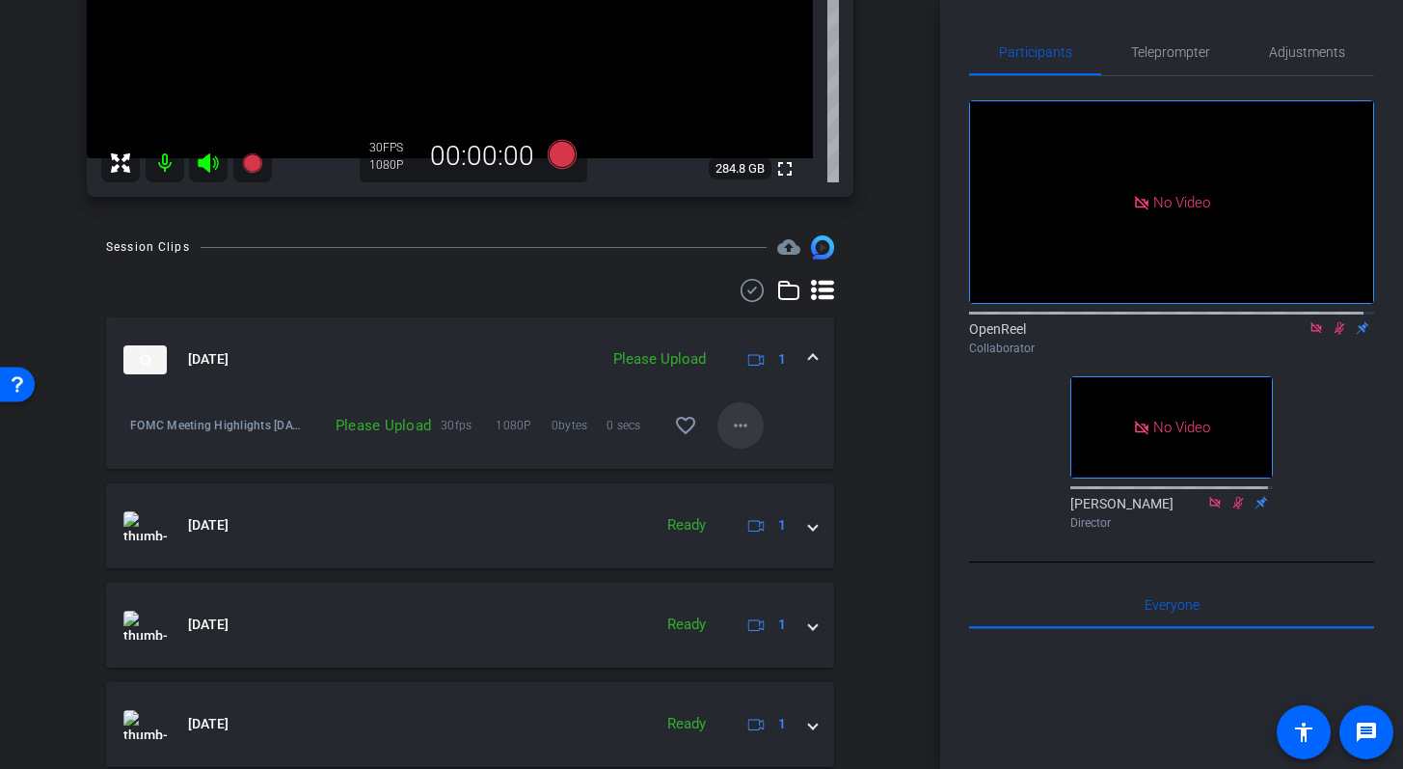
click at [736, 428] on mat-icon "more_horiz" at bounding box center [740, 425] width 23 height 23
click at [752, 459] on span "Upload" at bounding box center [761, 464] width 77 height 23
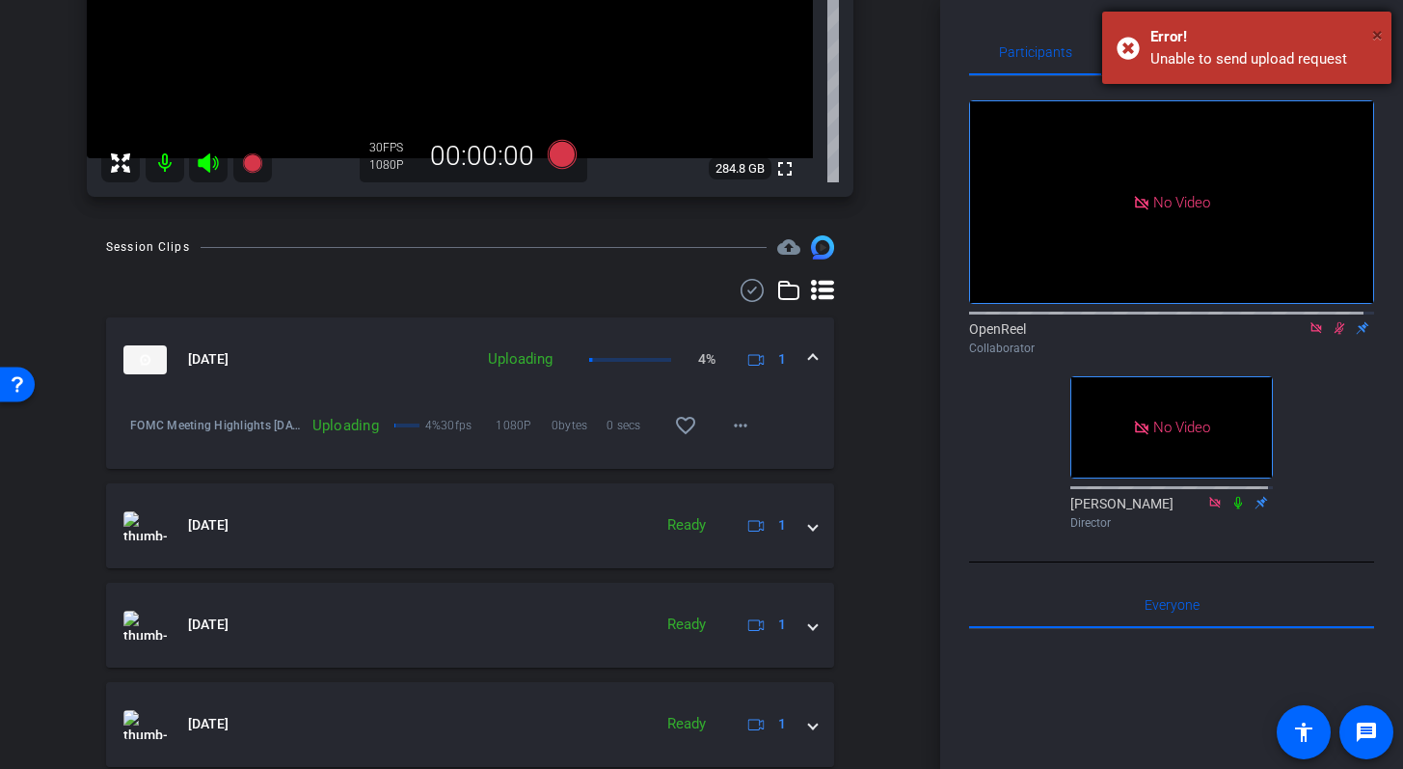
click at [1377, 36] on span "×" at bounding box center [1377, 34] width 11 height 23
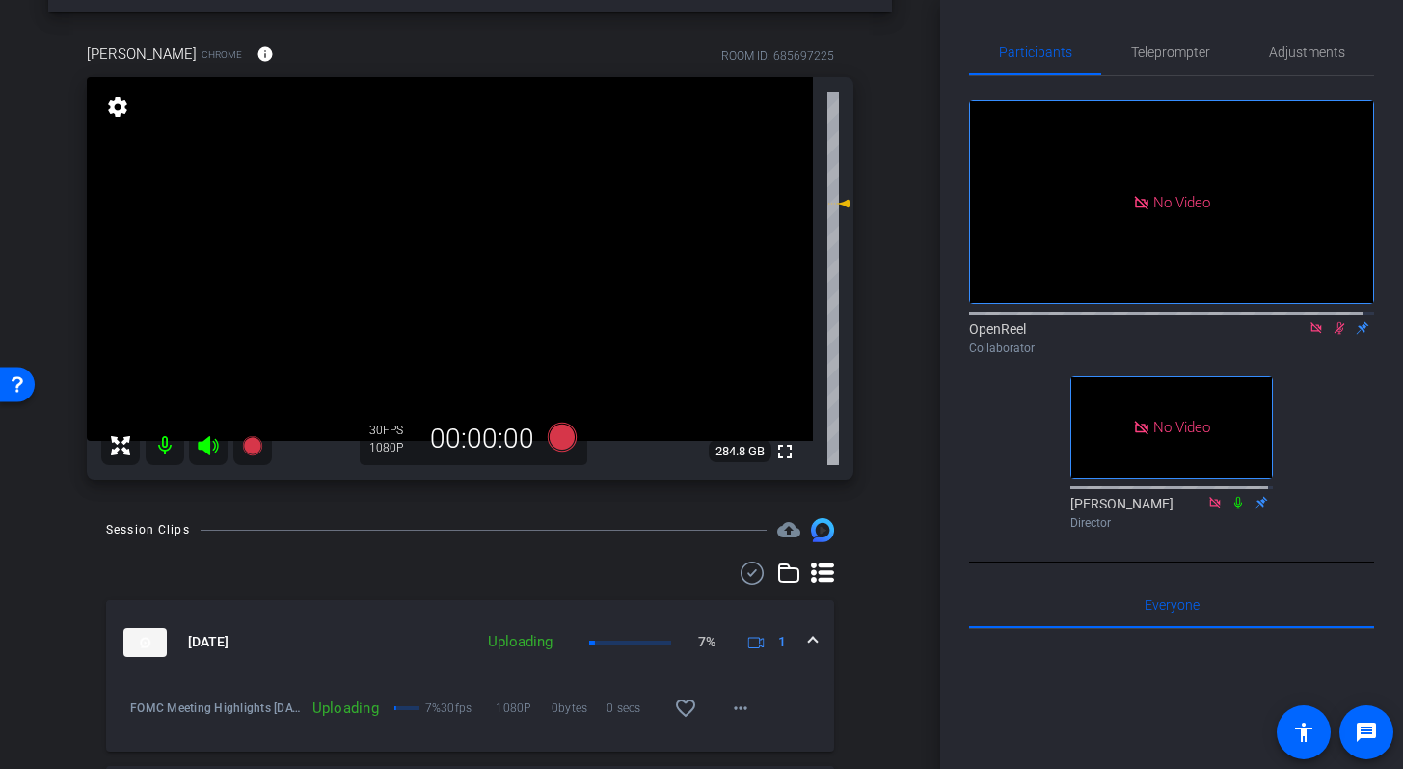
scroll to position [67, 0]
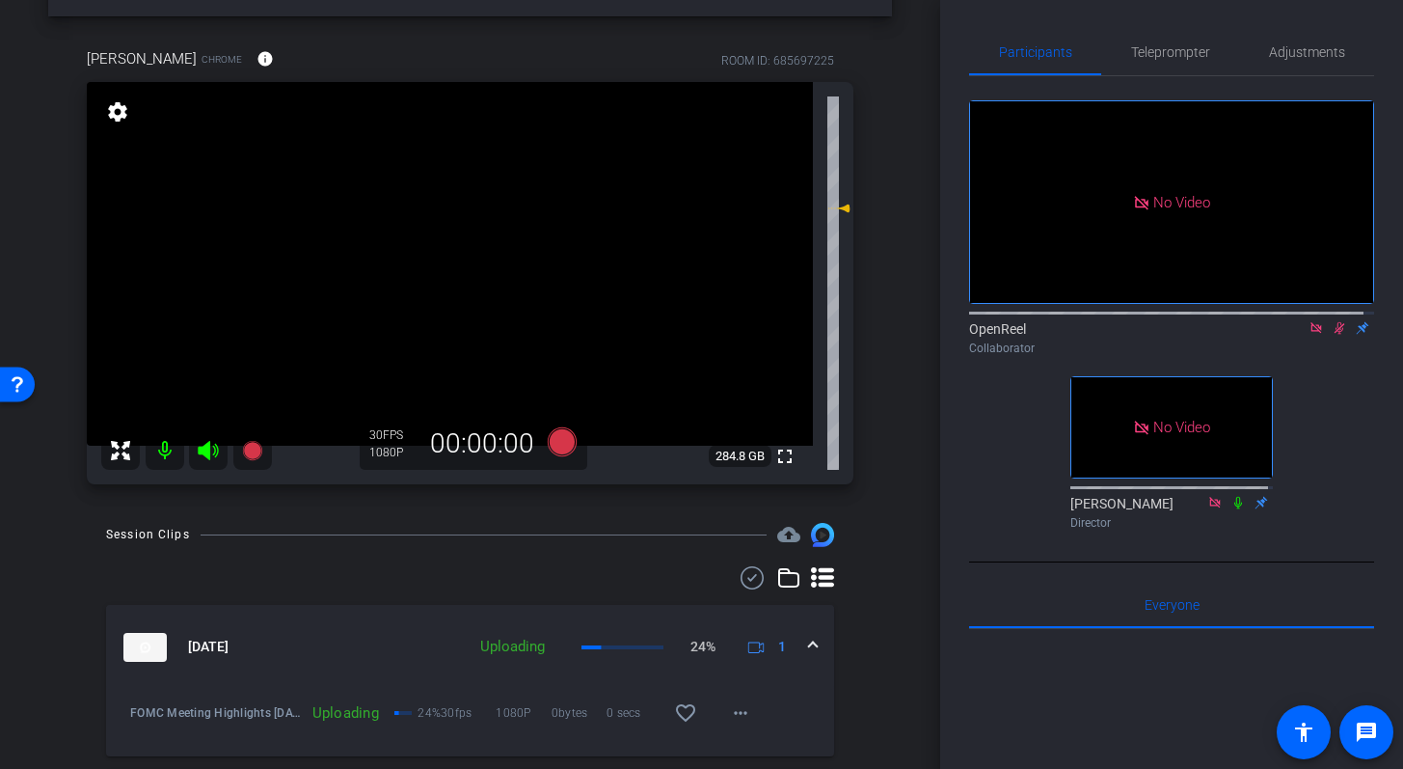
click at [1332, 321] on icon at bounding box center [1339, 328] width 15 height 14
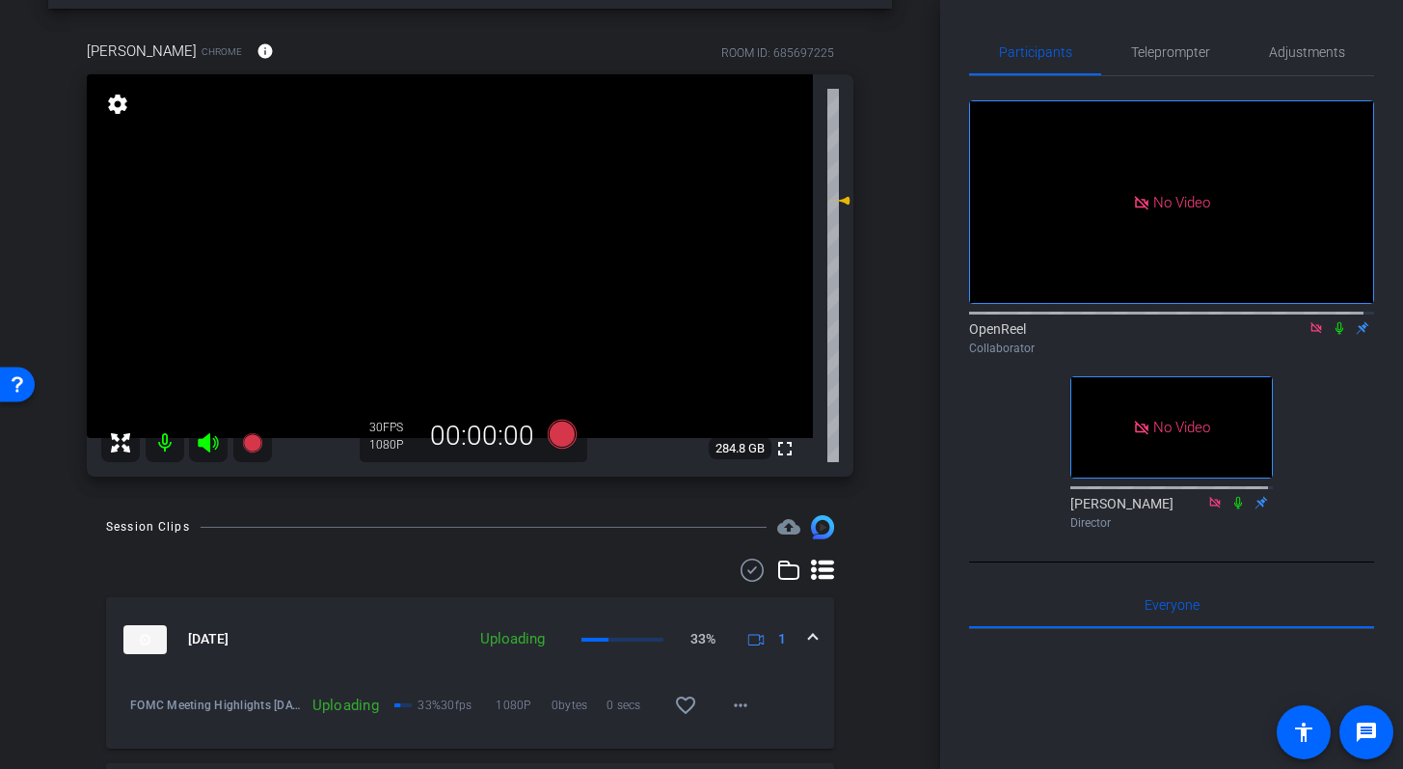
scroll to position [78, 0]
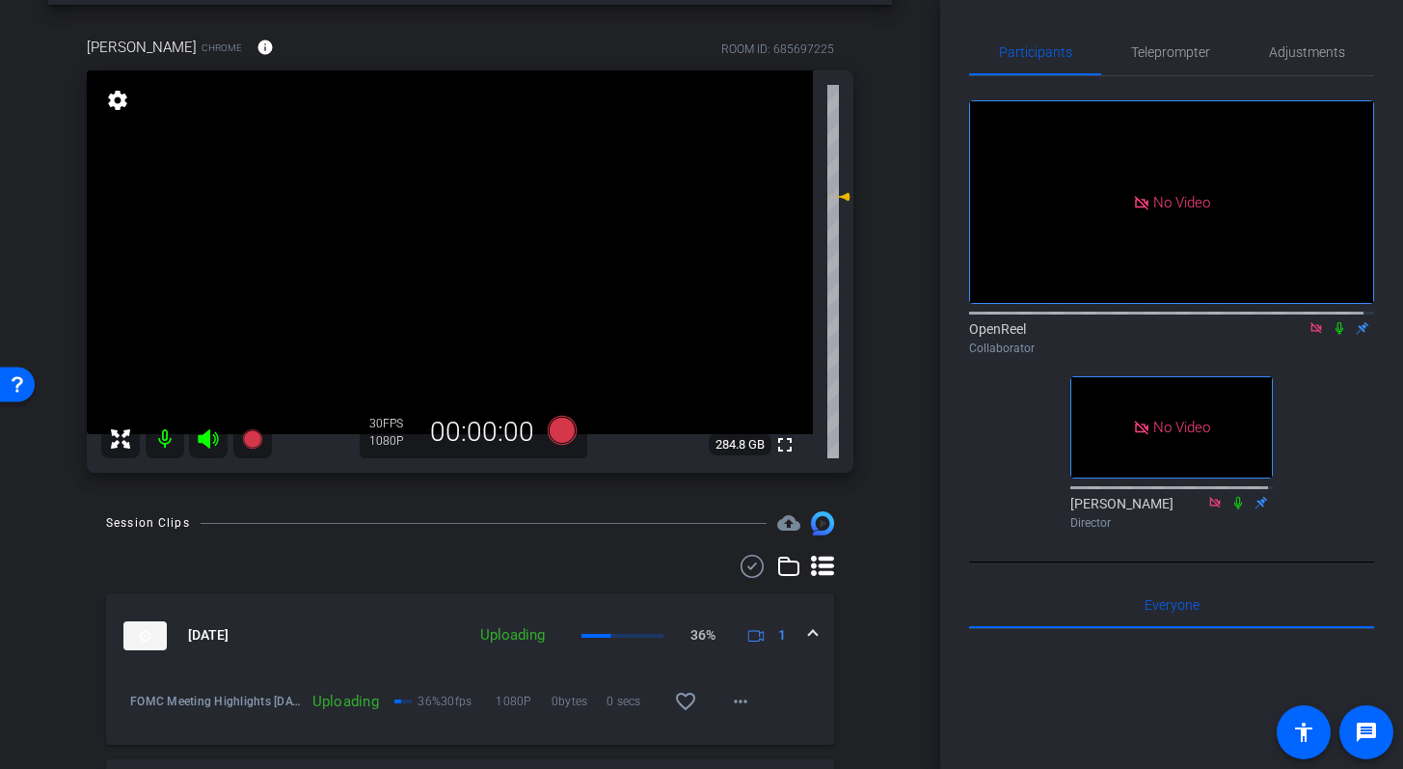
click at [1332, 321] on icon at bounding box center [1339, 328] width 15 height 14
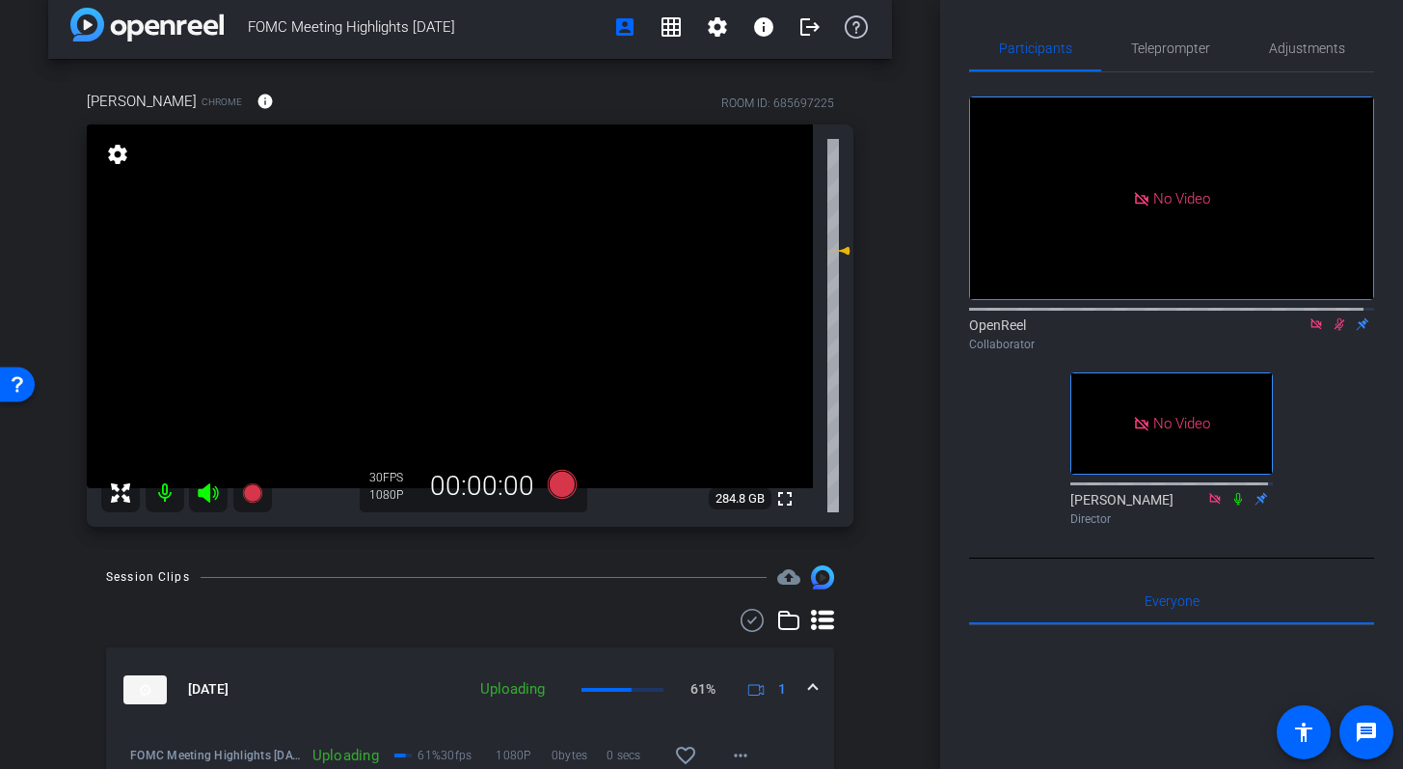
scroll to position [20, 0]
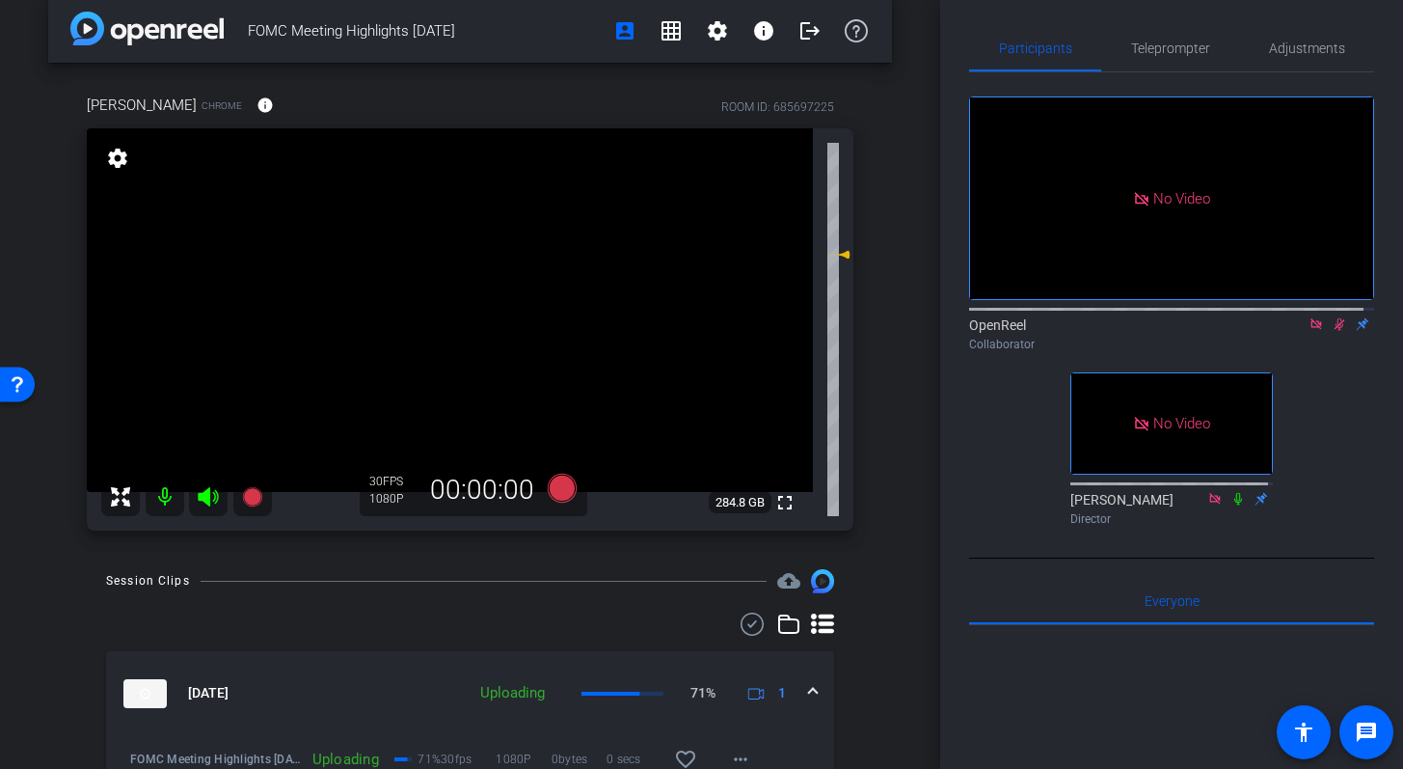
click at [1333, 317] on icon at bounding box center [1339, 324] width 15 height 14
click at [1332, 317] on icon at bounding box center [1339, 324] width 15 height 14
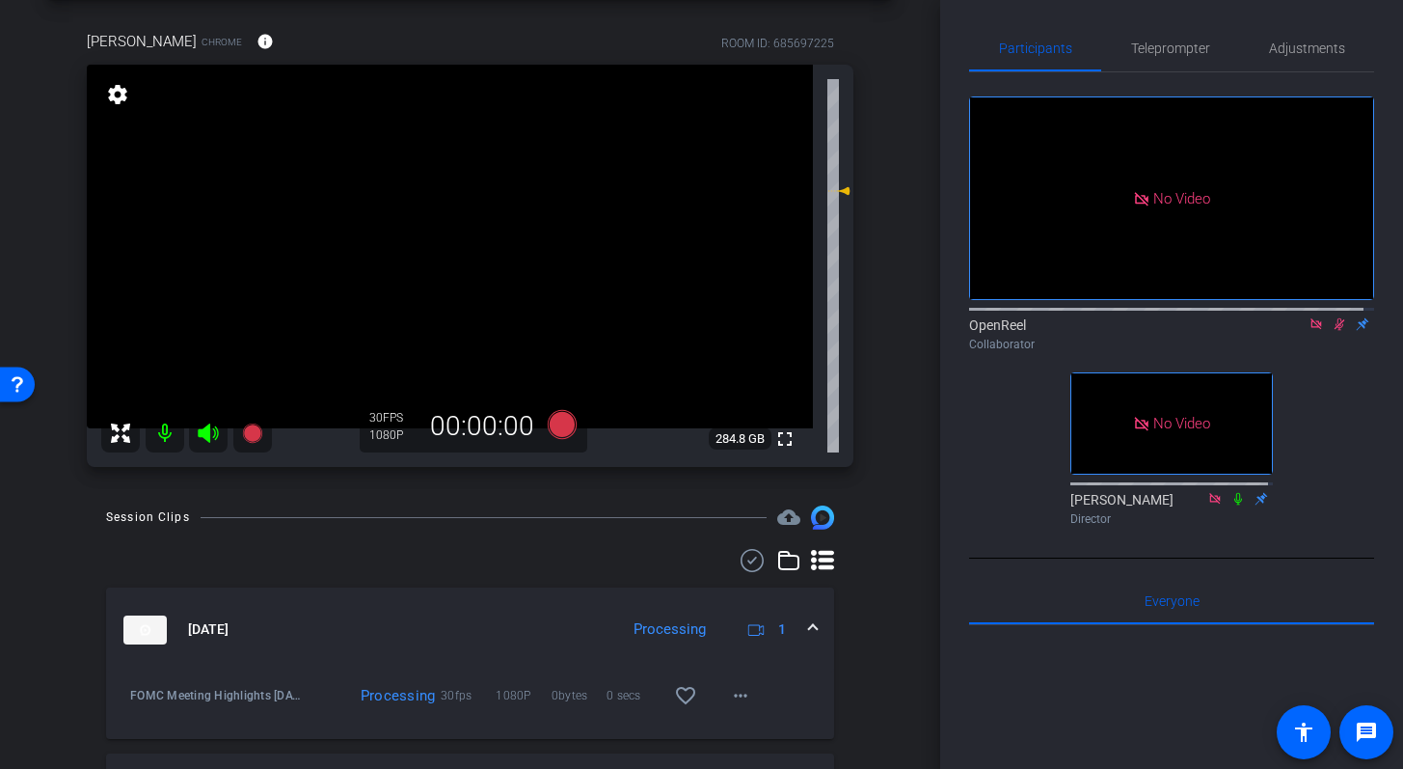
scroll to position [83, 0]
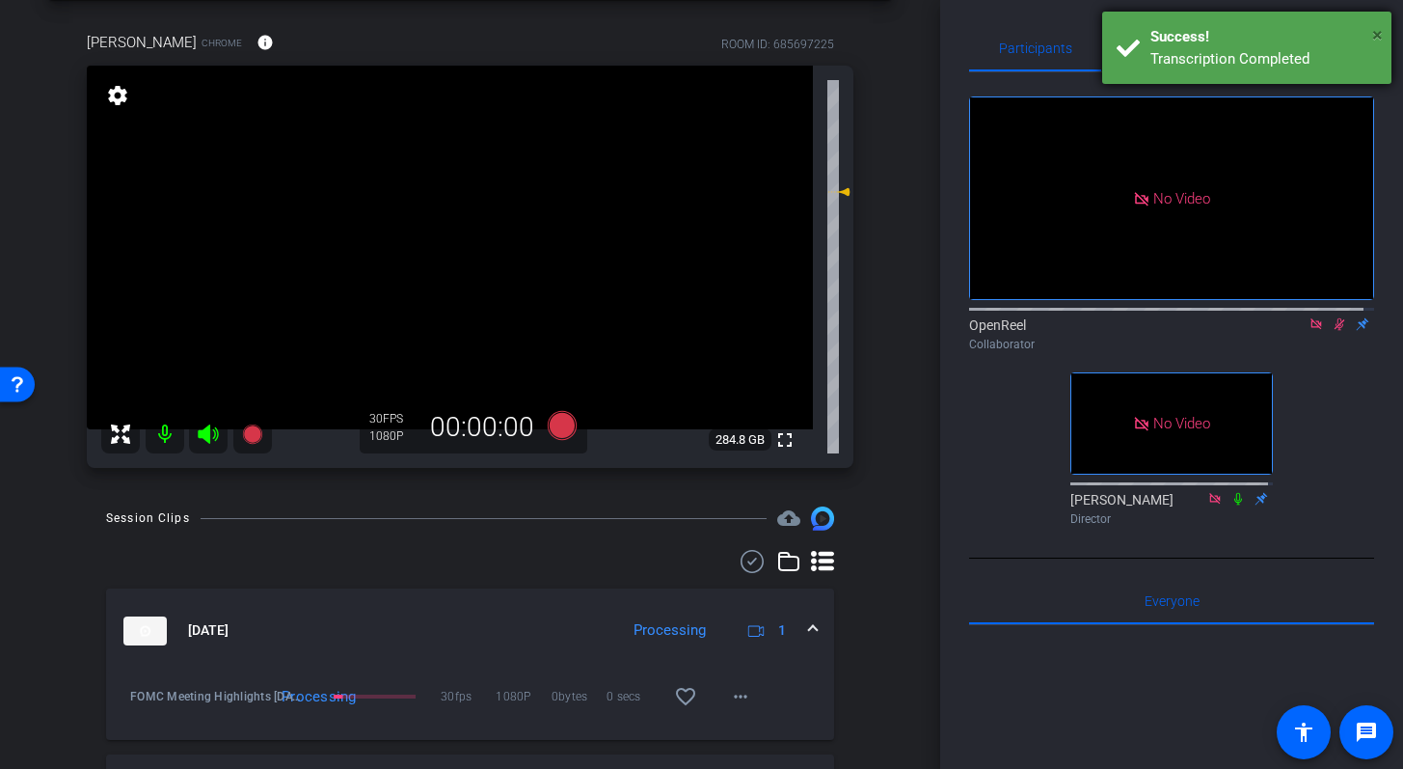
click at [1379, 34] on span "×" at bounding box center [1377, 34] width 11 height 23
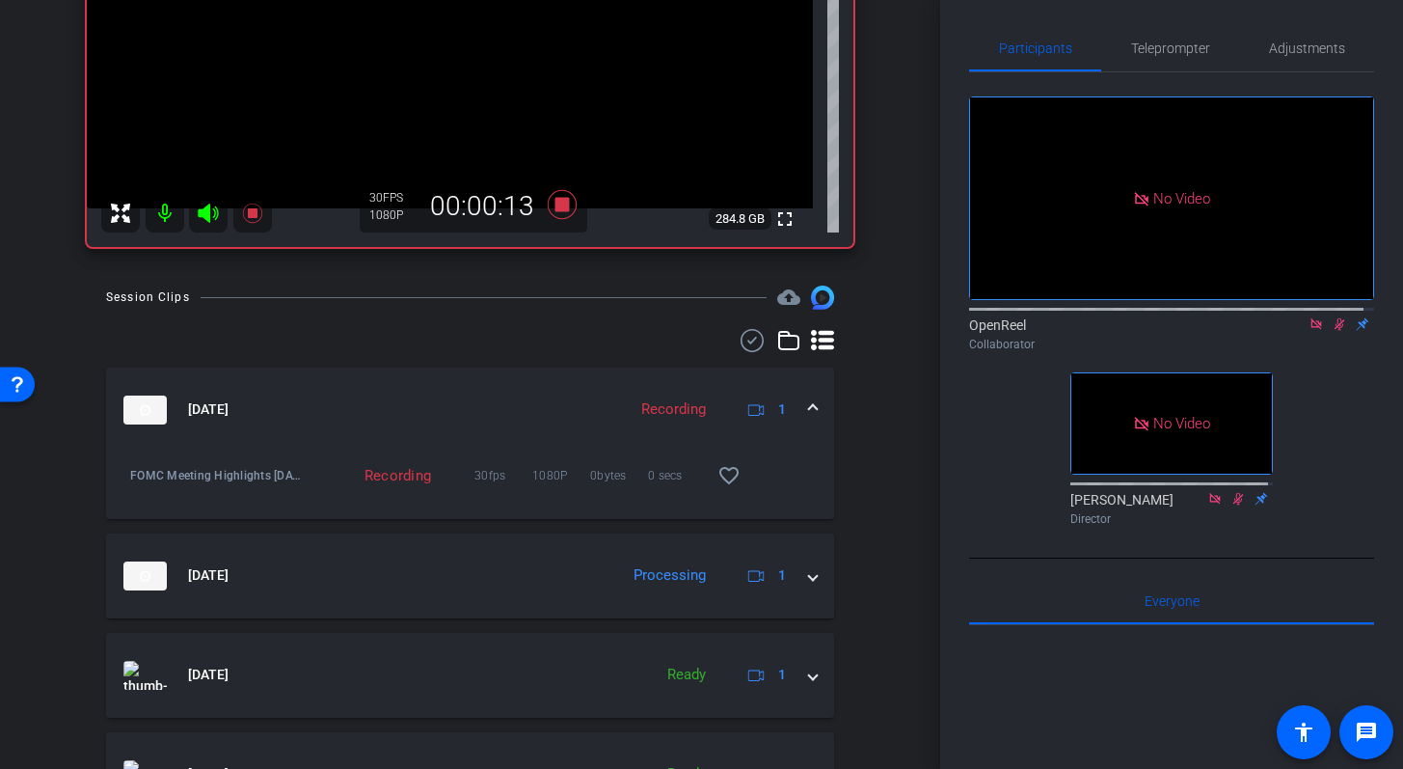
scroll to position [310, 0]
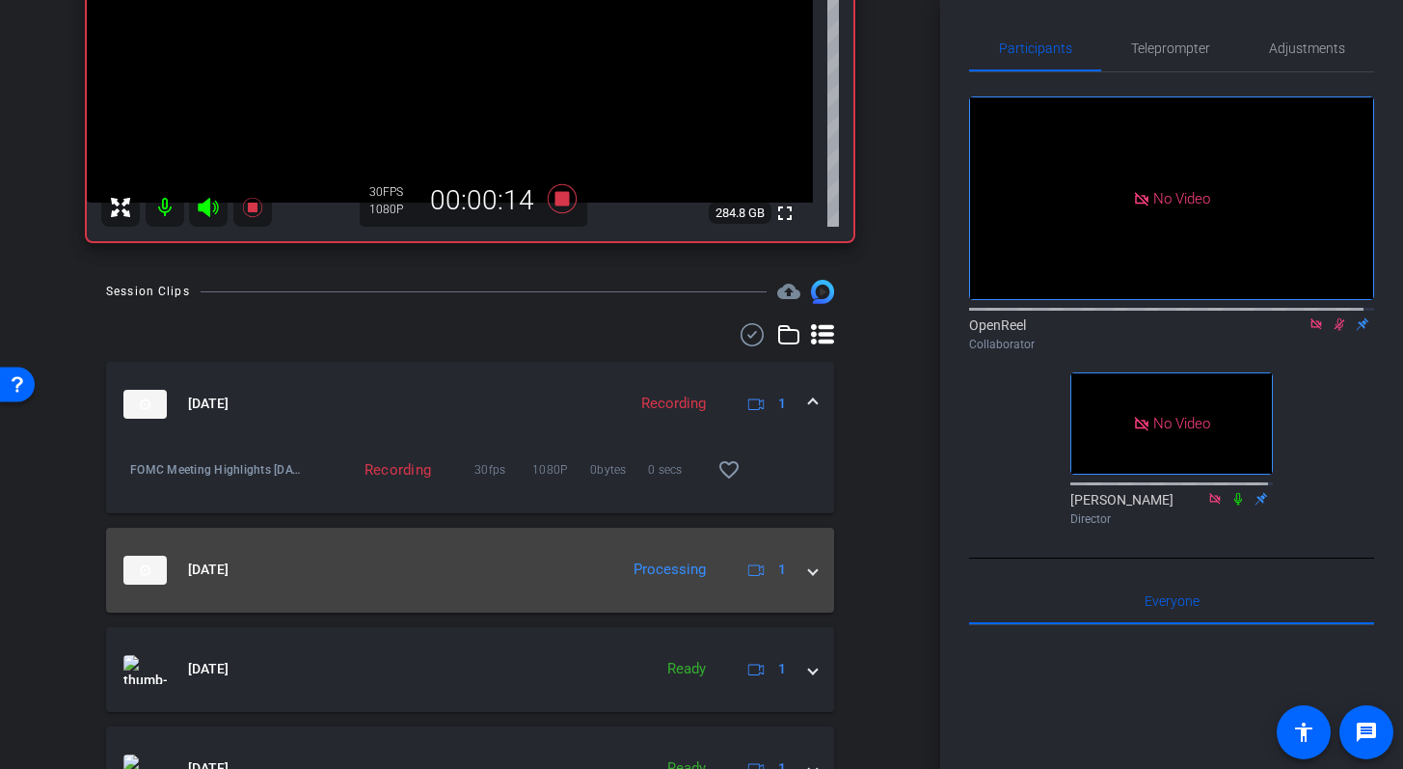
click at [801, 586] on mat-expansion-panel-header "Sep 17, 2025 Processing 1" at bounding box center [470, 570] width 728 height 85
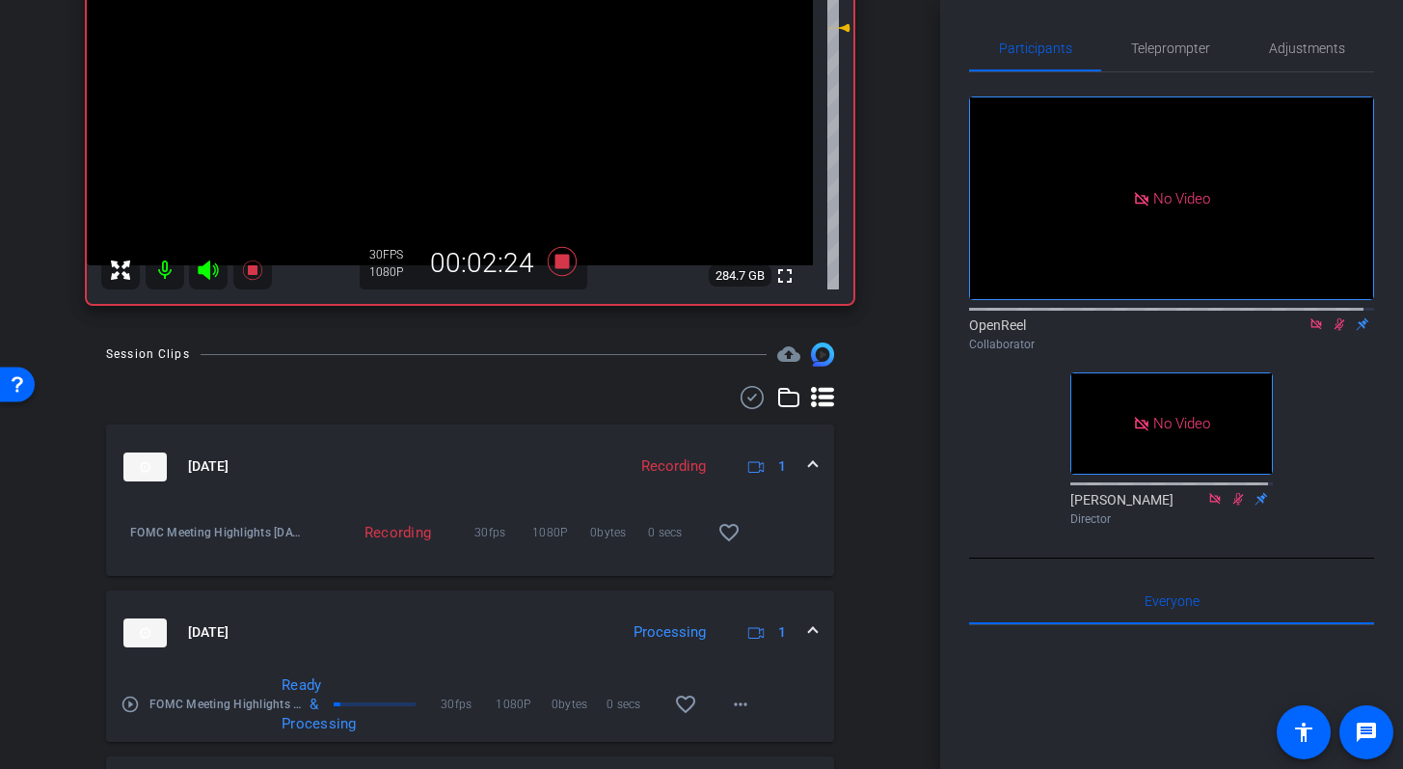
scroll to position [249, 0]
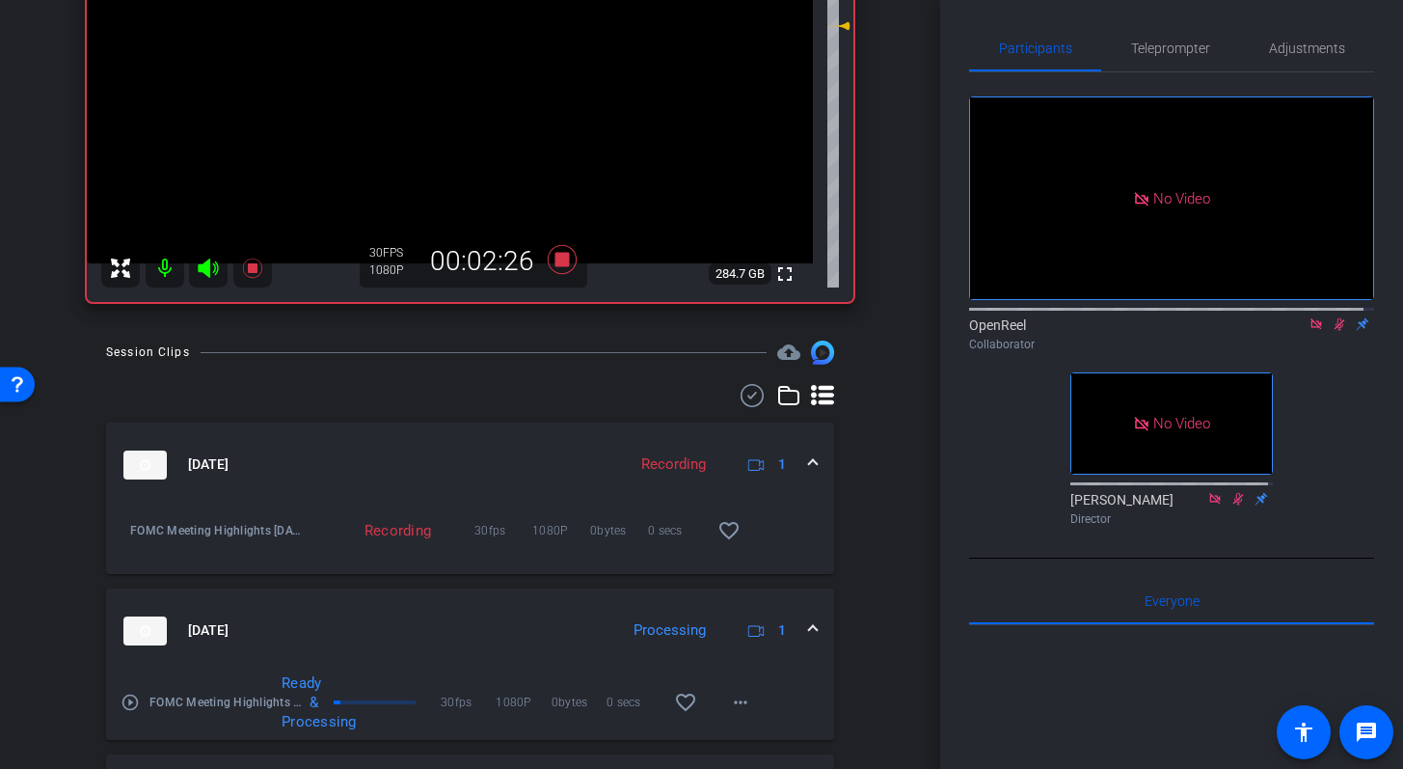
click at [127, 706] on mat-icon "play_circle_outline" at bounding box center [130, 701] width 19 height 19
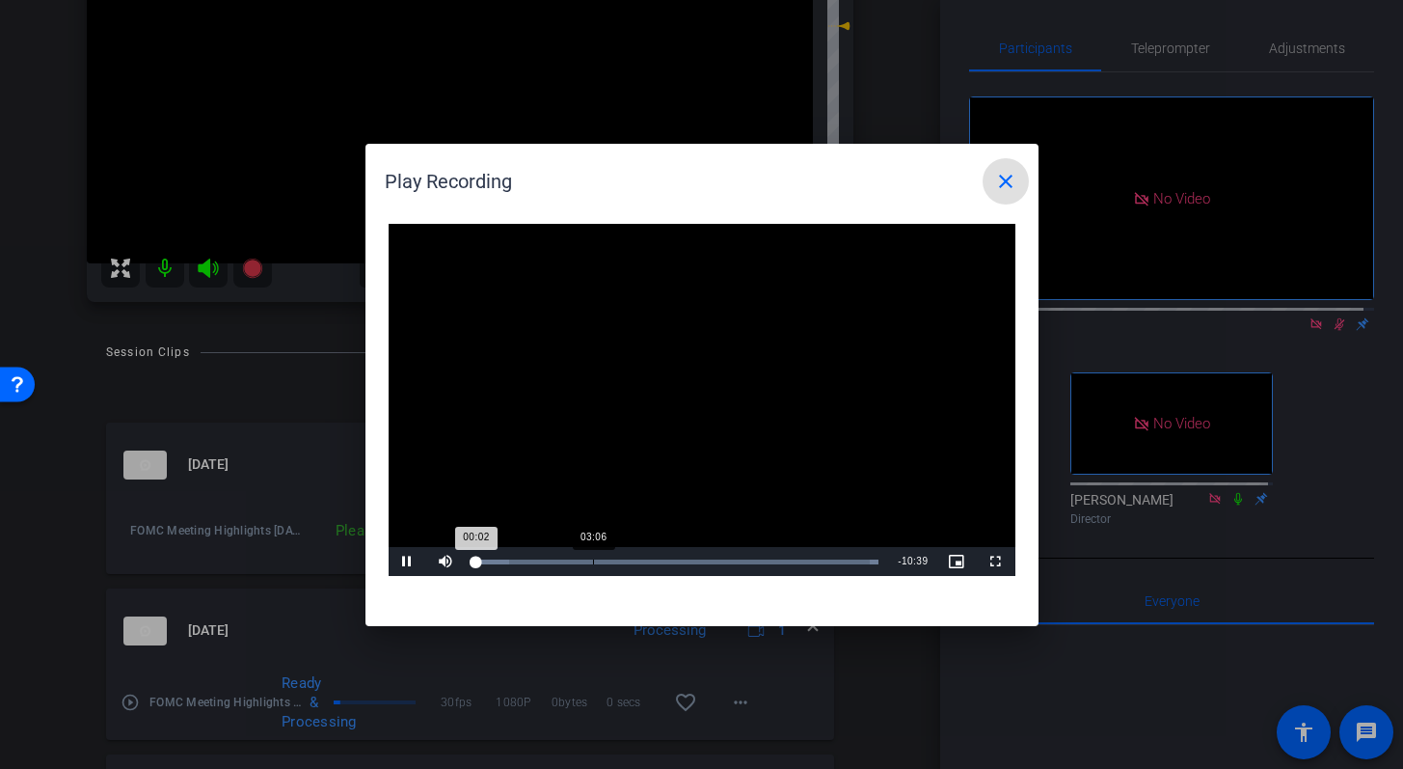
click at [592, 556] on div "Loaded : 100.00% 03:06 00:02" at bounding box center [677, 561] width 423 height 29
click at [692, 562] on div "Loaded : 100.00% 05:39 03:10" at bounding box center [680, 561] width 410 height 5
click at [801, 560] on div "08:28" at bounding box center [801, 561] width 1 height 5
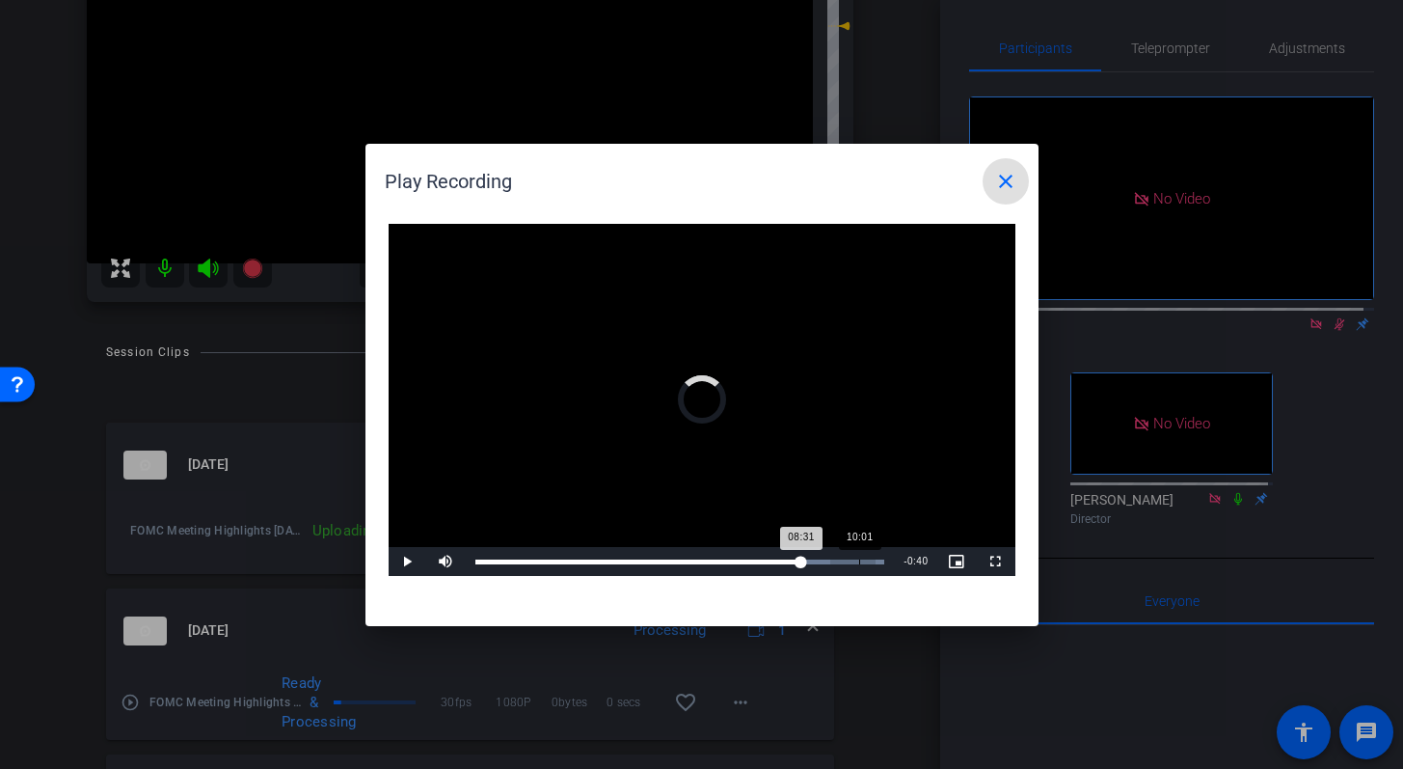
click at [859, 559] on div "10:01" at bounding box center [859, 561] width 1 height 5
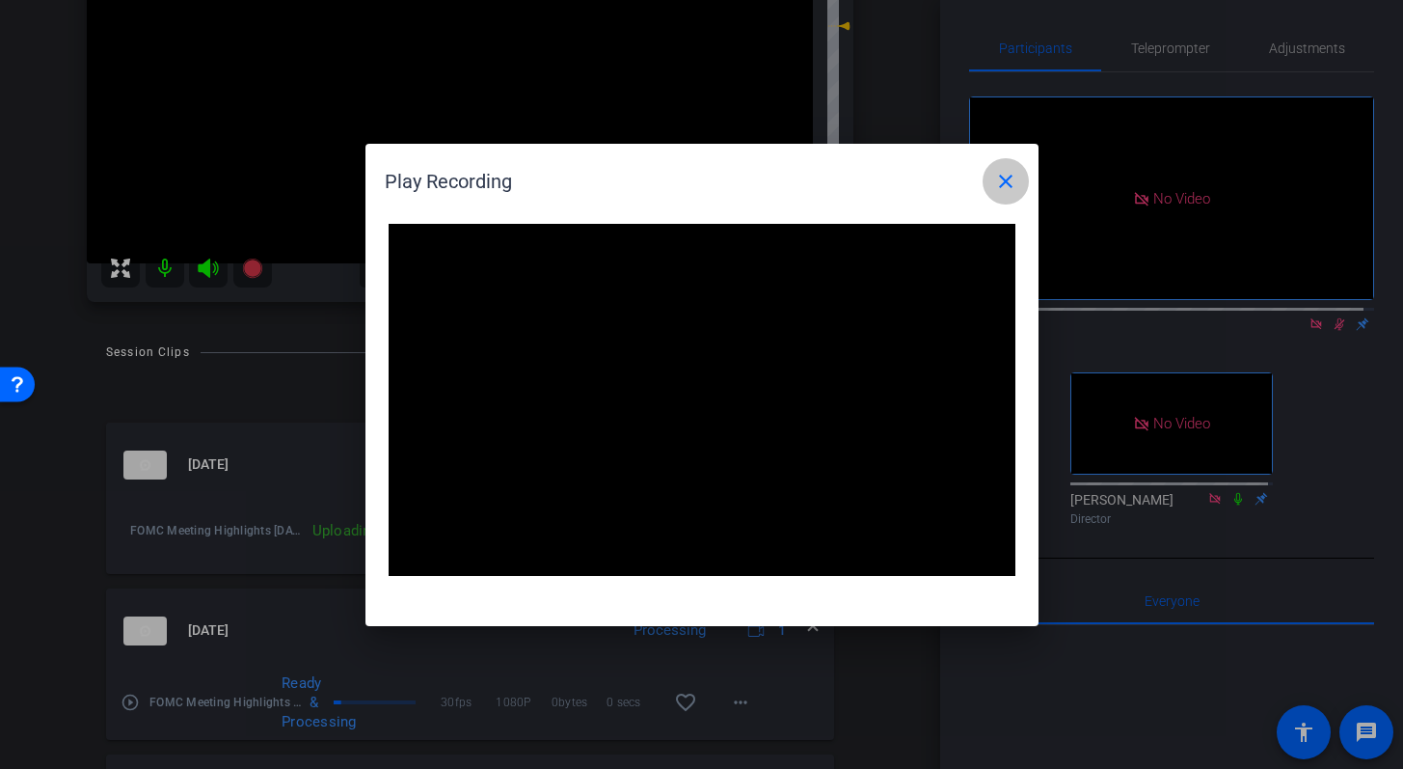
click at [1012, 191] on mat-icon "close" at bounding box center [1005, 181] width 23 height 23
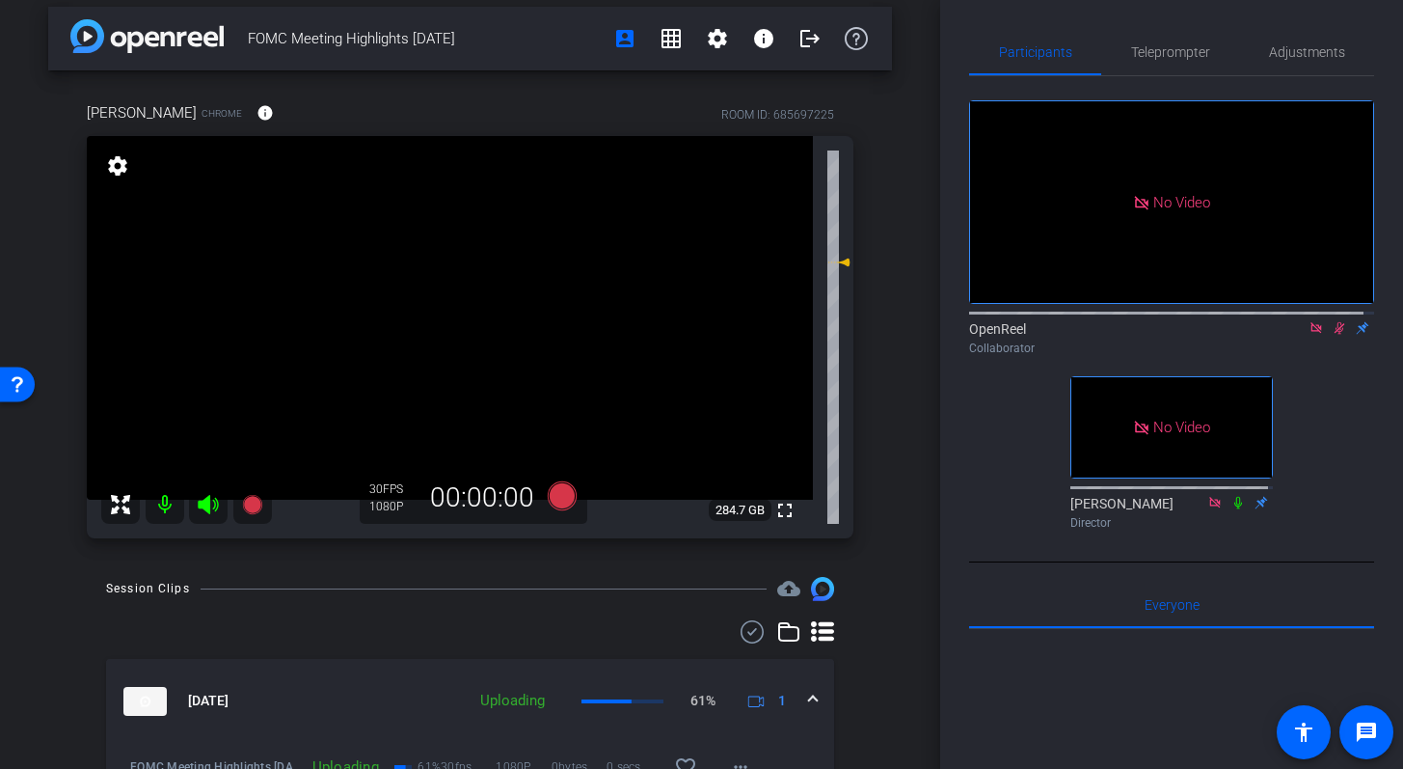
scroll to position [0, 0]
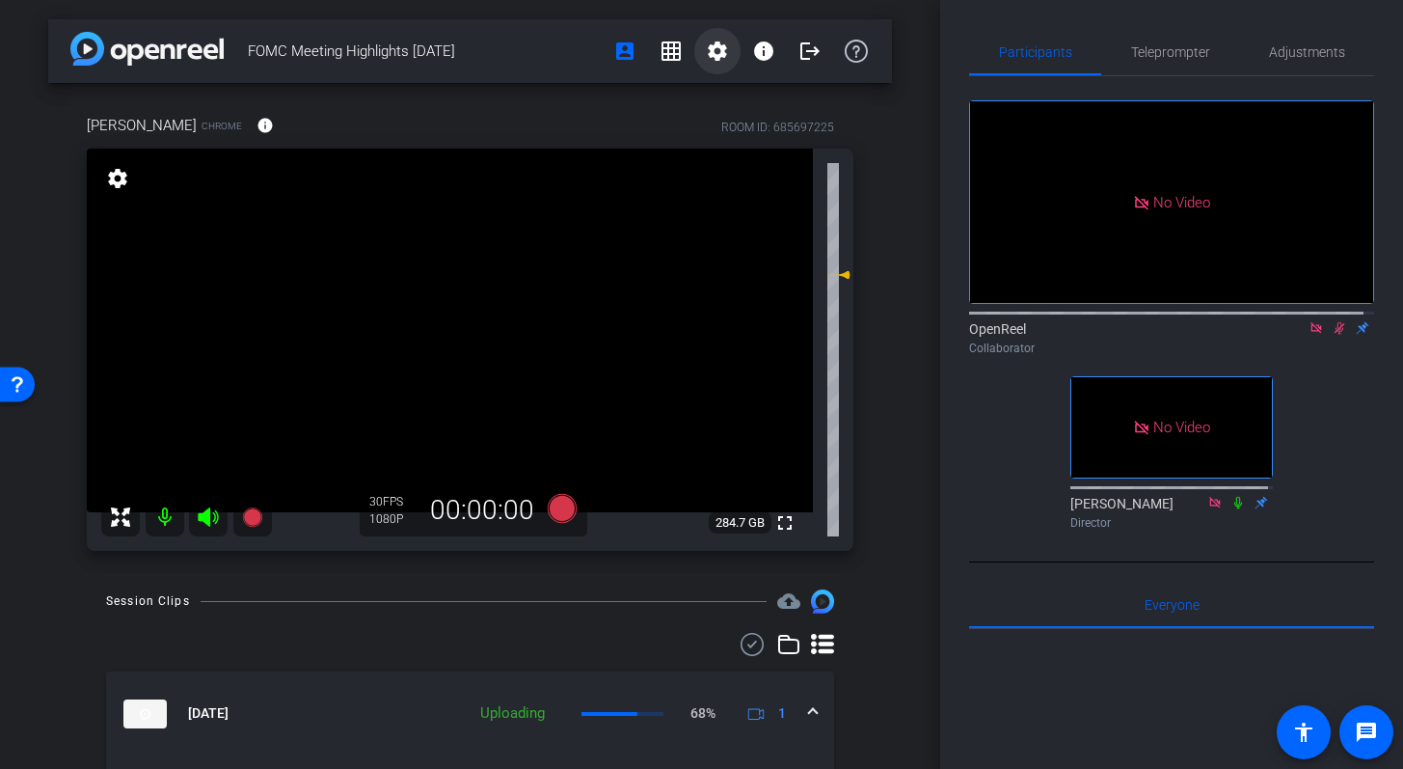
click at [708, 48] on mat-icon "settings" at bounding box center [717, 51] width 23 height 23
click at [737, 94] on span "Session Settings" at bounding box center [749, 91] width 101 height 23
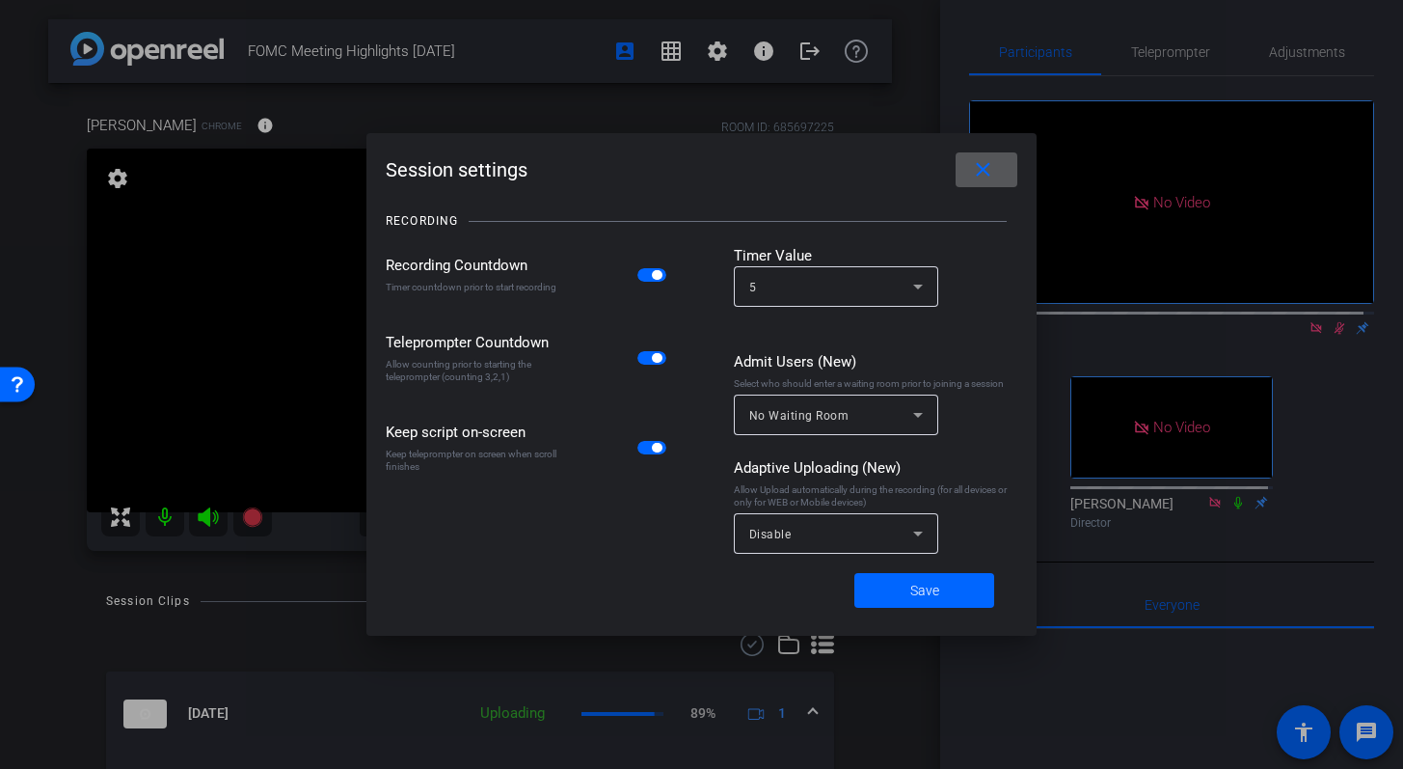
click at [1004, 181] on span at bounding box center [987, 170] width 62 height 46
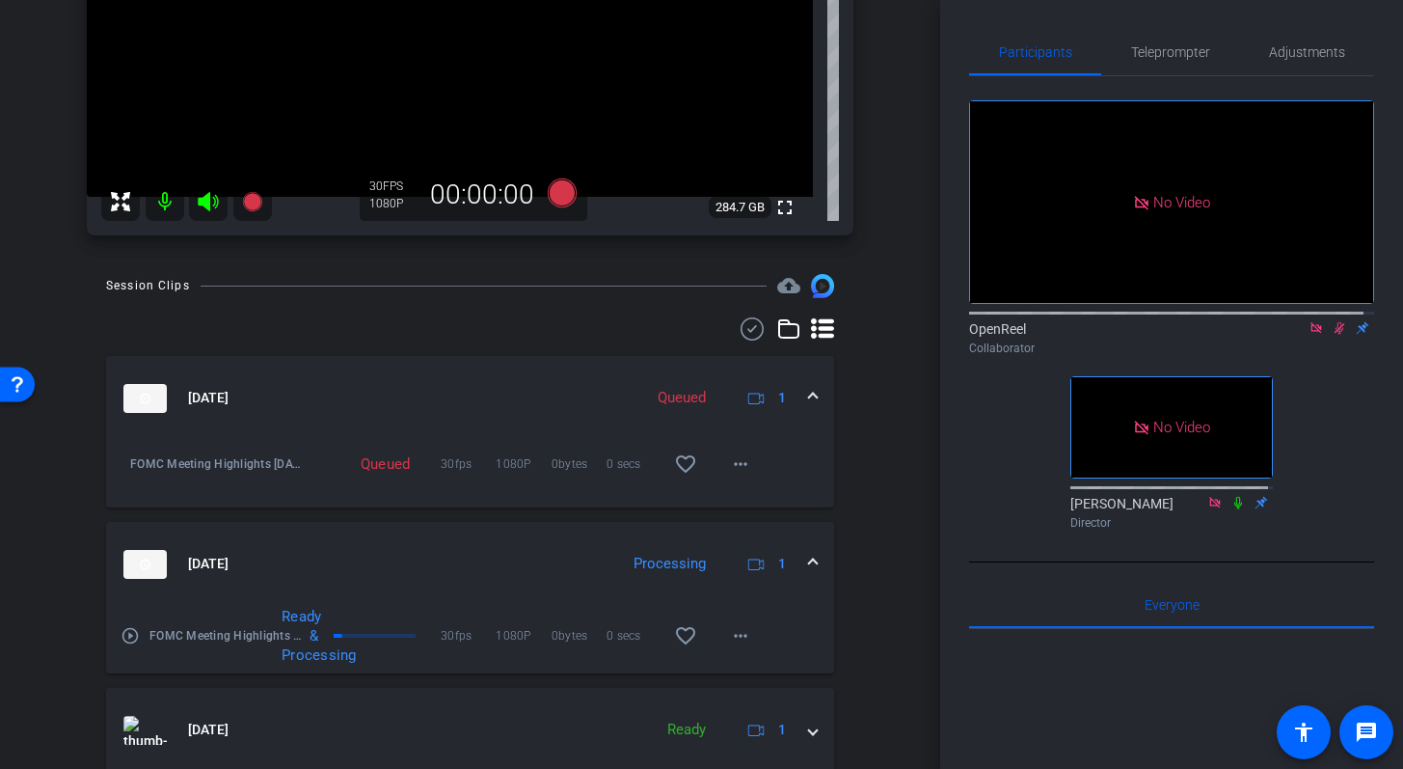
scroll to position [327, 0]
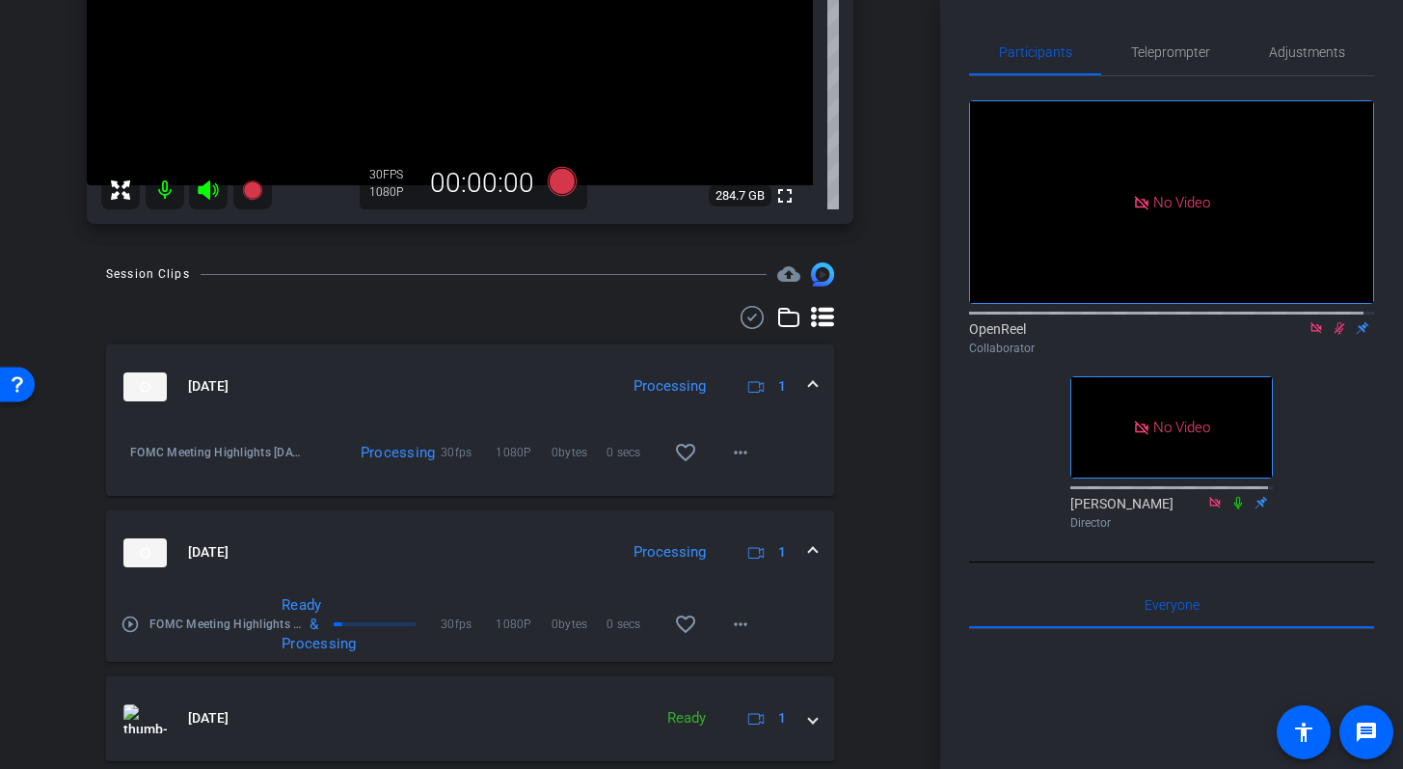
click at [1335, 322] on icon at bounding box center [1340, 328] width 11 height 13
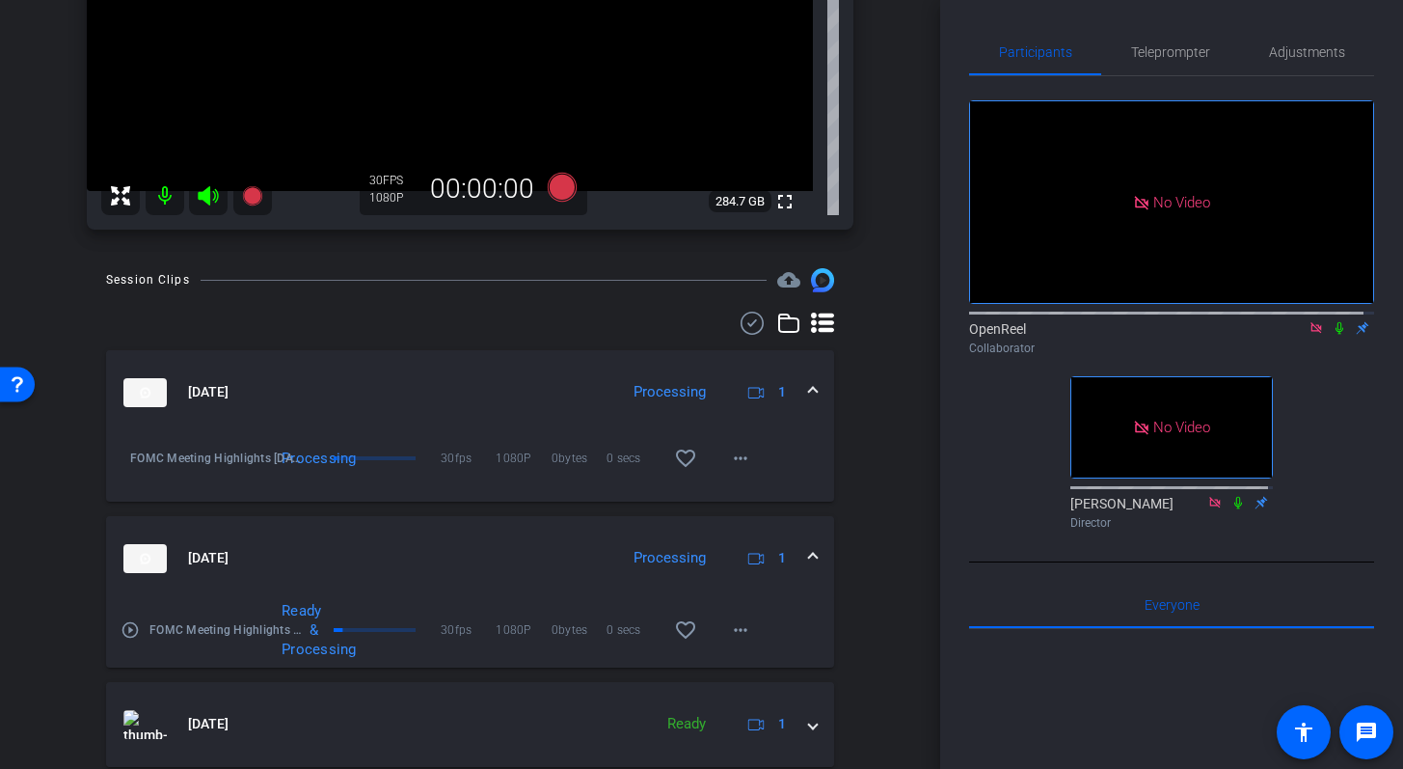
scroll to position [328, 0]
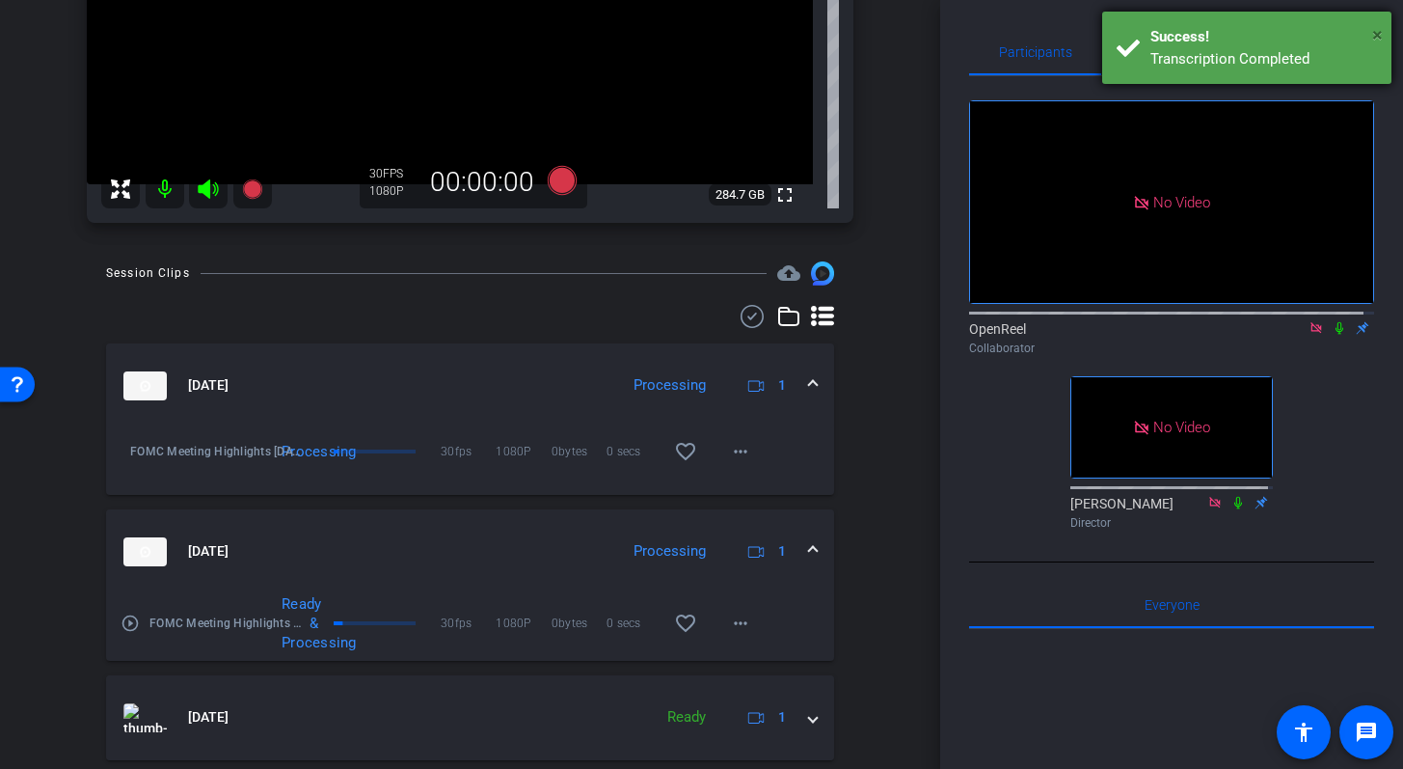
click at [1381, 34] on span "×" at bounding box center [1377, 34] width 11 height 23
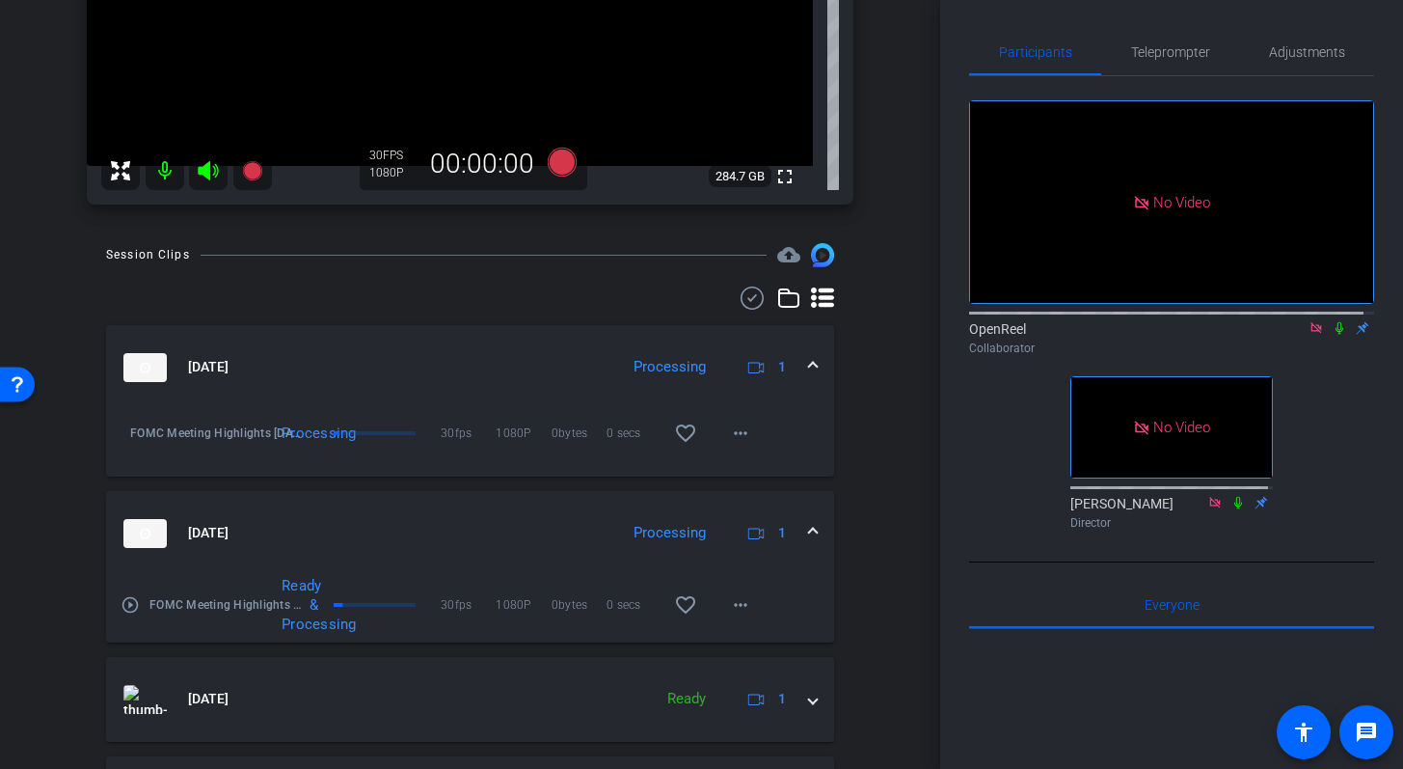
scroll to position [373, 0]
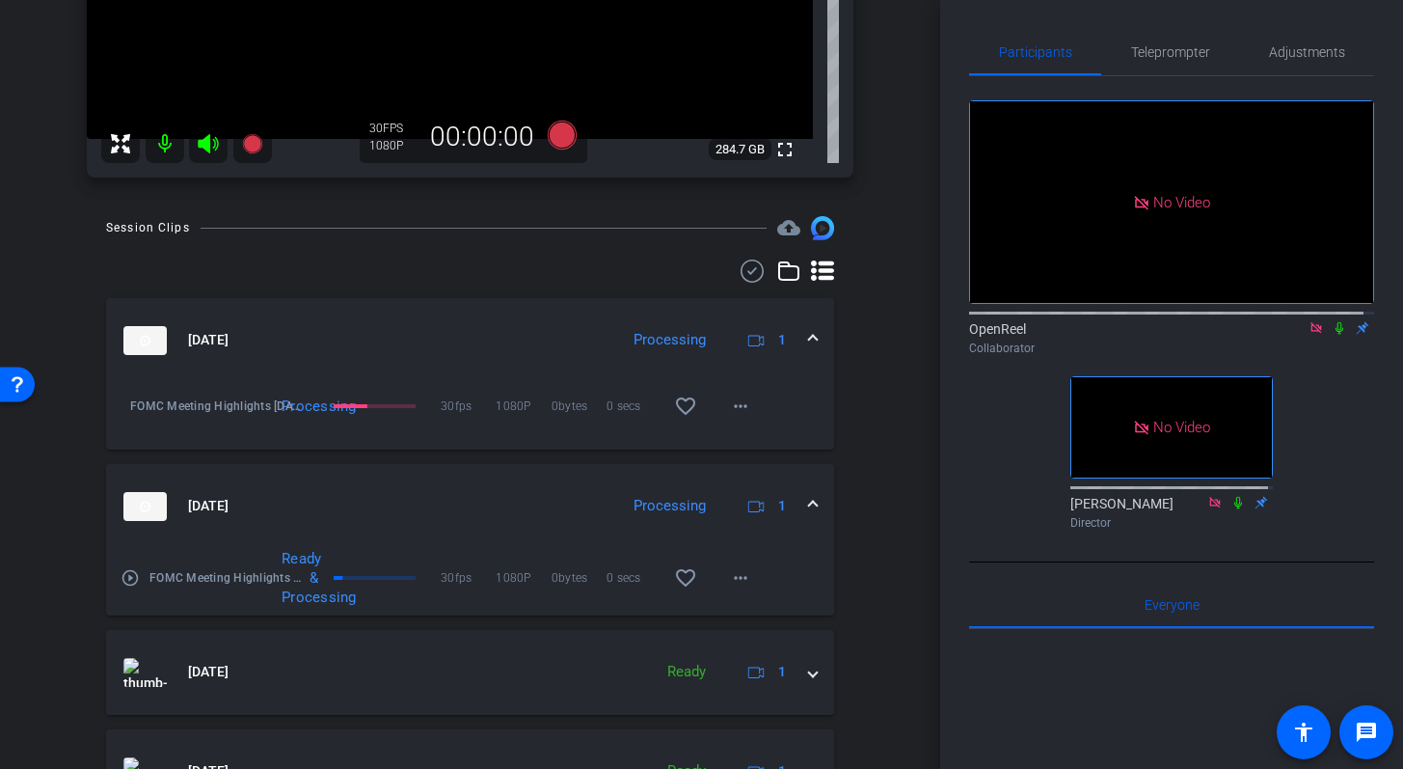
click at [1332, 321] on icon at bounding box center [1339, 328] width 15 height 14
click at [809, 502] on span at bounding box center [813, 506] width 8 height 20
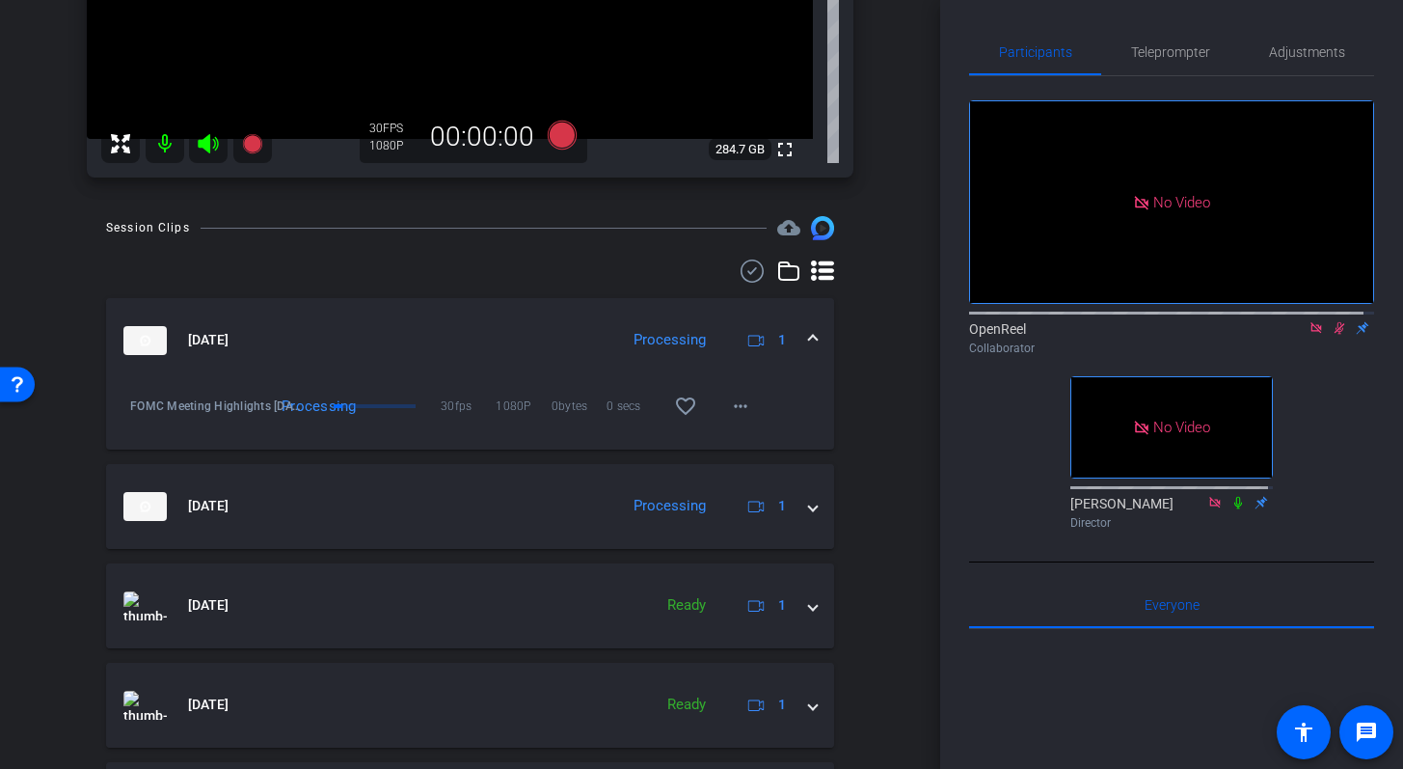
click at [887, 395] on div "FOMC Meeting Highlights September 2025 account_box grid_on settings info logout…" at bounding box center [470, 384] width 940 height 769
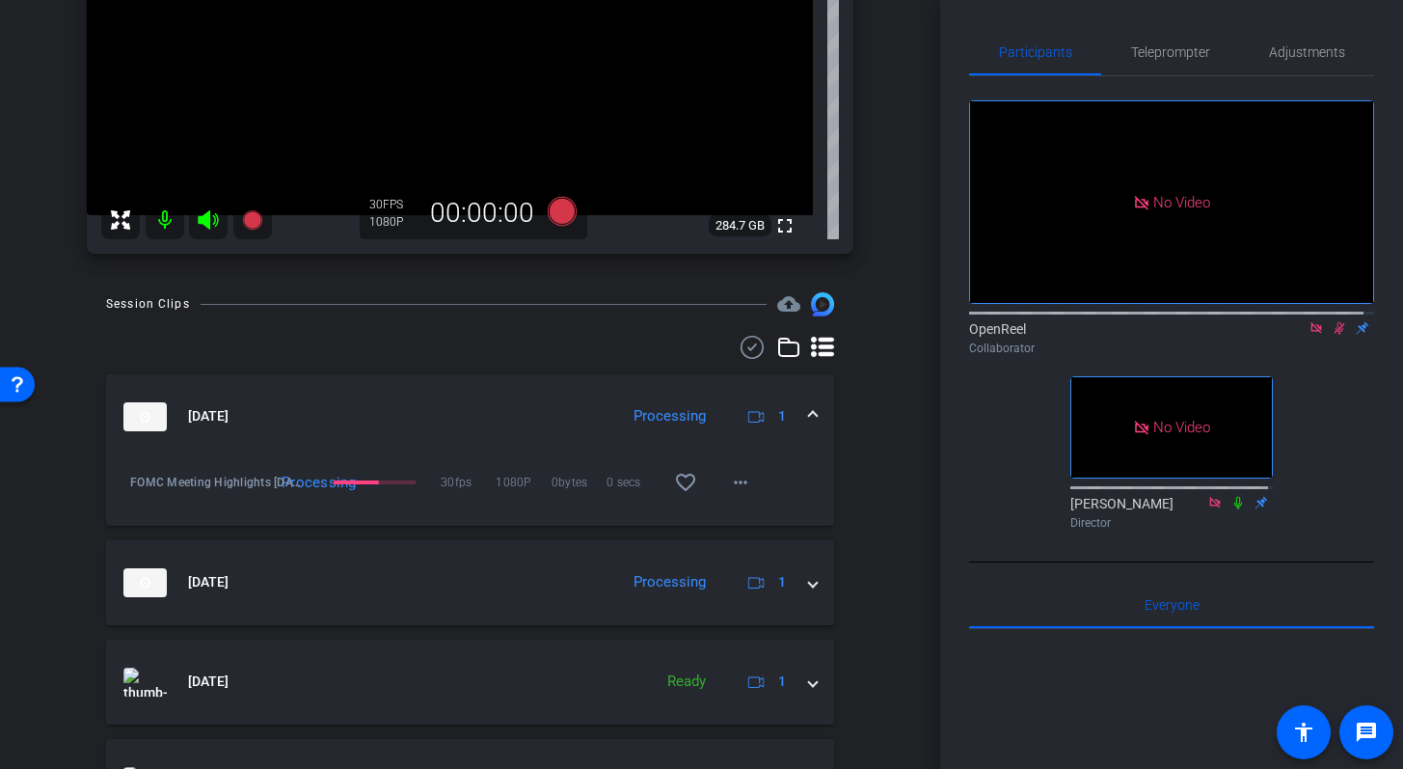
scroll to position [244, 0]
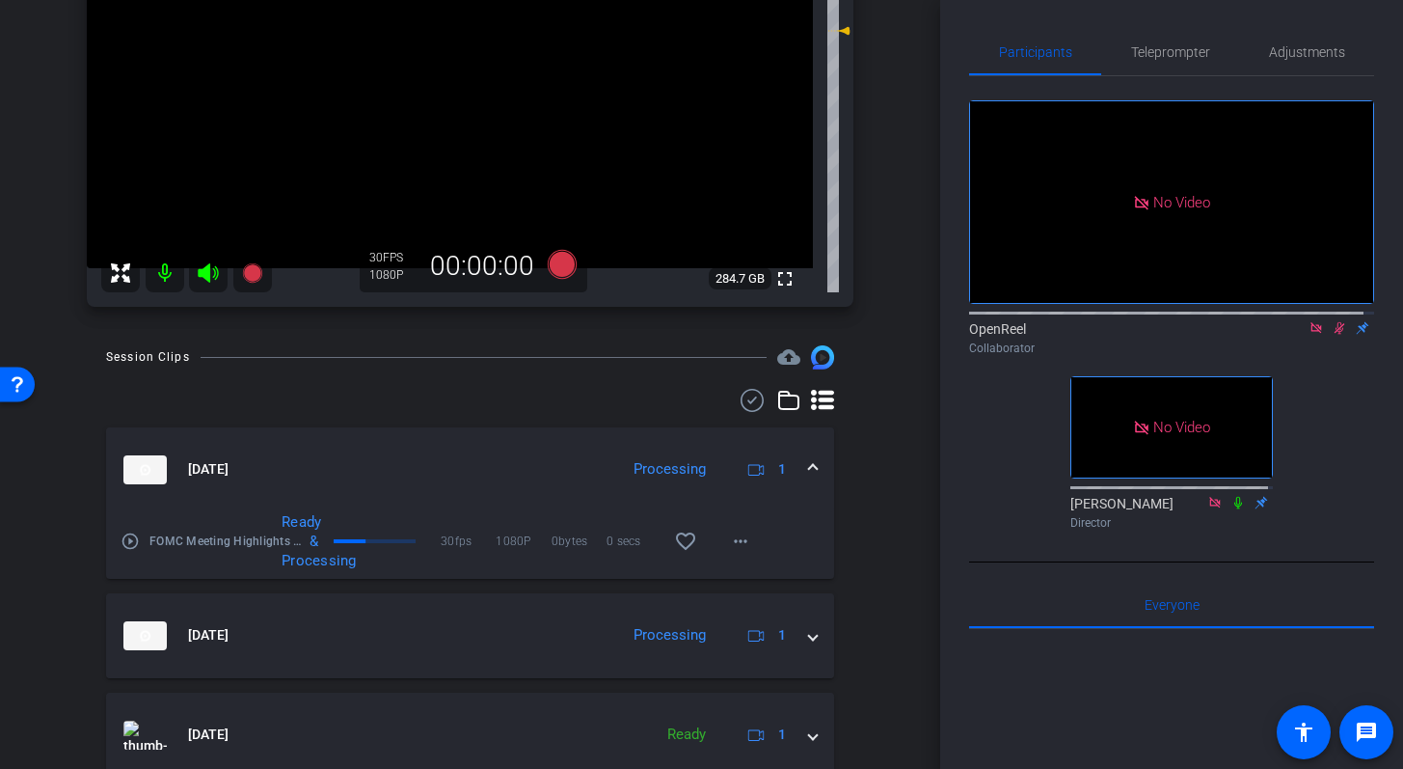
click at [126, 544] on mat-icon "play_circle_outline" at bounding box center [130, 540] width 19 height 19
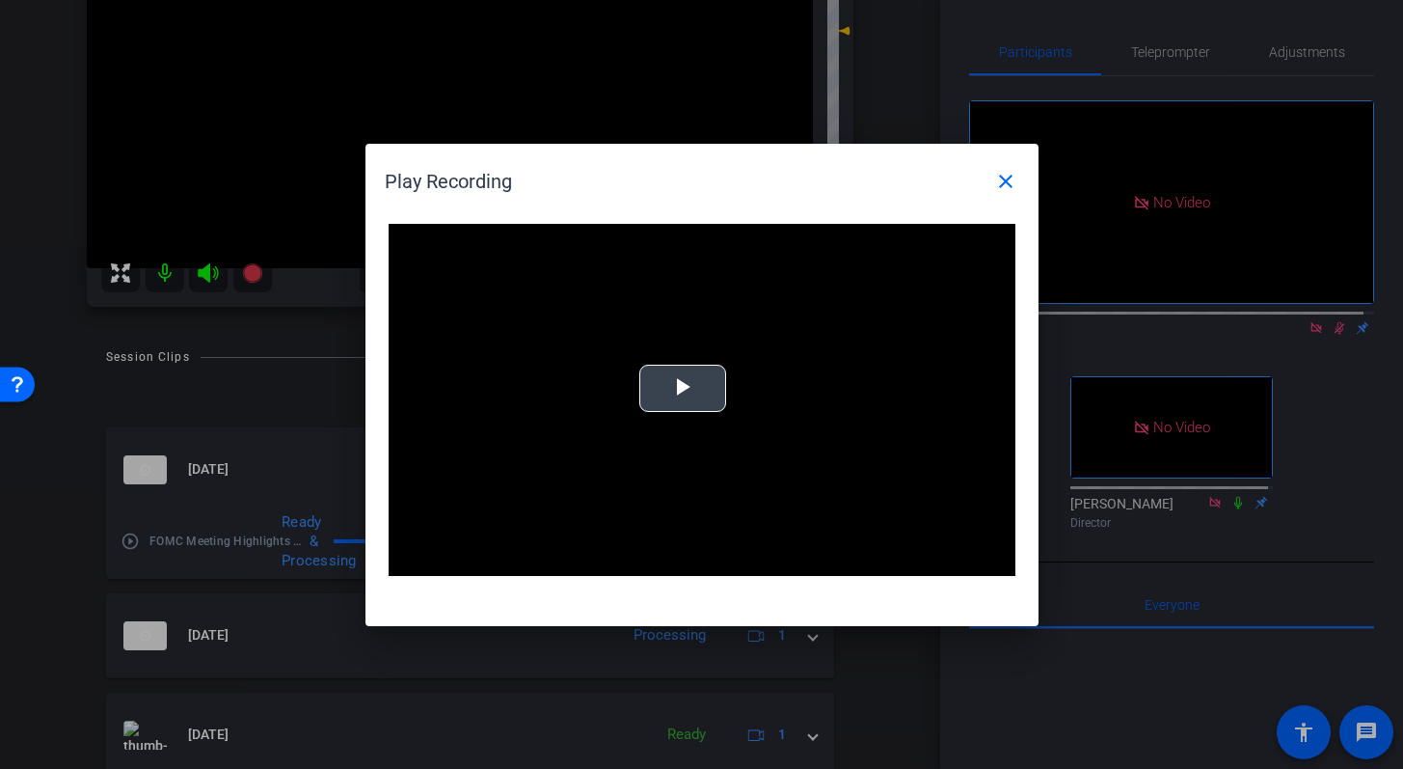
click at [683, 388] on span "Video Player" at bounding box center [683, 388] width 0 height 0
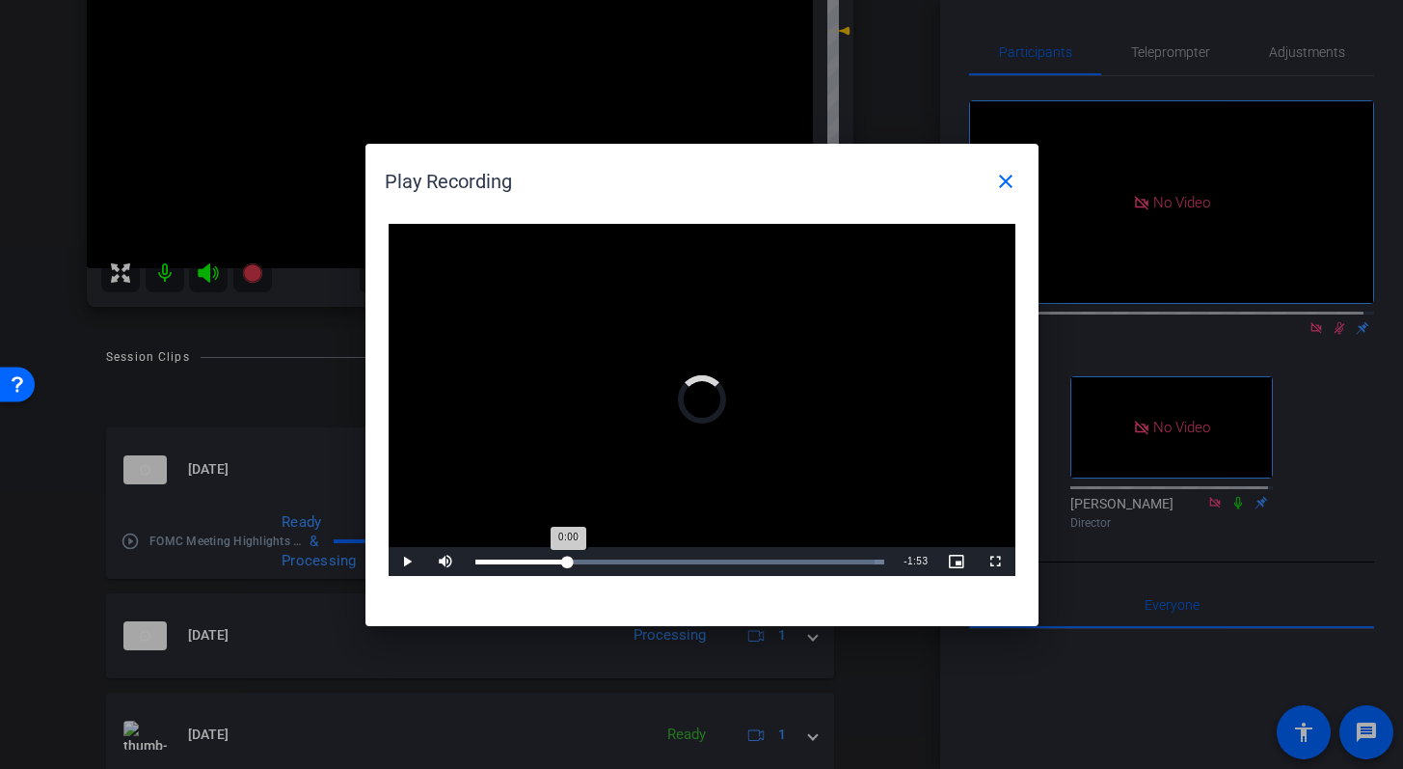
click at [568, 556] on div "Loaded : 100.00% 0:33 0:00" at bounding box center [680, 561] width 429 height 29
click at [663, 560] on div "Loaded : 100.00% 1:06 0:35" at bounding box center [680, 561] width 410 height 5
click at [766, 556] on div "Loaded : 100.00% 1:44 1:44" at bounding box center [680, 561] width 429 height 29
click at [1015, 181] on mat-icon "close" at bounding box center [1005, 181] width 23 height 23
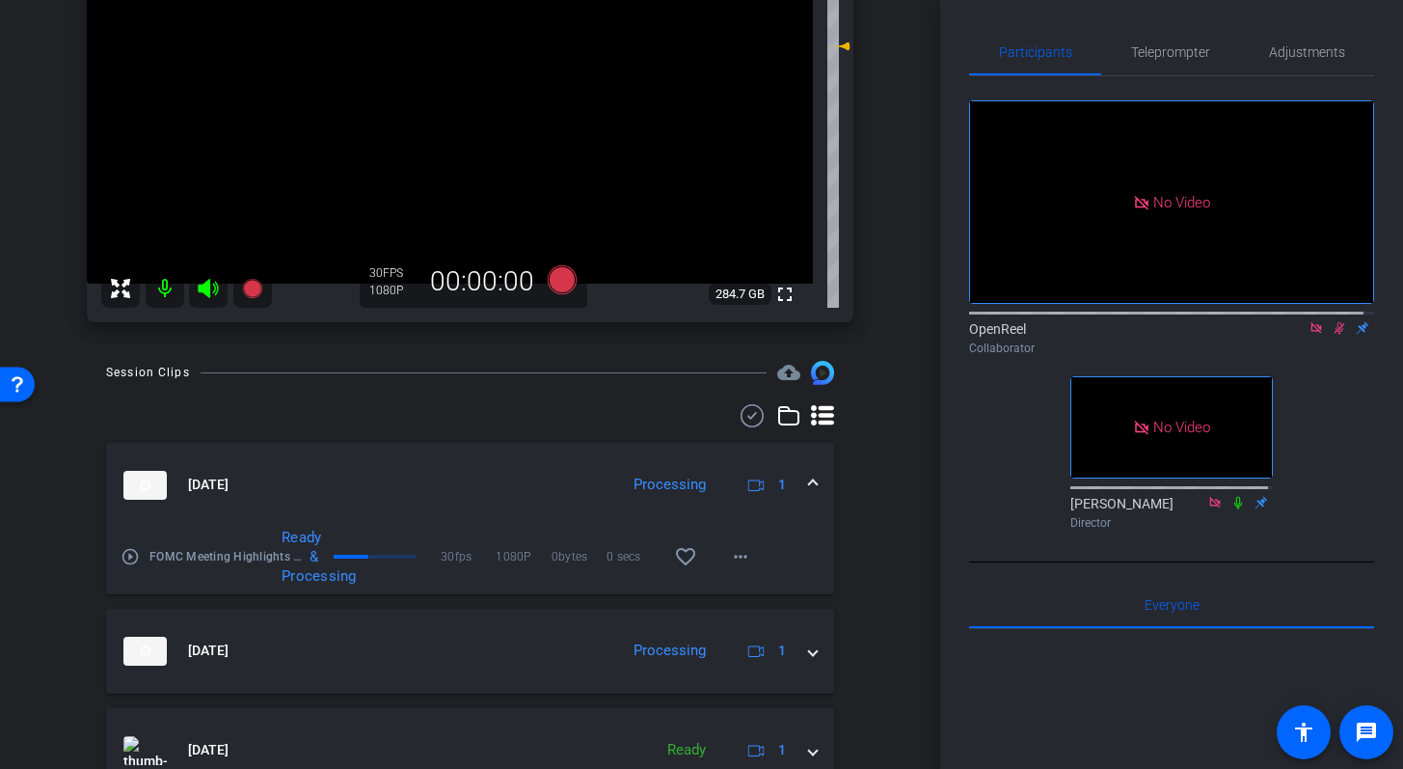
scroll to position [229, 0]
click at [1332, 321] on icon at bounding box center [1339, 328] width 15 height 14
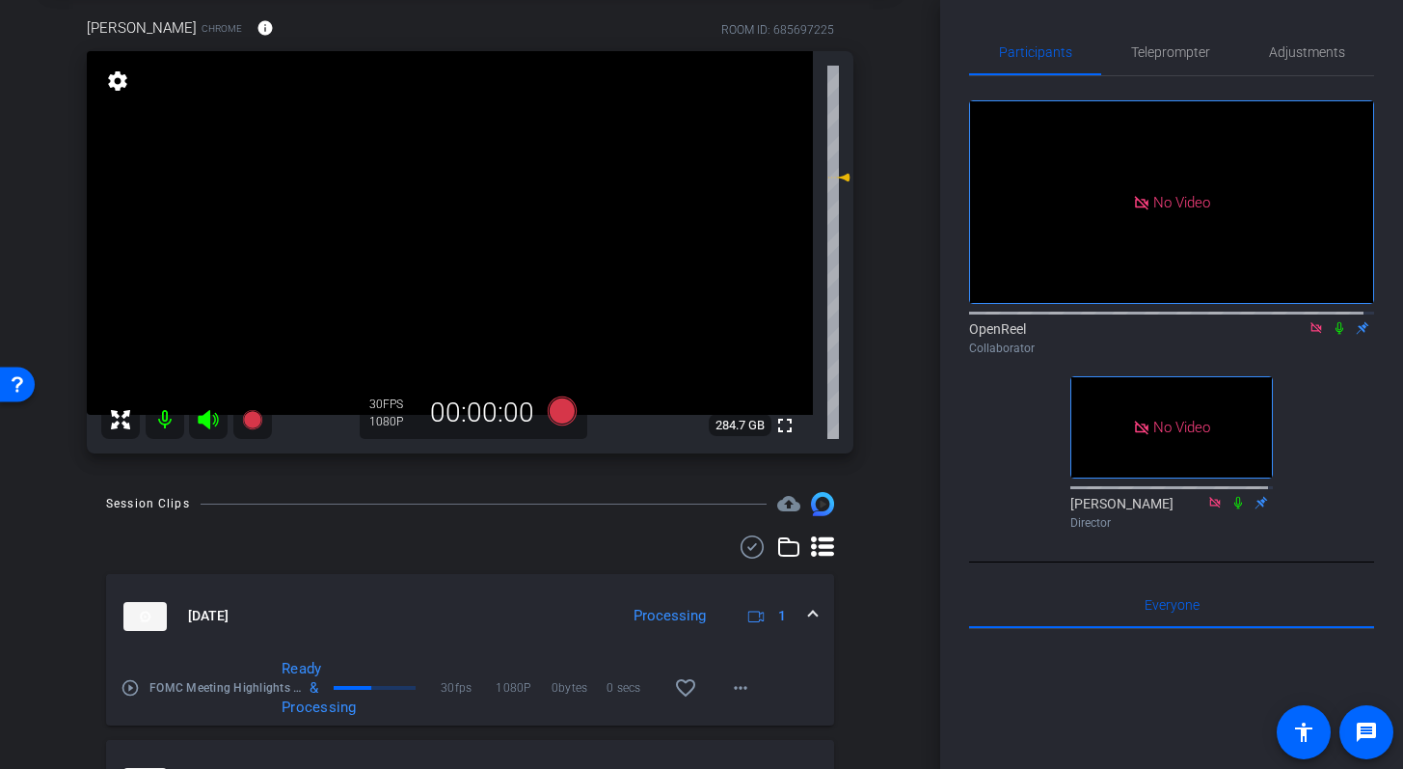
scroll to position [96, 0]
click at [1336, 322] on icon at bounding box center [1340, 328] width 8 height 13
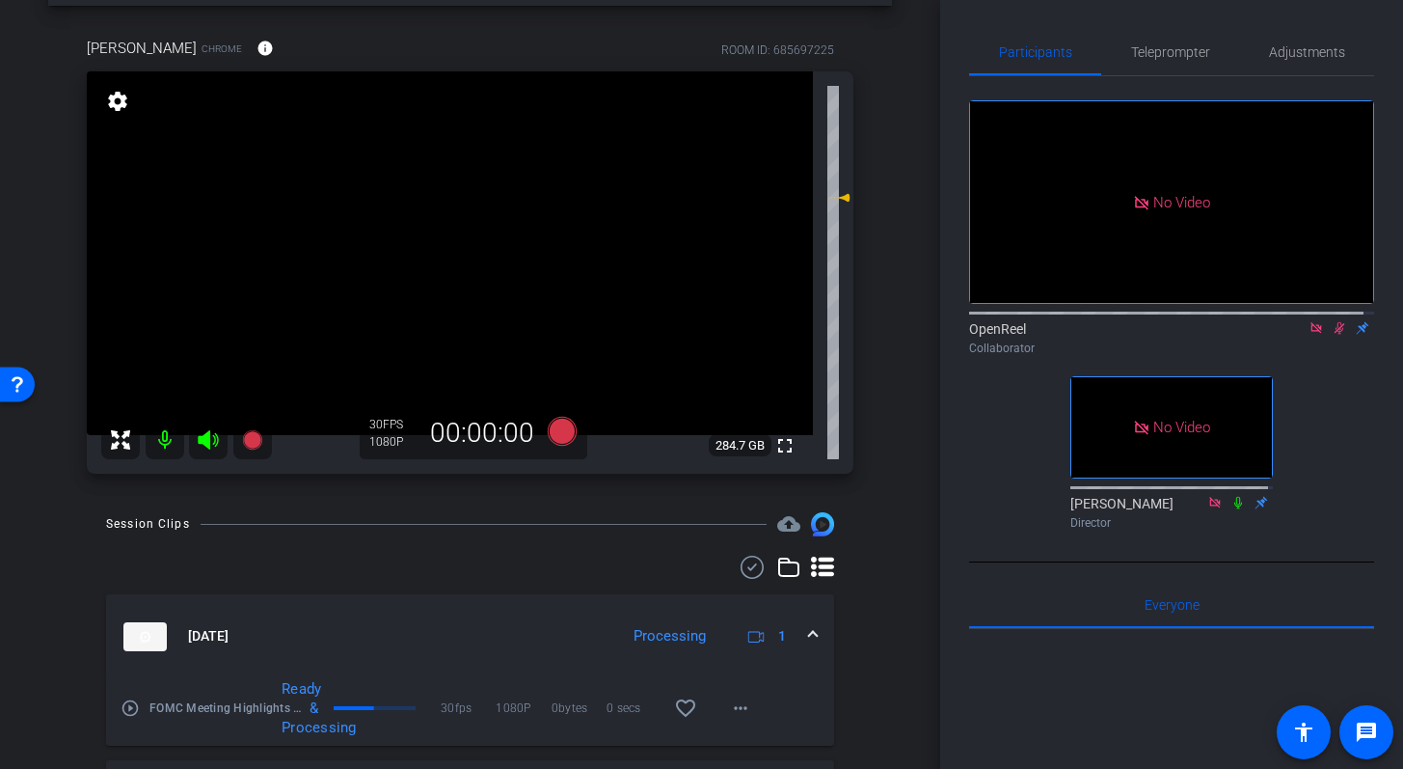
scroll to position [85, 0]
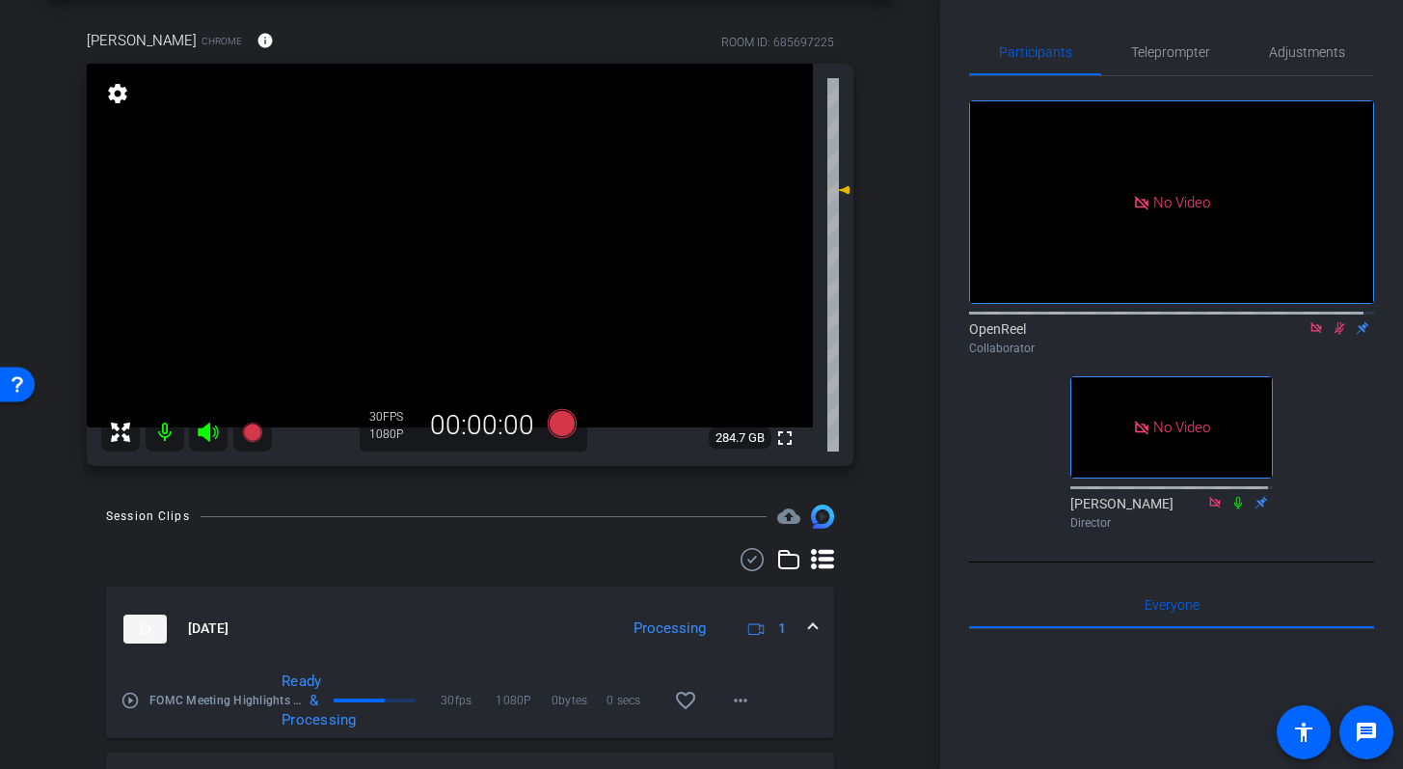
click at [1332, 321] on icon at bounding box center [1339, 328] width 15 height 14
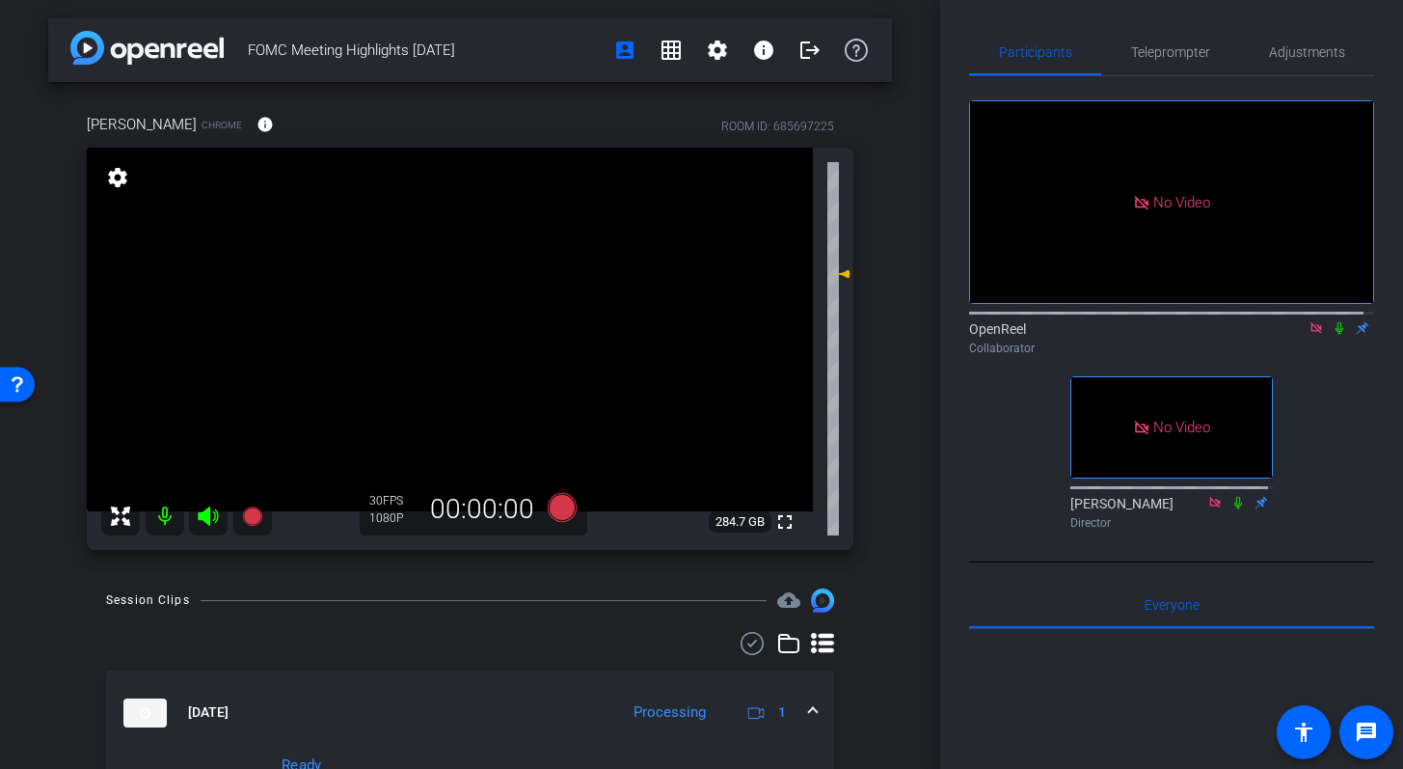
scroll to position [0, 0]
click at [1332, 321] on icon at bounding box center [1339, 328] width 15 height 14
